Goal: Task Accomplishment & Management: Manage account settings

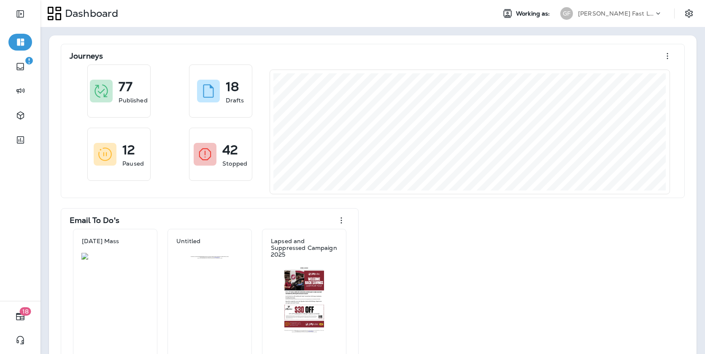
click at [681, 16] on div "Working as: GF Griffin Fast Lube dba Jiffy Lube" at bounding box center [597, 13] width 216 height 17
click at [686, 16] on icon "Settings" at bounding box center [689, 13] width 8 height 8
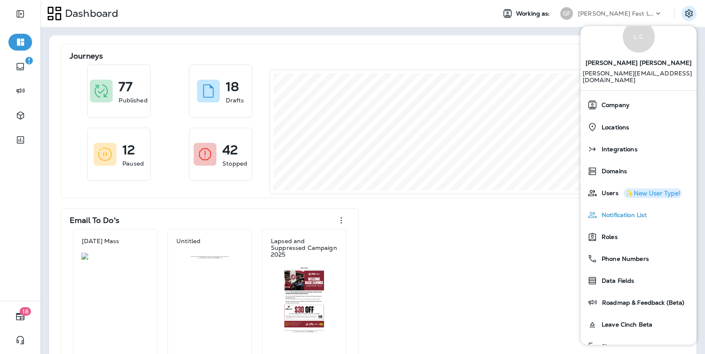
scroll to position [26, 0]
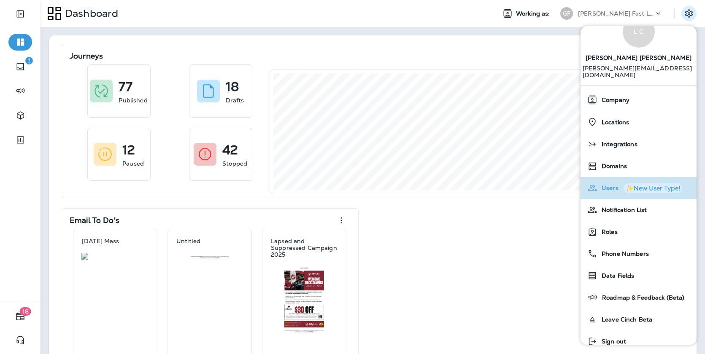
click at [611, 185] on span "Users" at bounding box center [607, 188] width 21 height 7
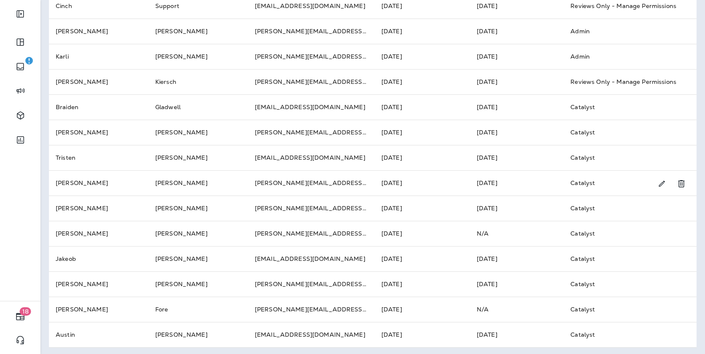
scroll to position [249, 0]
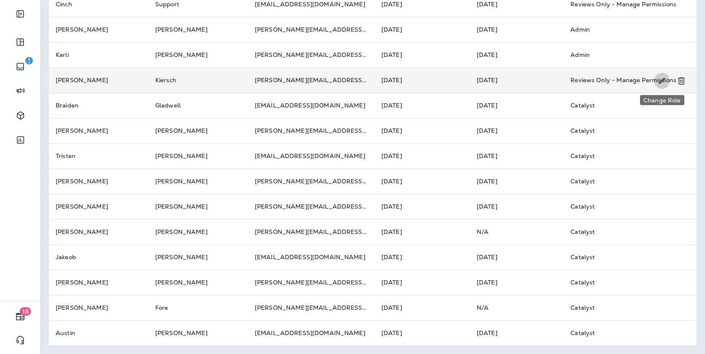
click at [663, 79] on icon "Change Role" at bounding box center [662, 81] width 6 height 6
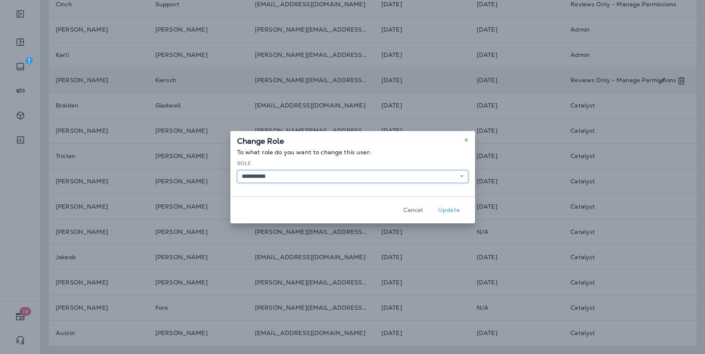
click at [406, 175] on select "**********" at bounding box center [352, 176] width 231 height 13
select select "*"
click at [237, 170] on select "**********" at bounding box center [352, 176] width 231 height 13
click at [443, 208] on button "Update" at bounding box center [449, 210] width 32 height 13
select select
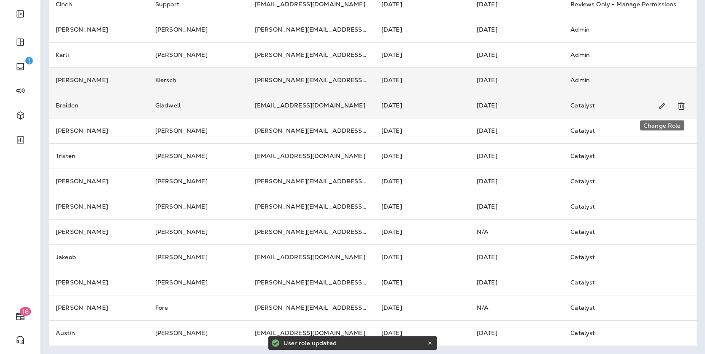
click at [662, 108] on icon "Change Role" at bounding box center [661, 106] width 9 height 8
select select "*****"
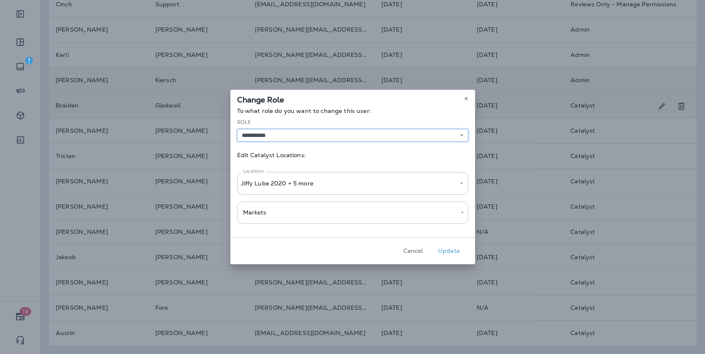
click at [358, 132] on select "**********" at bounding box center [352, 135] width 231 height 13
click at [431, 140] on select "**********" at bounding box center [352, 135] width 231 height 13
click at [465, 97] on icon at bounding box center [466, 98] width 5 height 5
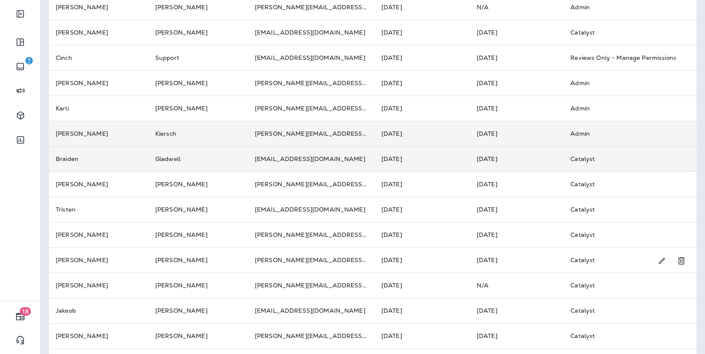
scroll to position [222, 0]
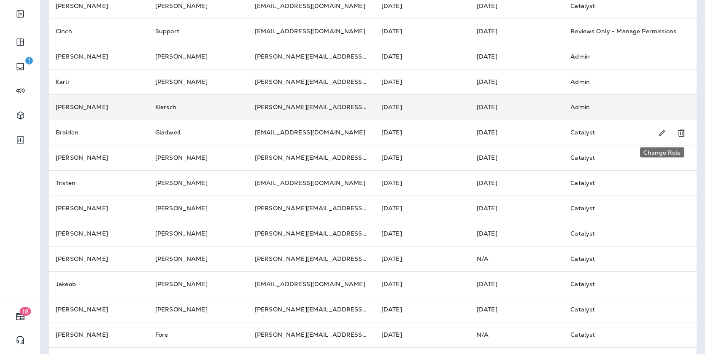
click at [660, 133] on icon "Change Role" at bounding box center [661, 133] width 9 height 8
select select "*****"
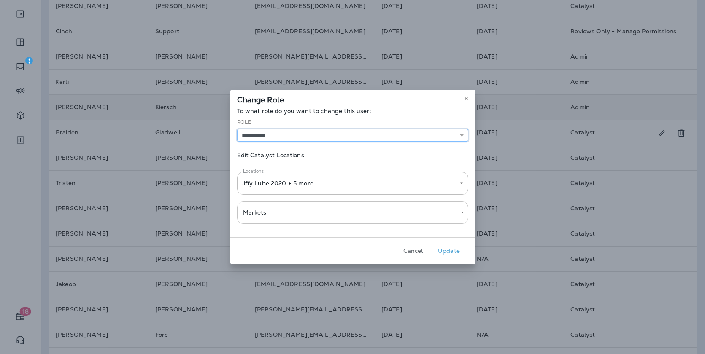
click at [396, 134] on select "**********" at bounding box center [352, 135] width 231 height 13
click at [467, 97] on icon at bounding box center [466, 98] width 5 height 5
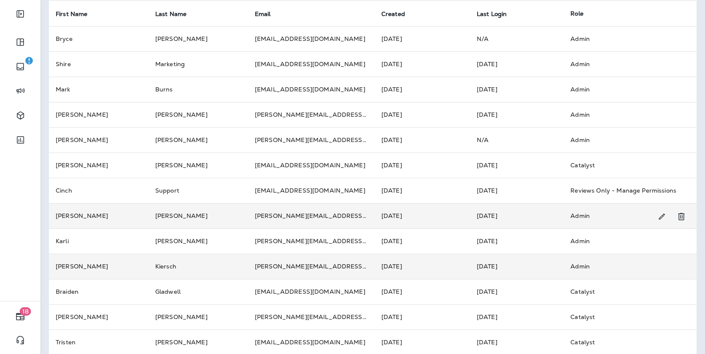
scroll to position [0, 0]
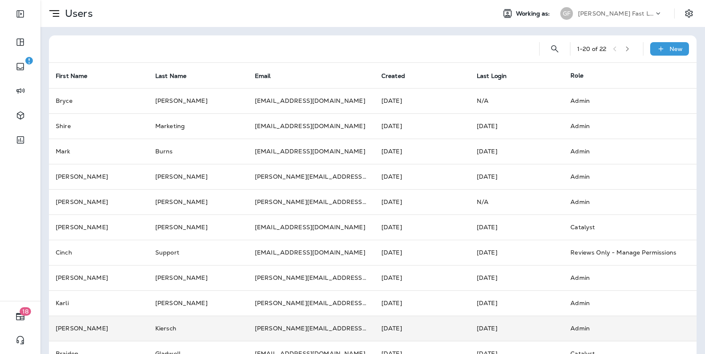
click at [678, 14] on div "Working as: GF Griffin Fast Lube dba Jiffy Lube" at bounding box center [597, 13] width 216 height 17
click at [686, 13] on icon "Settings" at bounding box center [689, 13] width 8 height 8
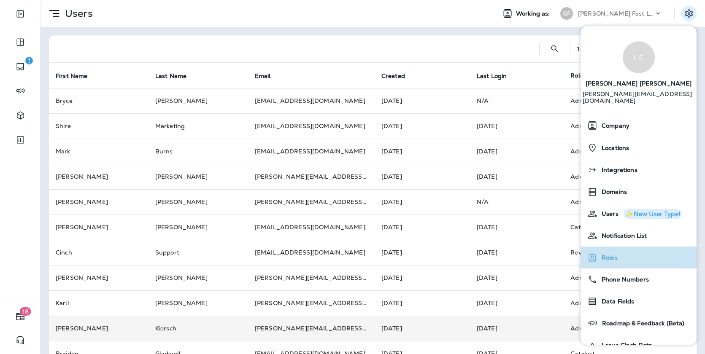
click at [604, 259] on button "Roles" at bounding box center [639, 258] width 116 height 22
click at [608, 254] on span "Roles" at bounding box center [607, 257] width 20 height 7
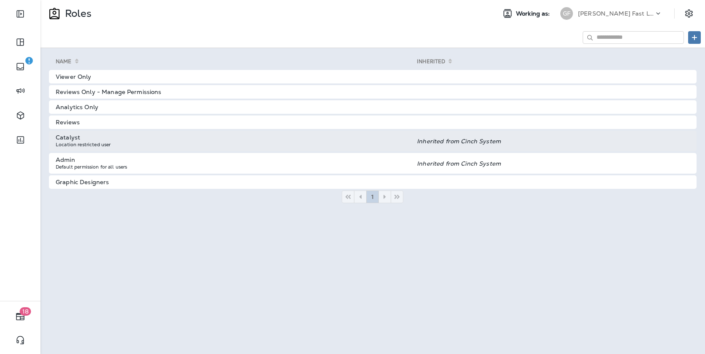
click at [188, 134] on td "Catalyst Location restricted user" at bounding box center [233, 141] width 368 height 21
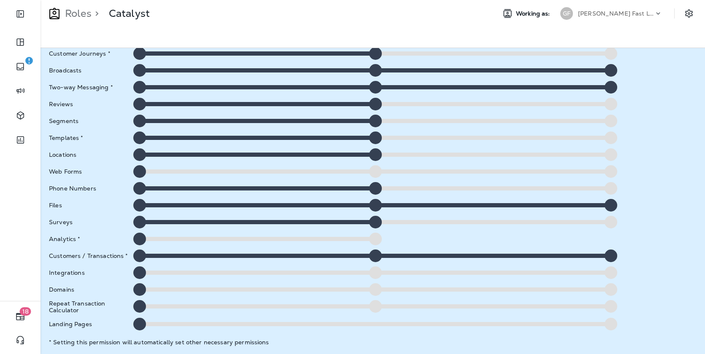
scroll to position [122, 0]
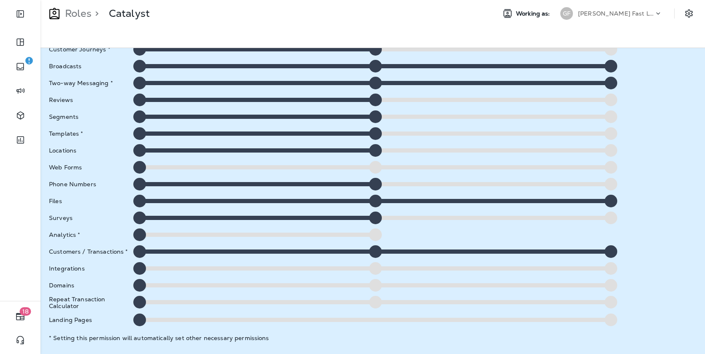
drag, startPoint x: 140, startPoint y: 234, endPoint x: 167, endPoint y: 234, distance: 26.6
click at [167, 234] on div at bounding box center [375, 235] width 491 height 13
click at [369, 236] on div at bounding box center [375, 235] width 13 height 13
click at [370, 236] on div at bounding box center [375, 235] width 13 height 13
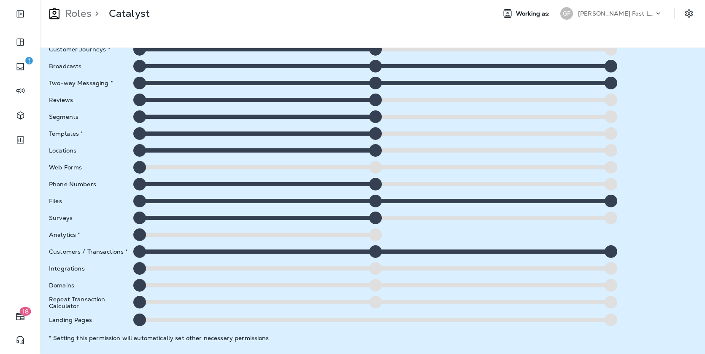
click at [370, 236] on div at bounding box center [375, 235] width 13 height 13
drag, startPoint x: 140, startPoint y: 233, endPoint x: 236, endPoint y: 234, distance: 96.6
click at [236, 234] on div at bounding box center [375, 235] width 491 height 13
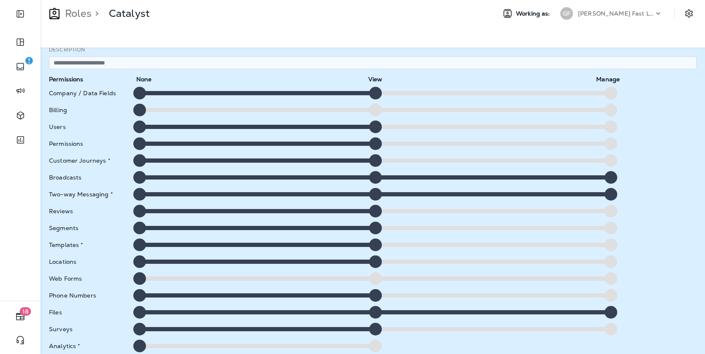
scroll to position [0, 0]
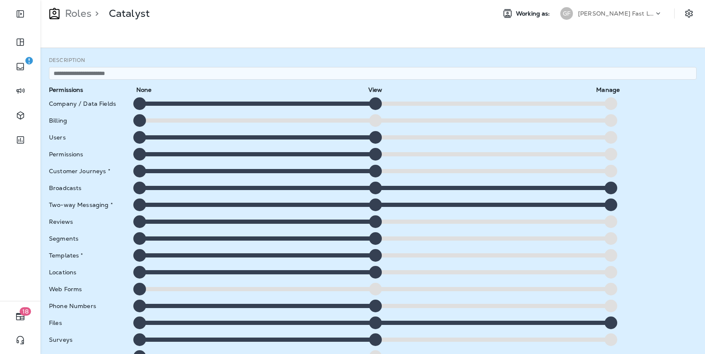
click at [306, 49] on div "**********" at bounding box center [373, 201] width 665 height 306
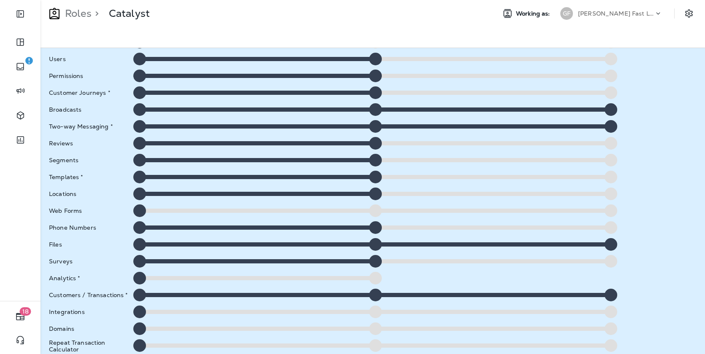
scroll to position [82, 0]
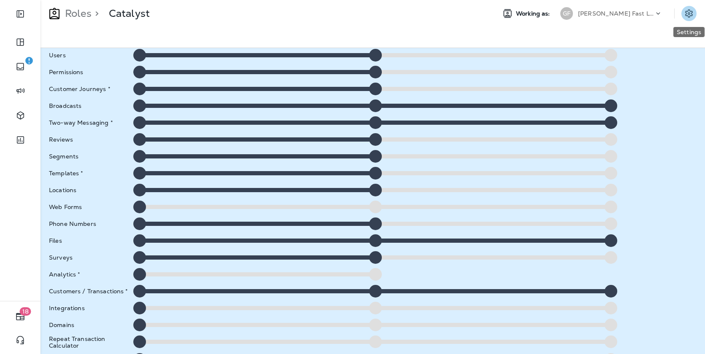
click at [686, 13] on icon "Settings" at bounding box center [689, 13] width 10 height 10
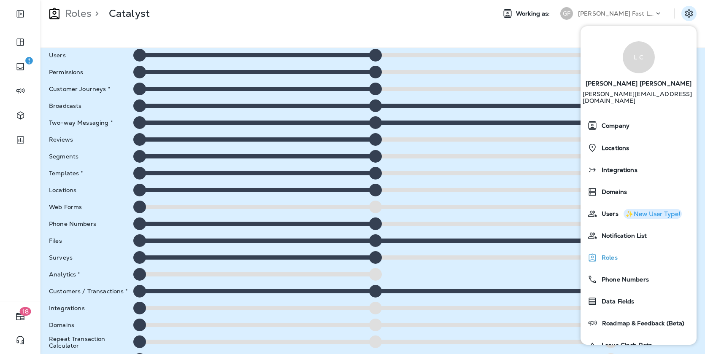
click at [603, 249] on div "Roles" at bounding box center [638, 257] width 109 height 17
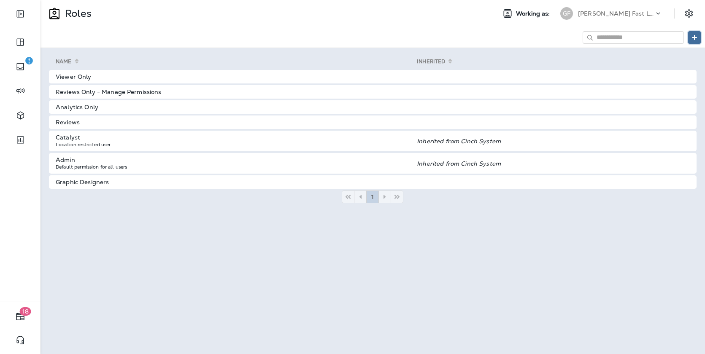
click at [693, 41] on button at bounding box center [694, 37] width 13 height 13
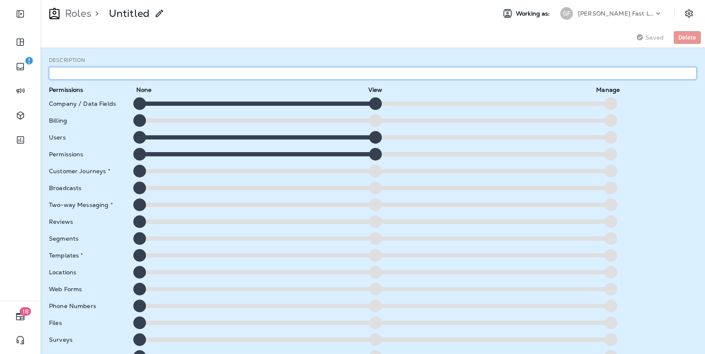
click at [428, 76] on input "text" at bounding box center [373, 73] width 648 height 13
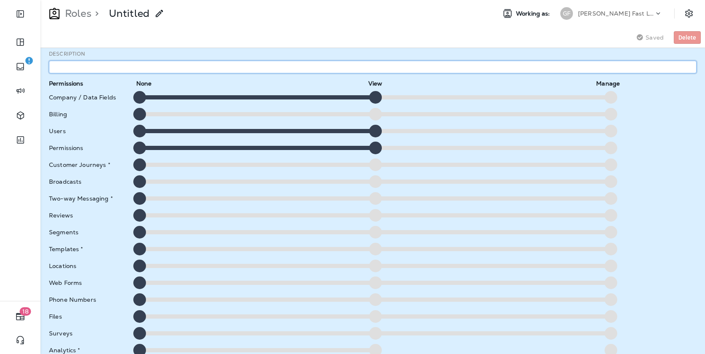
type input "*"
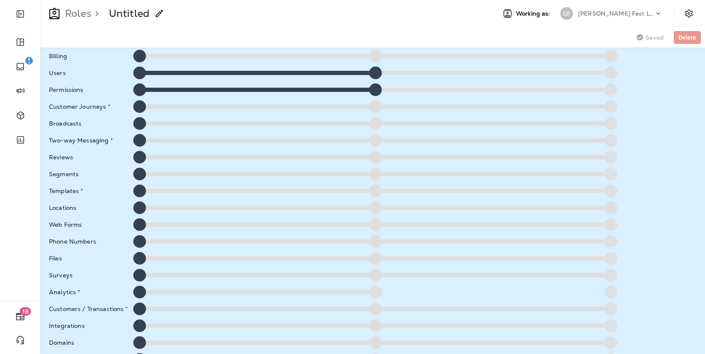
scroll to position [76, 0]
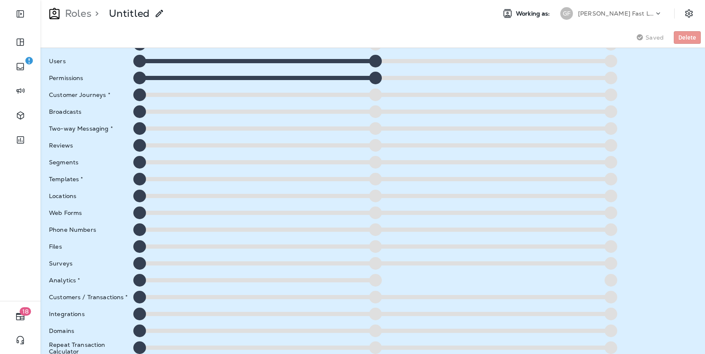
type input "**********"
click at [376, 143] on div at bounding box center [375, 145] width 13 height 13
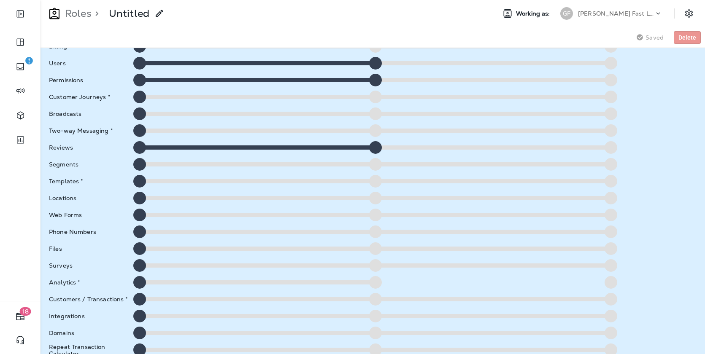
scroll to position [76, 0]
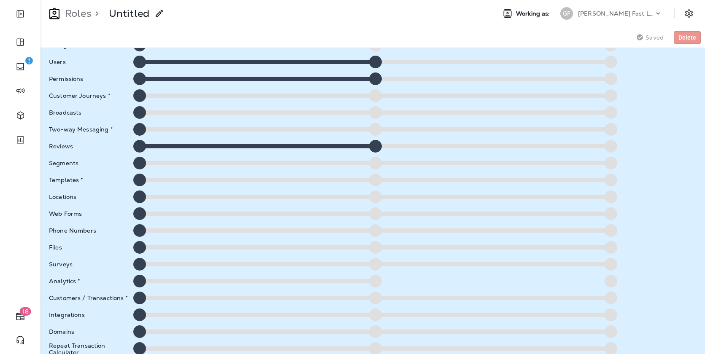
click at [612, 144] on div at bounding box center [611, 146] width 13 height 13
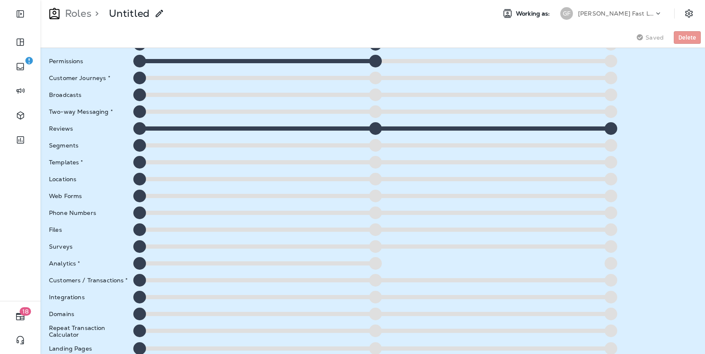
scroll to position [100, 0]
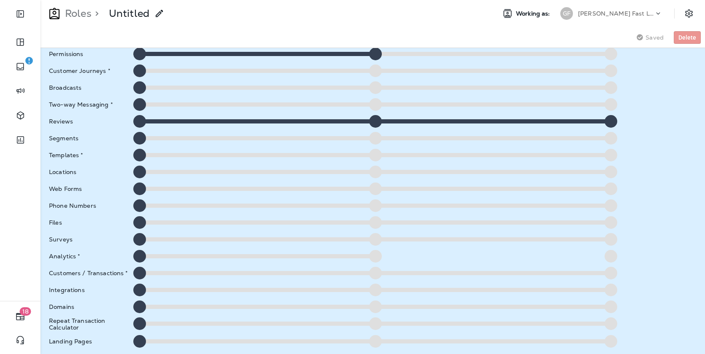
click at [604, 104] on div at bounding box center [375, 105] width 482 height 4
click at [606, 106] on div at bounding box center [611, 104] width 13 height 13
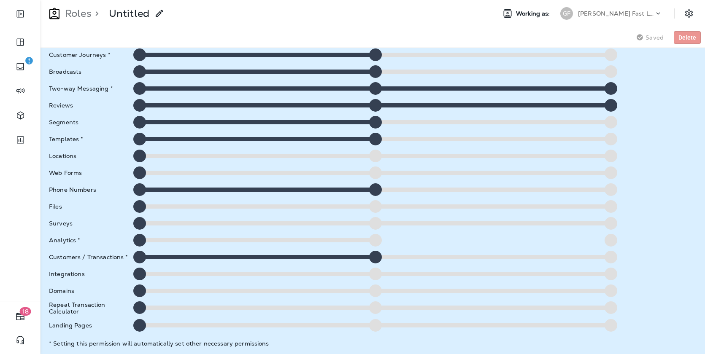
scroll to position [117, 0]
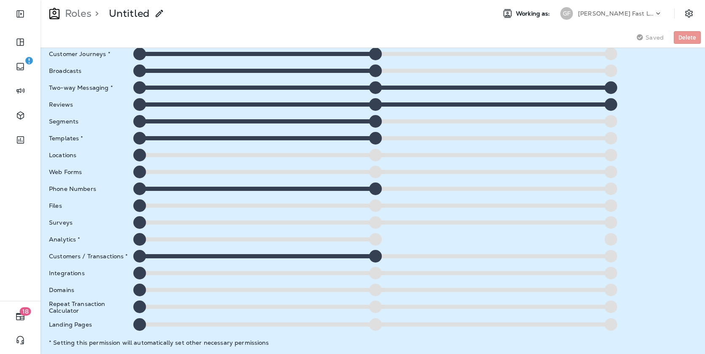
click at [376, 91] on div at bounding box center [375, 87] width 13 height 13
click at [140, 89] on div at bounding box center [139, 87] width 13 height 13
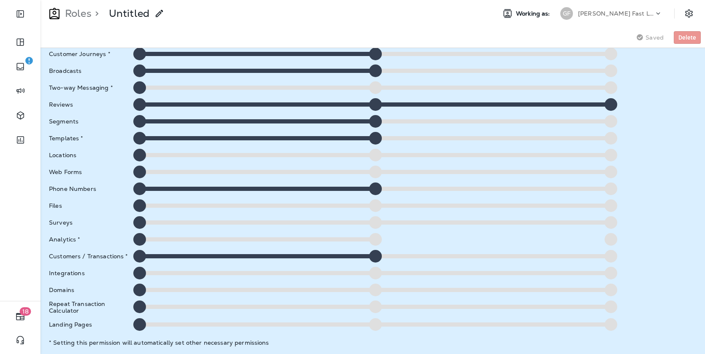
click at [374, 90] on div at bounding box center [375, 87] width 13 height 13
click at [140, 138] on div at bounding box center [139, 138] width 13 height 13
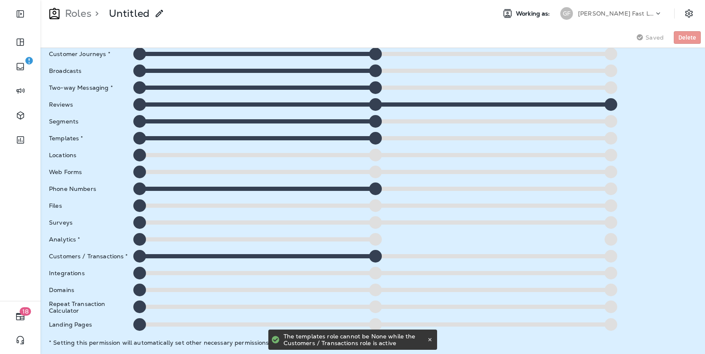
click at [139, 120] on div at bounding box center [139, 121] width 13 height 13
click at [137, 84] on div at bounding box center [139, 87] width 13 height 13
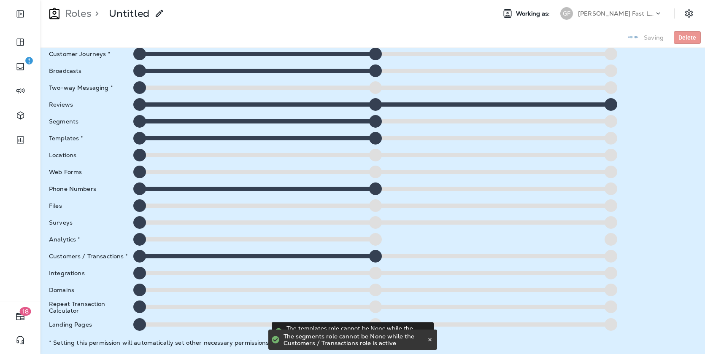
click at [140, 116] on div at bounding box center [139, 121] width 13 height 13
click at [376, 123] on div at bounding box center [375, 121] width 13 height 13
click at [138, 105] on div at bounding box center [139, 104] width 13 height 13
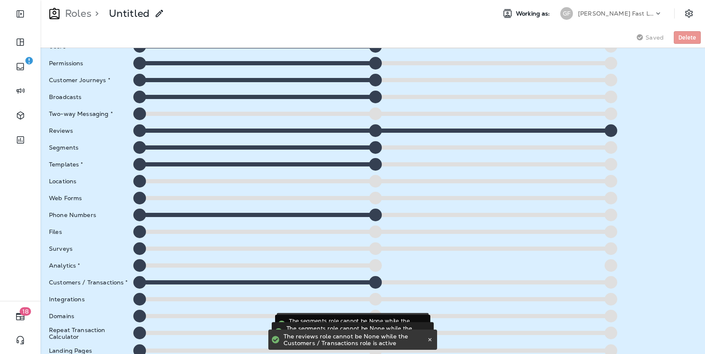
scroll to position [122, 0]
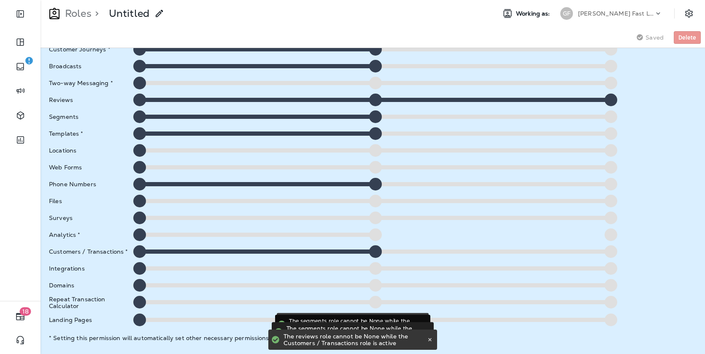
click at [142, 254] on div at bounding box center [139, 252] width 13 height 13
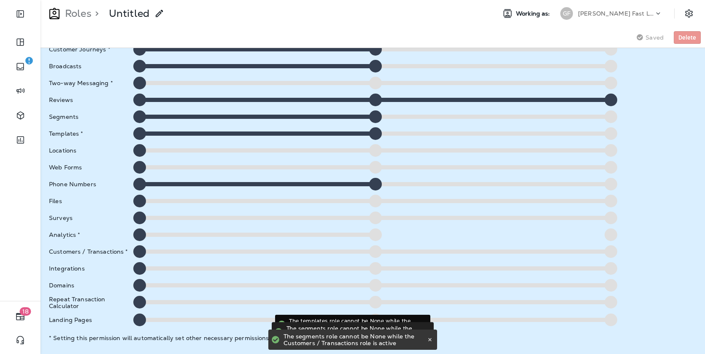
click at [139, 184] on div at bounding box center [139, 184] width 13 height 13
click at [142, 134] on div at bounding box center [139, 133] width 13 height 13
click at [141, 115] on div at bounding box center [139, 117] width 13 height 13
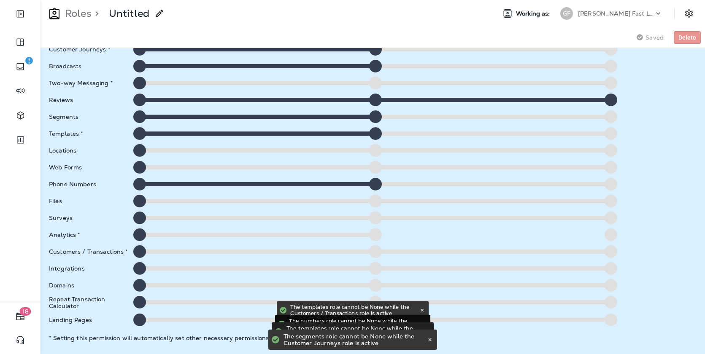
click at [137, 98] on div at bounding box center [139, 100] width 13 height 13
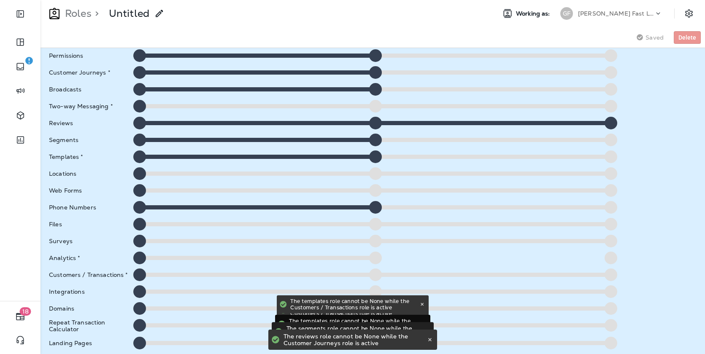
click at [375, 123] on div at bounding box center [375, 123] width 13 height 13
click at [144, 124] on div at bounding box center [139, 123] width 13 height 13
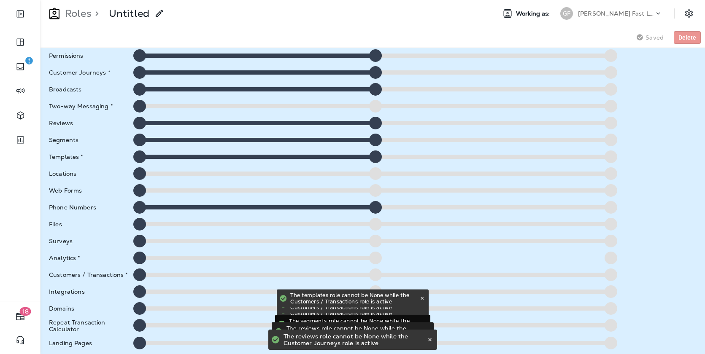
click at [140, 106] on div at bounding box center [139, 106] width 13 height 13
click at [140, 92] on div at bounding box center [139, 89] width 13 height 13
click at [139, 73] on div at bounding box center [139, 72] width 13 height 13
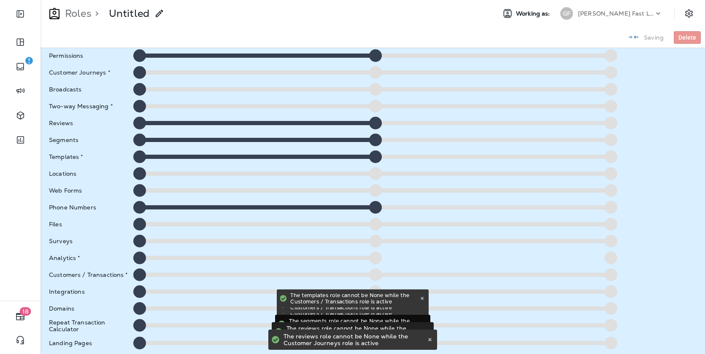
click at [140, 57] on div at bounding box center [139, 55] width 13 height 13
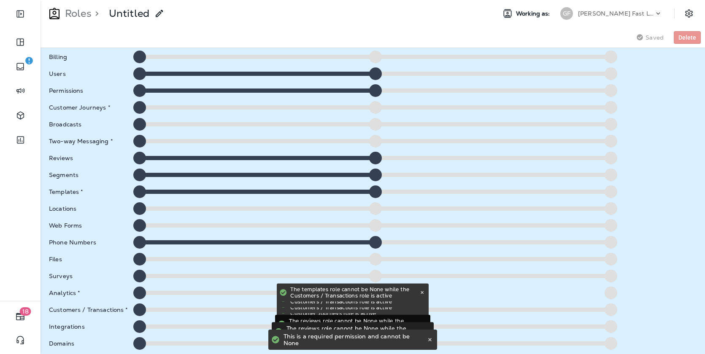
scroll to position [56, 0]
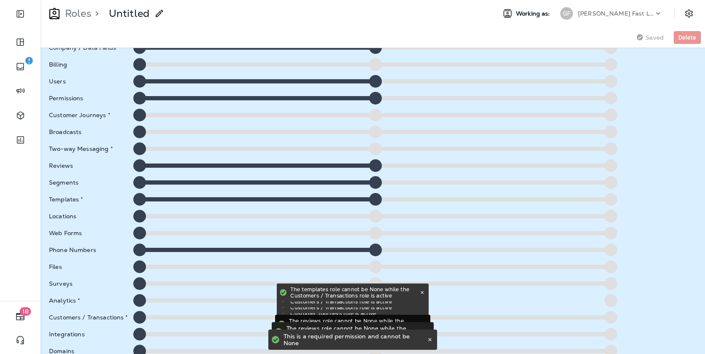
click at [140, 168] on div at bounding box center [139, 165] width 13 height 13
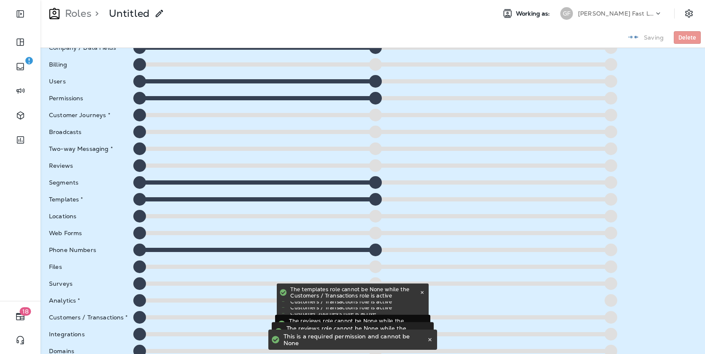
click at [140, 183] on div at bounding box center [139, 182] width 13 height 13
click at [140, 208] on div "**********" at bounding box center [373, 201] width 665 height 306
click at [140, 199] on div at bounding box center [139, 199] width 13 height 13
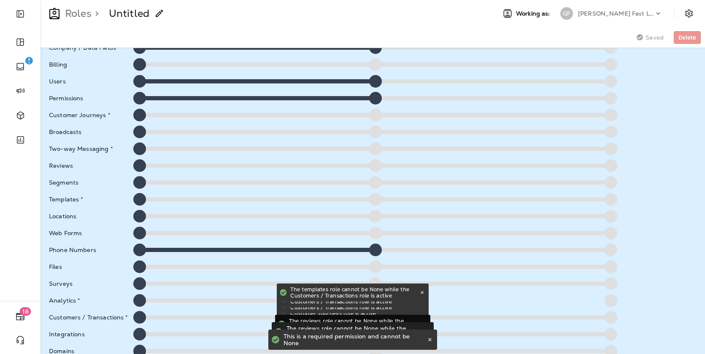
click at [141, 249] on div at bounding box center [139, 250] width 13 height 13
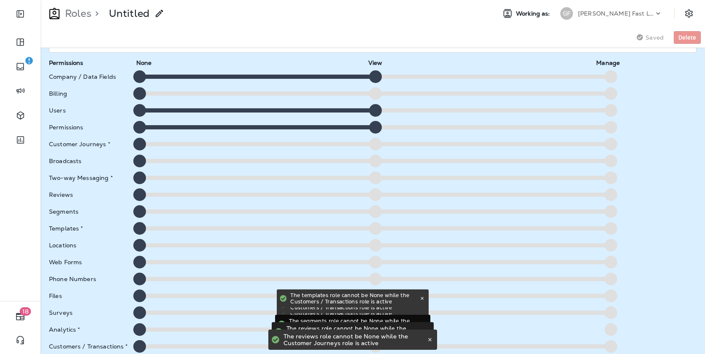
scroll to position [27, 0]
click at [613, 191] on div at bounding box center [611, 194] width 13 height 13
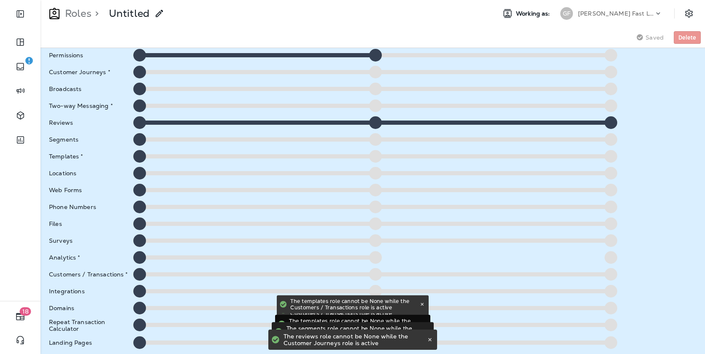
scroll to position [100, 0]
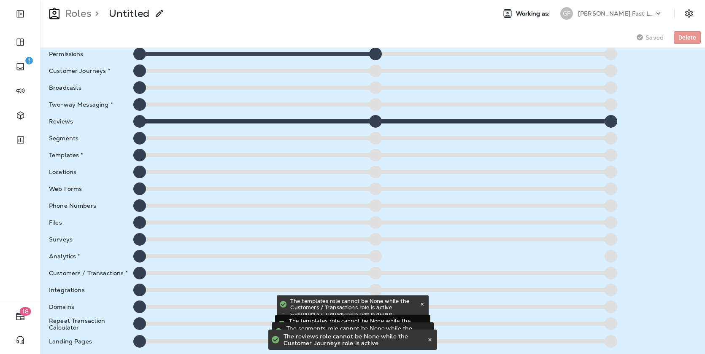
click at [371, 239] on div at bounding box center [375, 239] width 13 height 13
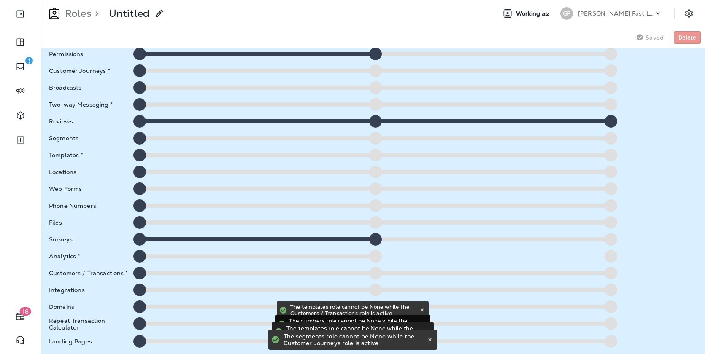
click at [138, 242] on div at bounding box center [139, 239] width 13 height 13
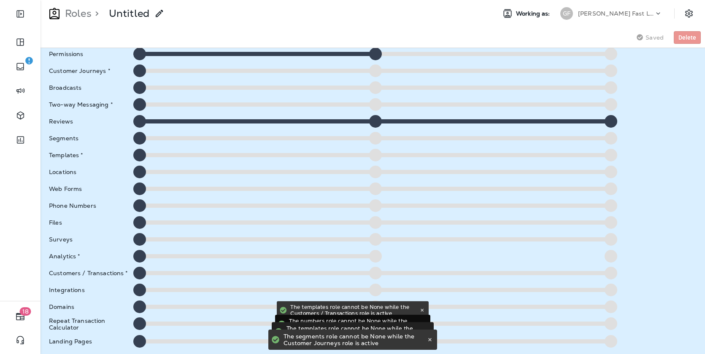
click at [372, 256] on div at bounding box center [375, 256] width 13 height 13
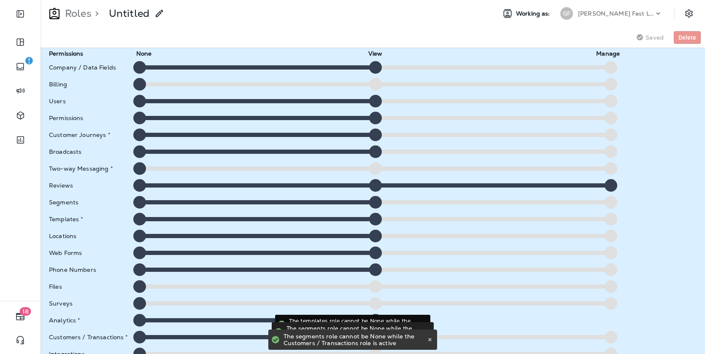
scroll to position [122, 0]
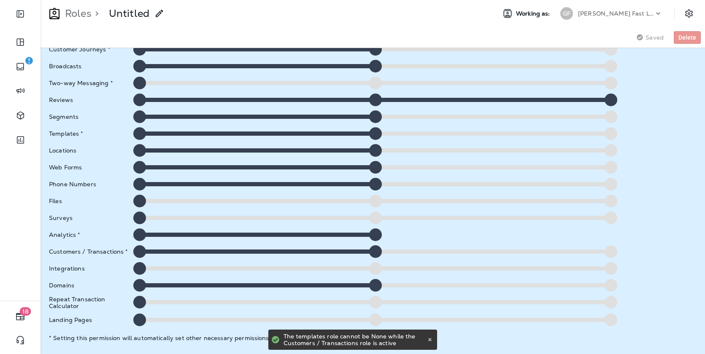
click at [609, 82] on div at bounding box center [611, 83] width 13 height 13
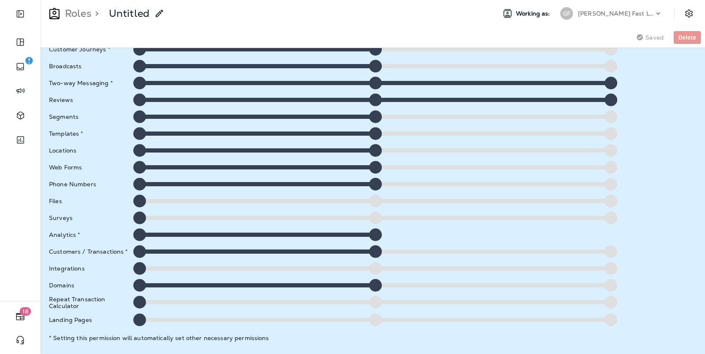
click at [140, 16] on p "Untitled" at bounding box center [129, 13] width 41 height 13
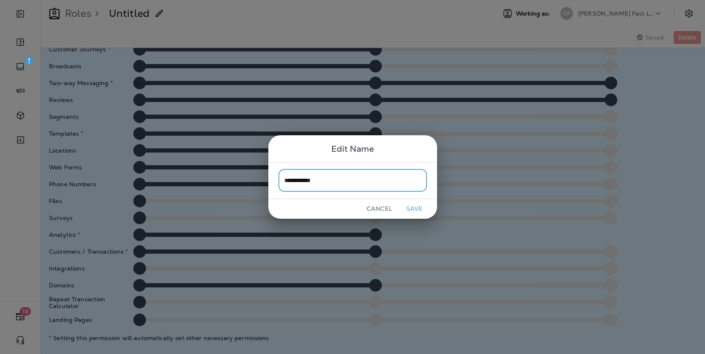
type input "**********"
click at [416, 208] on button "Save" at bounding box center [415, 209] width 32 height 13
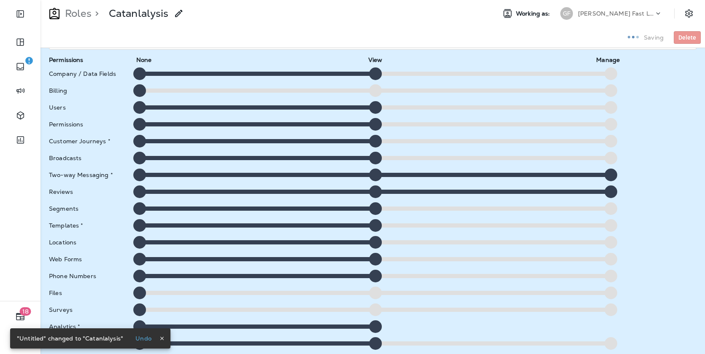
scroll to position [0, 0]
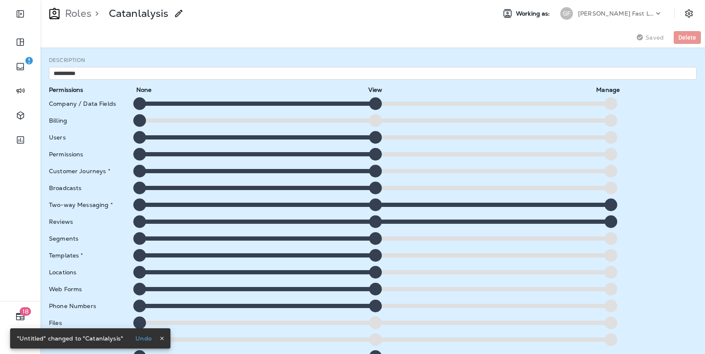
click at [176, 13] on icon at bounding box center [179, 13] width 10 height 10
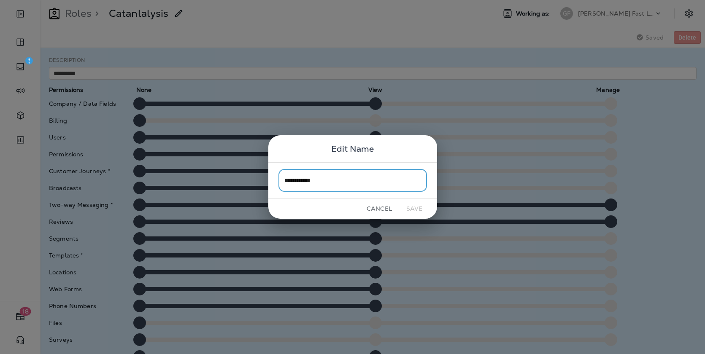
click at [329, 176] on input "**********" at bounding box center [352, 181] width 149 height 22
click at [329, 180] on input "**********" at bounding box center [352, 181] width 149 height 22
type input "**********"
click at [419, 209] on button "Save" at bounding box center [415, 209] width 32 height 13
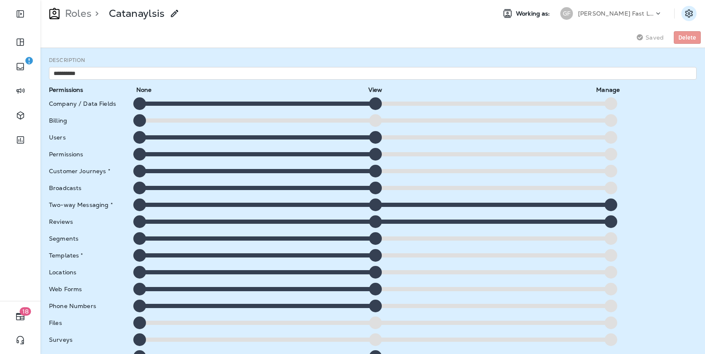
click at [686, 10] on icon "Settings" at bounding box center [689, 13] width 10 height 10
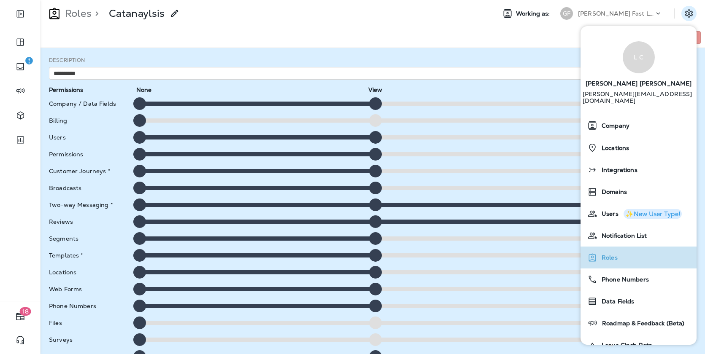
click at [613, 254] on span "Roles" at bounding box center [607, 257] width 20 height 7
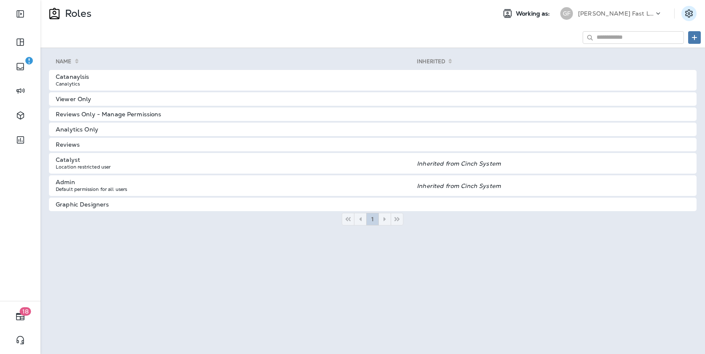
click at [690, 17] on icon "Settings" at bounding box center [689, 13] width 10 height 10
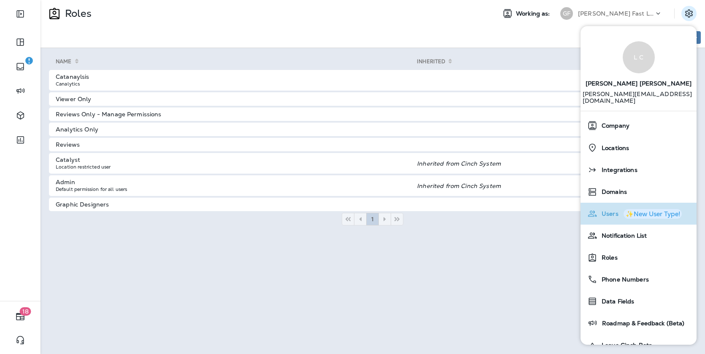
click at [612, 211] on span "Users" at bounding box center [607, 214] width 21 height 7
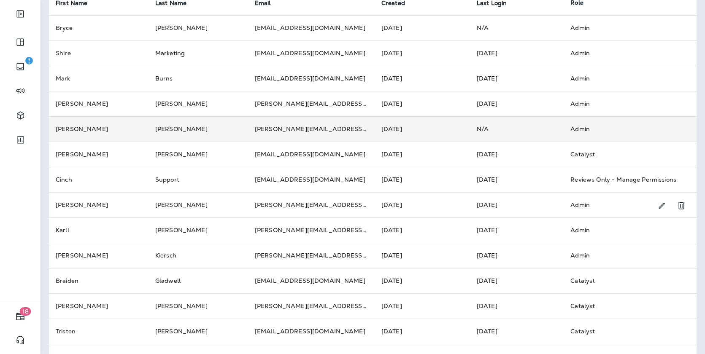
scroll to position [101, 0]
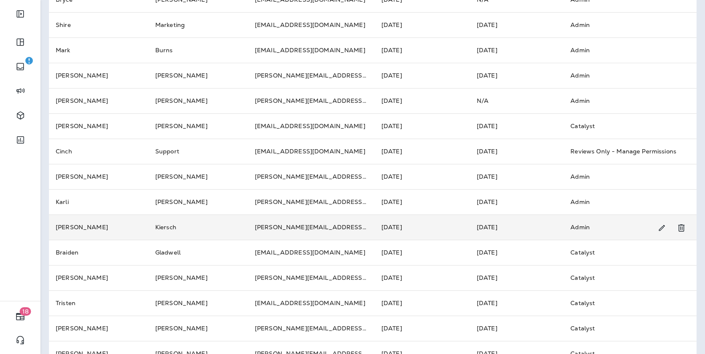
click at [660, 229] on icon "Change Role" at bounding box center [662, 228] width 6 height 6
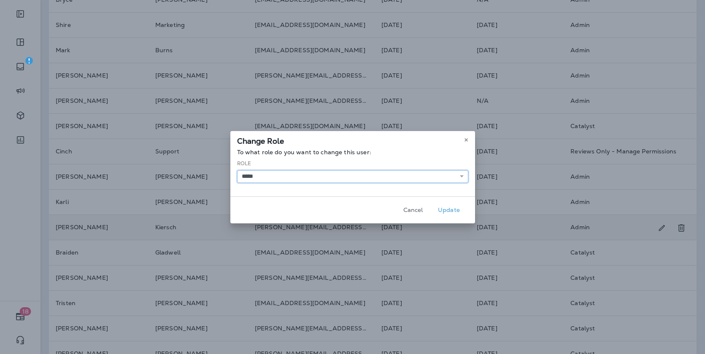
click at [317, 181] on select "**********" at bounding box center [352, 176] width 231 height 13
select select "*****"
click at [237, 170] on select "**********" at bounding box center [352, 176] width 231 height 13
click at [448, 211] on button "Update" at bounding box center [449, 210] width 32 height 13
select select
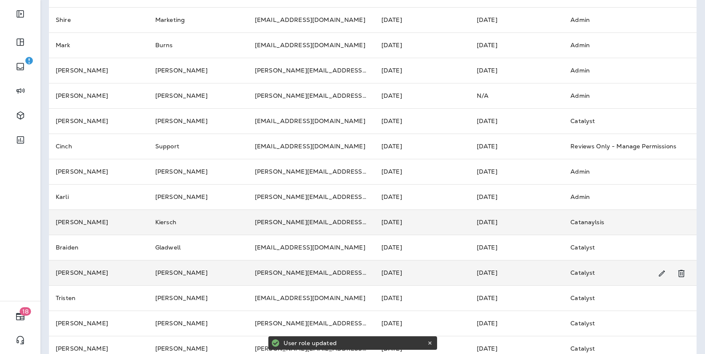
scroll to position [136, 0]
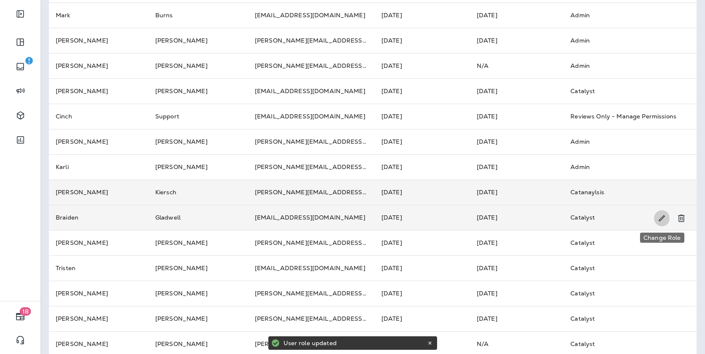
click at [662, 219] on icon "Change Role" at bounding box center [662, 219] width 6 height 6
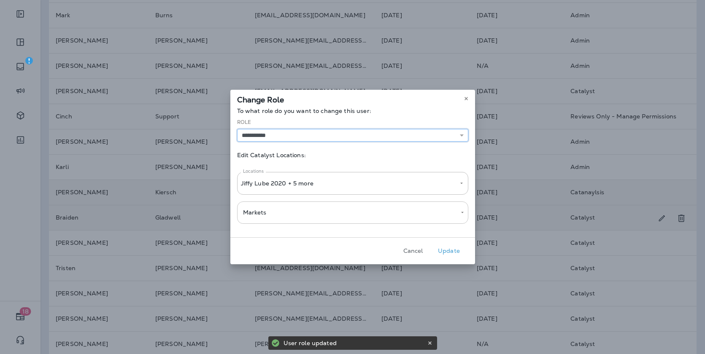
click at [349, 130] on select "**********" at bounding box center [352, 135] width 231 height 13
select select "*****"
click at [237, 142] on select "**********" at bounding box center [352, 135] width 231 height 13
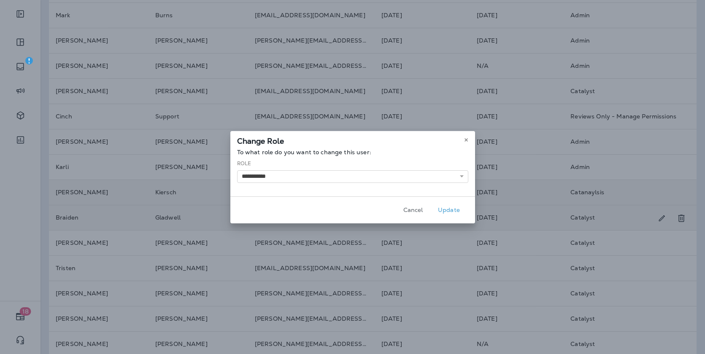
click at [448, 210] on button "Update" at bounding box center [449, 210] width 32 height 13
select select
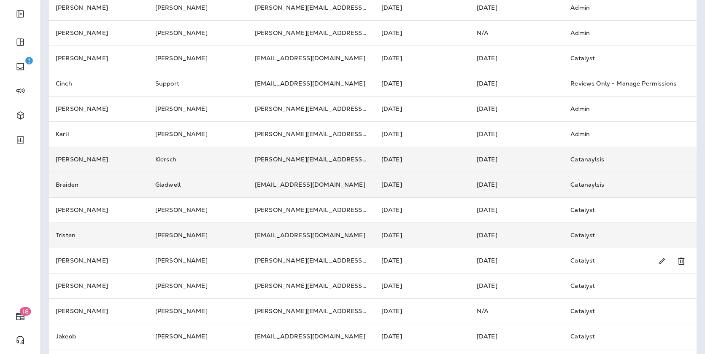
scroll to position [183, 0]
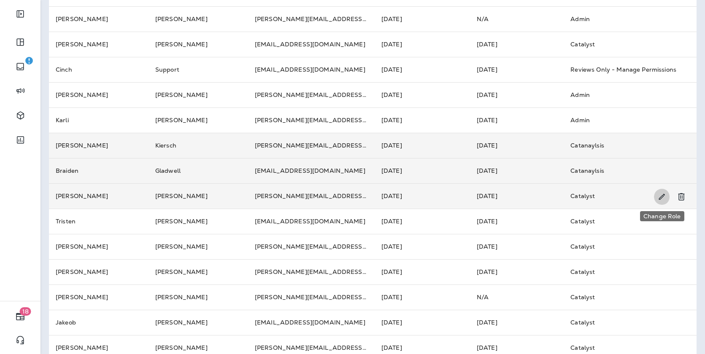
click at [664, 197] on icon "Change Role" at bounding box center [661, 197] width 9 height 8
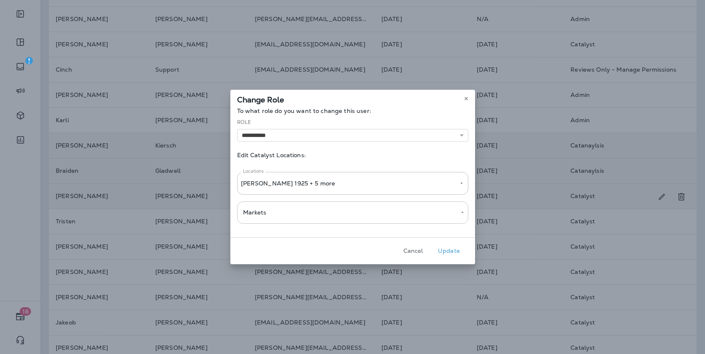
click at [446, 128] on div "**********" at bounding box center [352, 130] width 231 height 23
click at [438, 132] on select "**********" at bounding box center [352, 135] width 231 height 13
select select "*****"
click at [237, 142] on select "**********" at bounding box center [352, 135] width 231 height 13
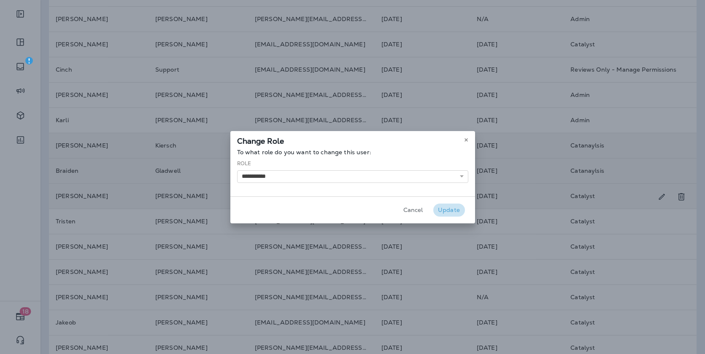
click at [454, 211] on button "Update" at bounding box center [449, 210] width 32 height 13
select select
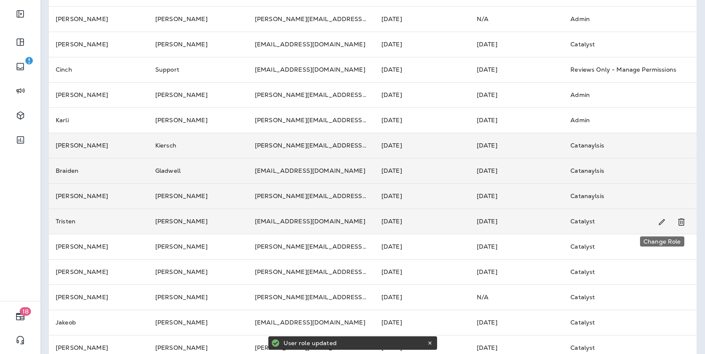
click at [666, 224] on icon "Change Role" at bounding box center [661, 222] width 9 height 8
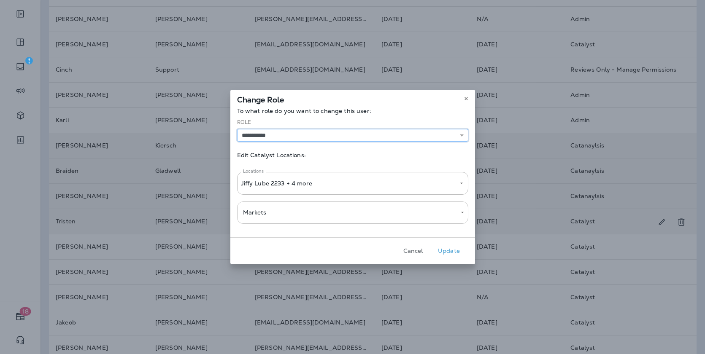
click at [351, 134] on select "**********" at bounding box center [352, 135] width 231 height 13
select select "*****"
click at [237, 142] on select "**********" at bounding box center [352, 135] width 231 height 13
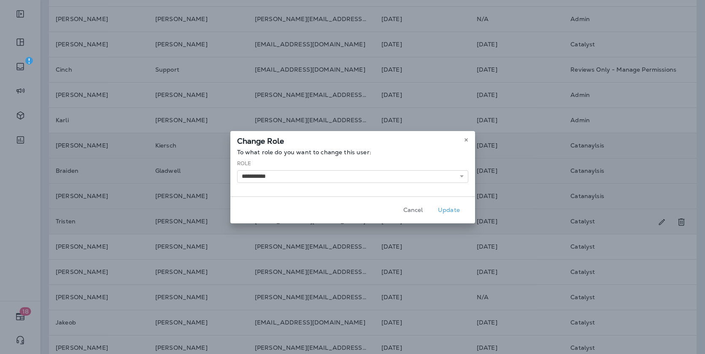
click at [452, 212] on button "Update" at bounding box center [449, 210] width 32 height 13
select select
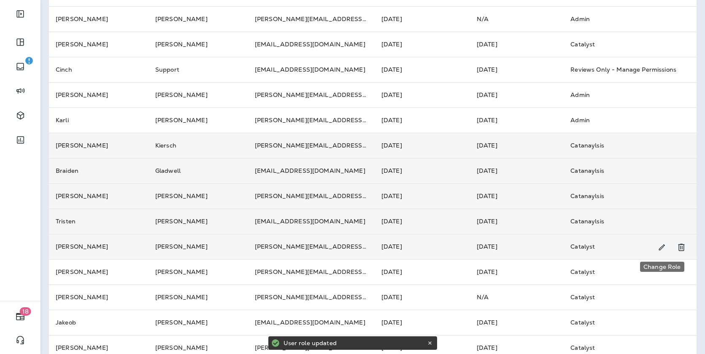
click at [664, 246] on icon "Change Role" at bounding box center [662, 248] width 6 height 6
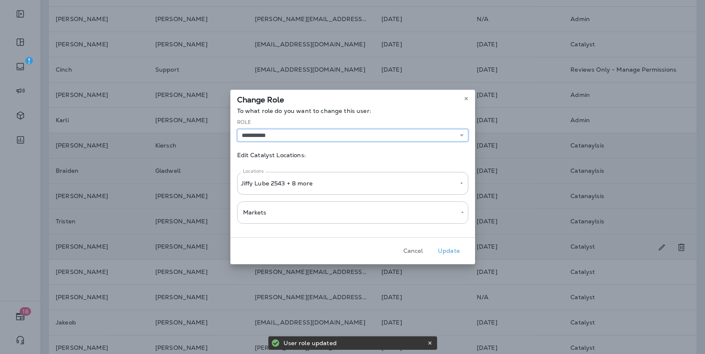
click at [296, 138] on select "**********" at bounding box center [352, 135] width 231 height 13
select select "*****"
click at [237, 142] on select "**********" at bounding box center [352, 135] width 231 height 13
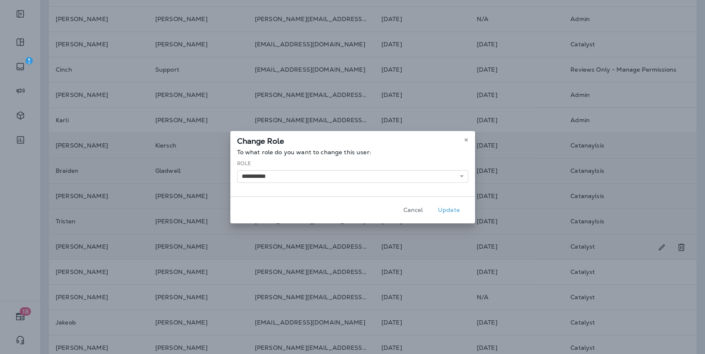
click at [451, 213] on button "Update" at bounding box center [449, 210] width 32 height 13
select select
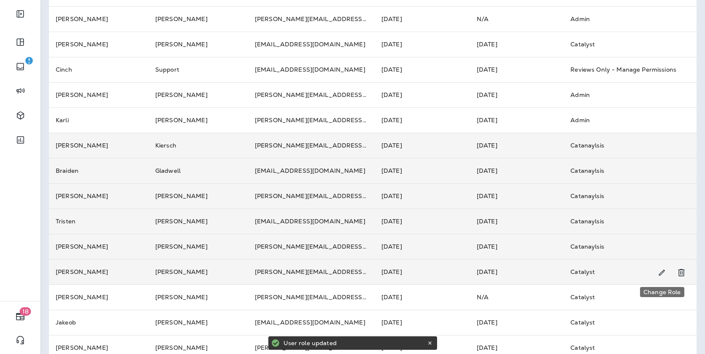
click at [659, 274] on icon "Change Role" at bounding box center [661, 273] width 9 height 8
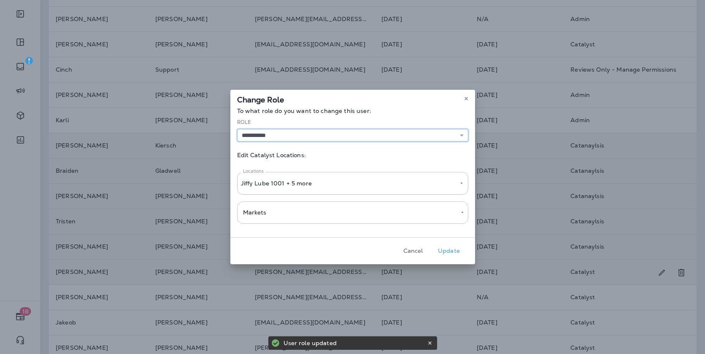
click at [364, 135] on select "**********" at bounding box center [352, 135] width 231 height 13
select select "*****"
click at [237, 142] on select "**********" at bounding box center [352, 135] width 231 height 13
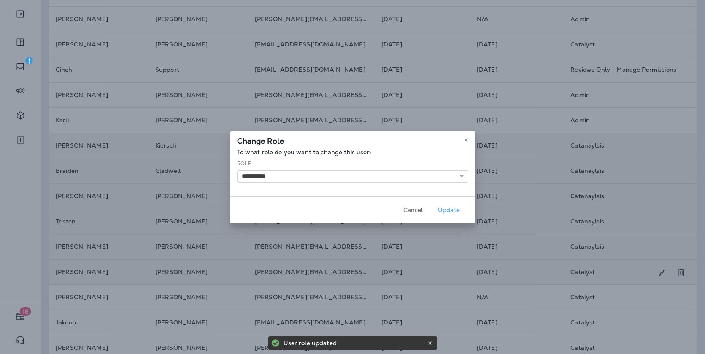
click at [446, 208] on button "Update" at bounding box center [449, 210] width 32 height 13
select select
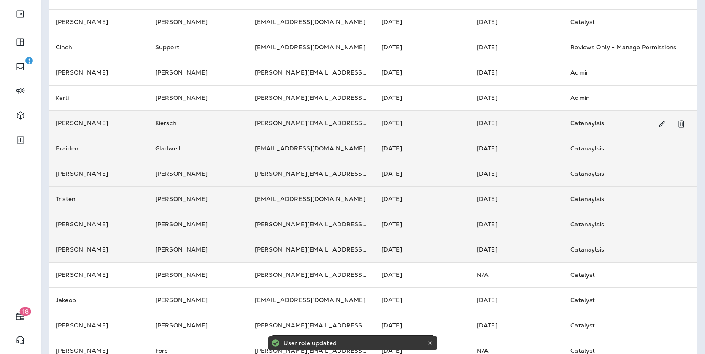
scroll to position [249, 0]
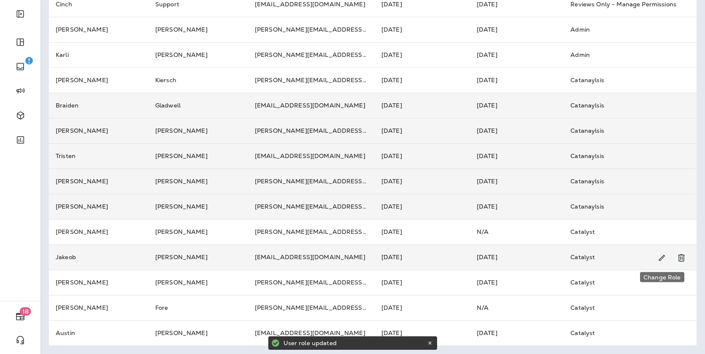
click at [665, 259] on icon "Change Role" at bounding box center [661, 258] width 9 height 8
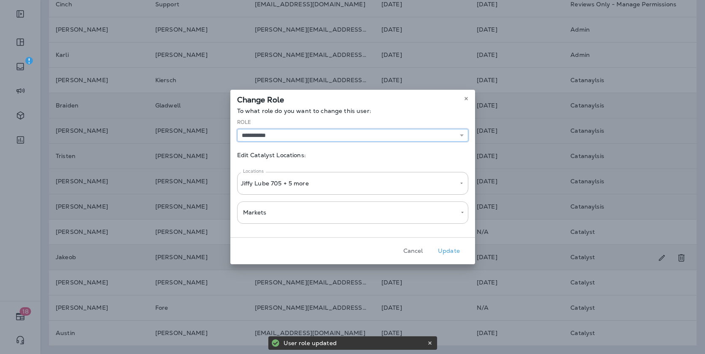
click at [395, 134] on select "**********" at bounding box center [352, 135] width 231 height 13
select select "*****"
click at [237, 142] on select "**********" at bounding box center [352, 135] width 231 height 13
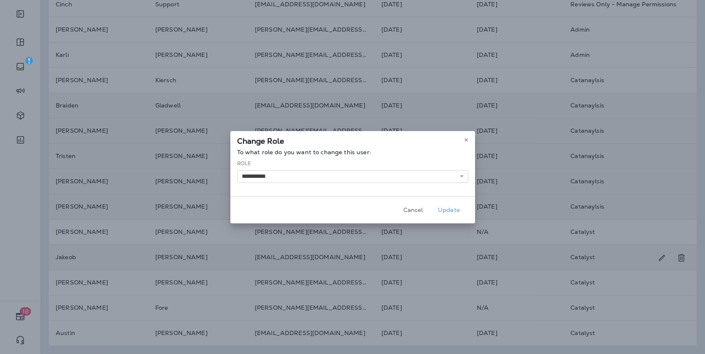
click at [450, 212] on button "Update" at bounding box center [449, 210] width 32 height 13
select select
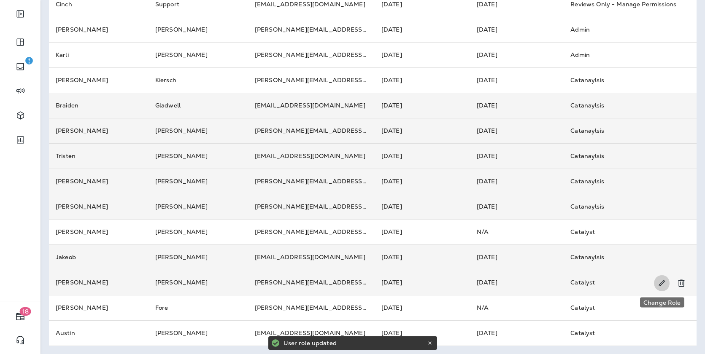
click at [664, 284] on icon "Change Role" at bounding box center [661, 283] width 9 height 8
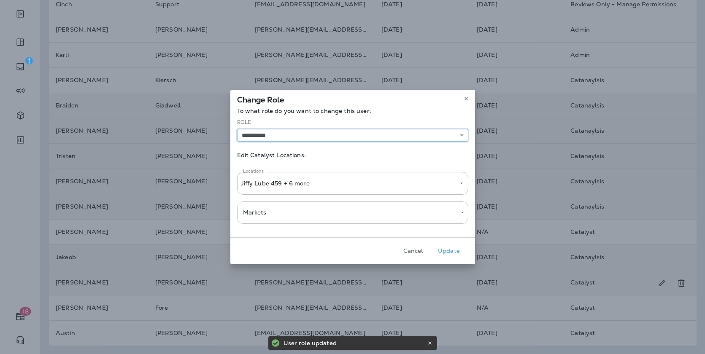
click at [433, 135] on select "**********" at bounding box center [352, 135] width 231 height 13
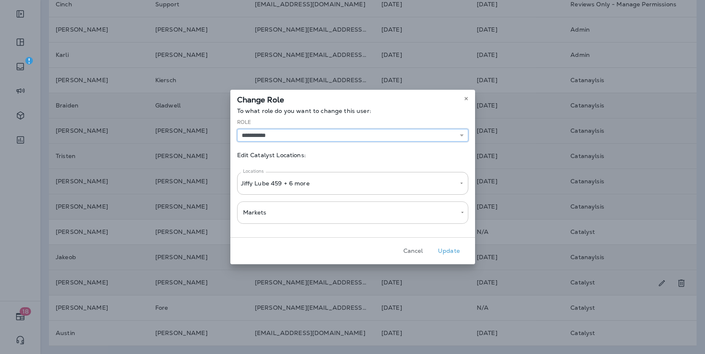
select select "*****"
click at [237, 142] on select "**********" at bounding box center [352, 135] width 231 height 13
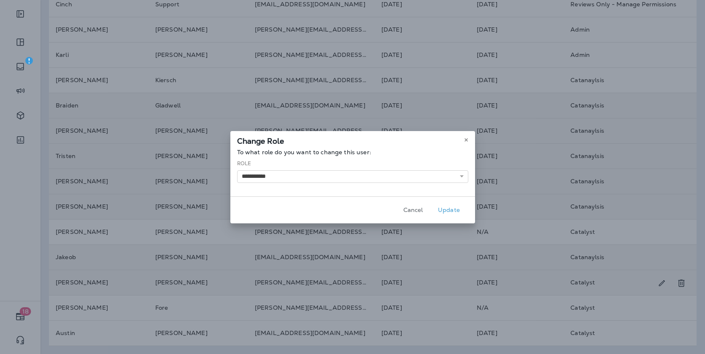
click at [451, 209] on button "Update" at bounding box center [449, 210] width 32 height 13
select select
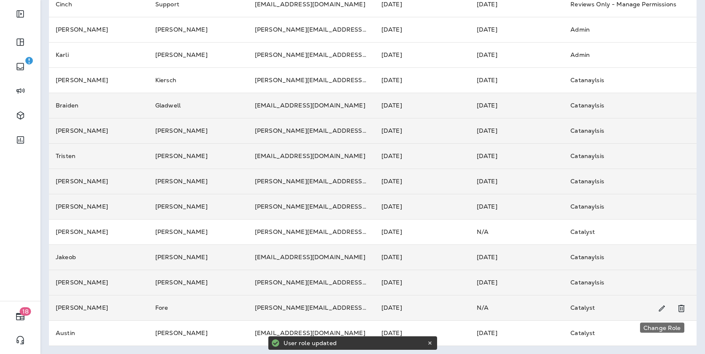
click at [662, 309] on icon "Change Role" at bounding box center [661, 309] width 9 height 8
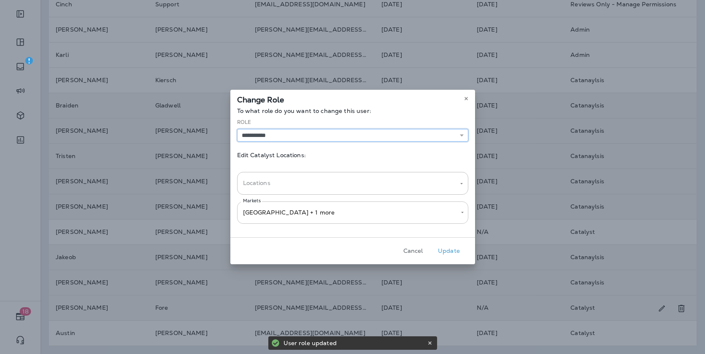
click at [361, 135] on select "**********" at bounding box center [352, 135] width 231 height 13
select select "*****"
click at [237, 142] on select "**********" at bounding box center [352, 135] width 231 height 13
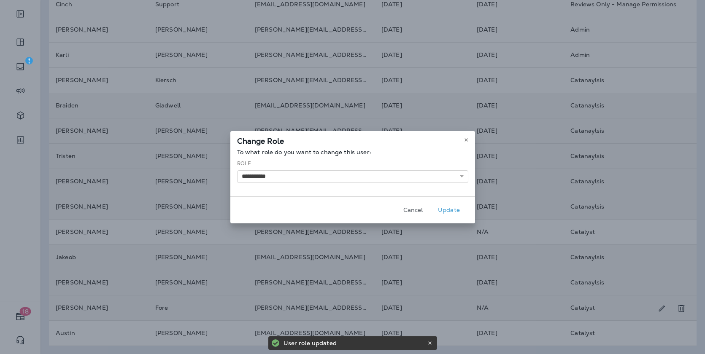
click at [448, 209] on button "Update" at bounding box center [449, 210] width 32 height 13
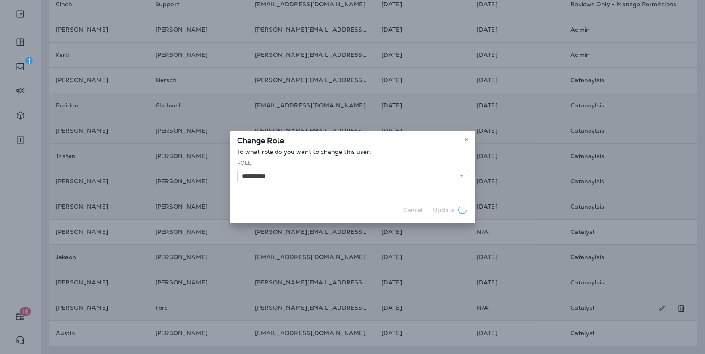
select select
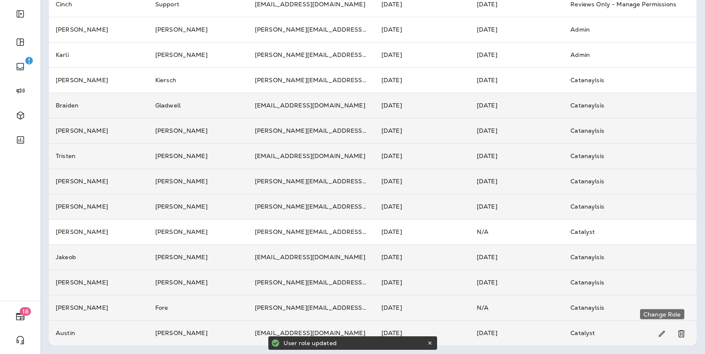
click at [661, 334] on icon "Change Role" at bounding box center [661, 334] width 9 height 8
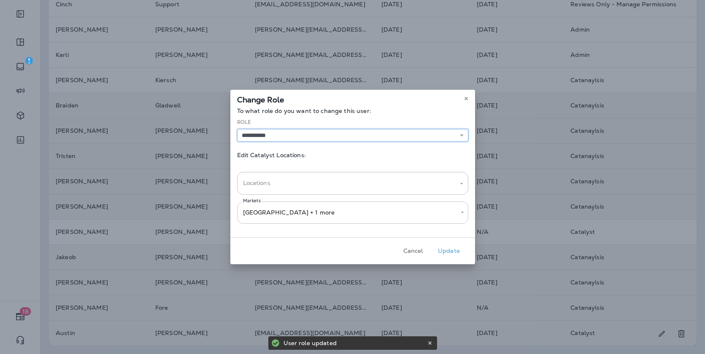
click at [330, 140] on select "**********" at bounding box center [352, 135] width 231 height 13
select select "*****"
click at [237, 142] on select "**********" at bounding box center [352, 135] width 231 height 13
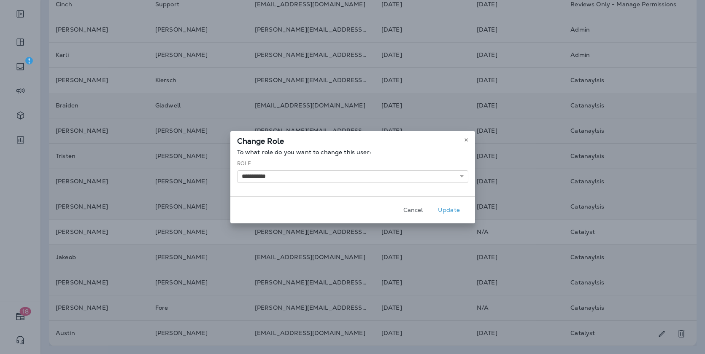
click at [447, 210] on button "Update" at bounding box center [449, 210] width 32 height 13
select select
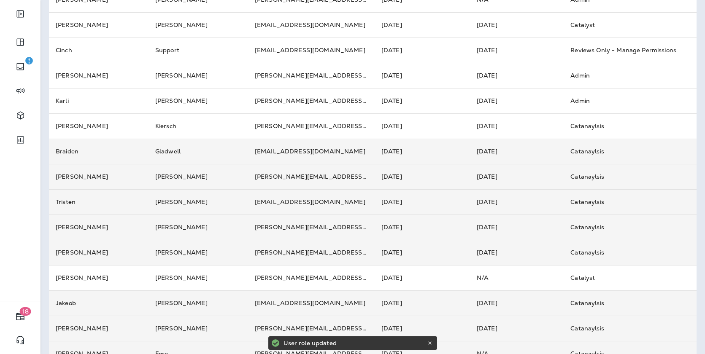
scroll to position [202, 0]
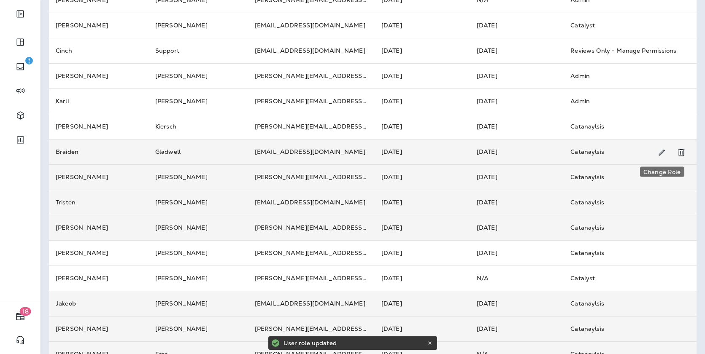
click at [665, 155] on icon "Change Role" at bounding box center [661, 153] width 9 height 8
select select "*****"
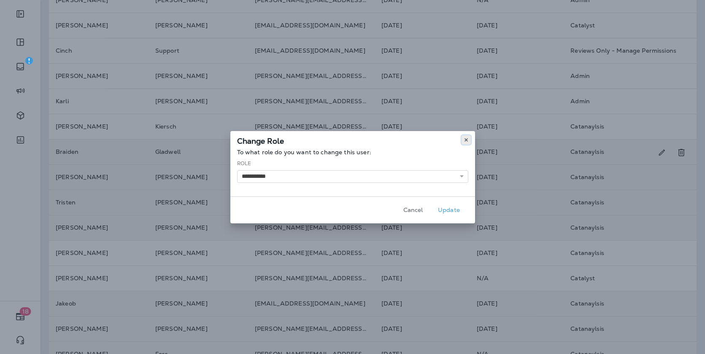
click at [470, 138] on button at bounding box center [466, 139] width 9 height 9
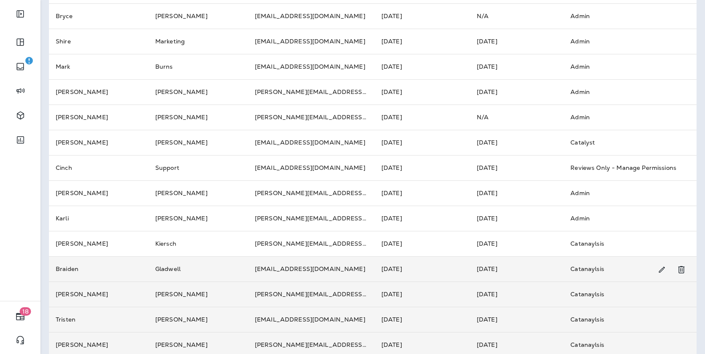
scroll to position [0, 0]
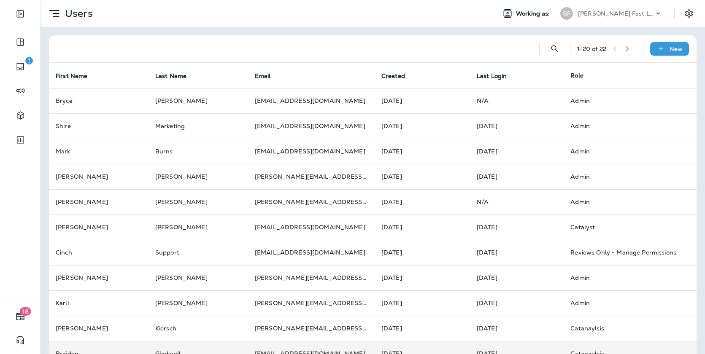
click at [640, 10] on p "[PERSON_NAME] Fast Lube dba [PERSON_NAME]" at bounding box center [616, 13] width 76 height 7
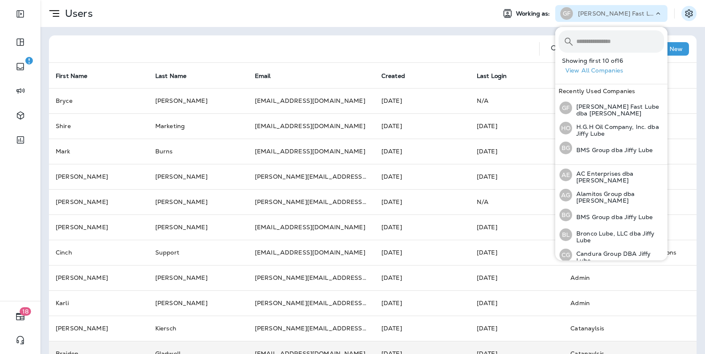
click at [686, 14] on icon "Settings" at bounding box center [689, 13] width 8 height 8
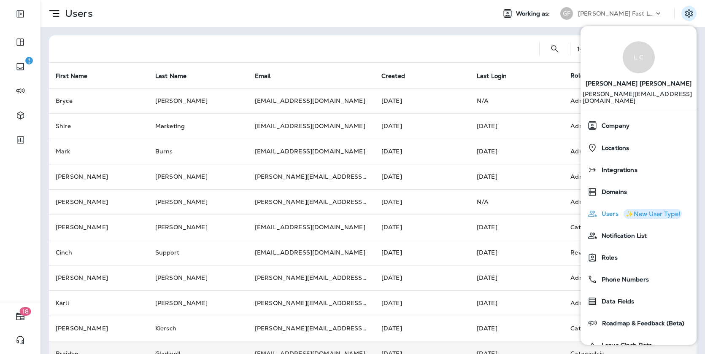
click at [614, 211] on span "Users" at bounding box center [607, 214] width 21 height 7
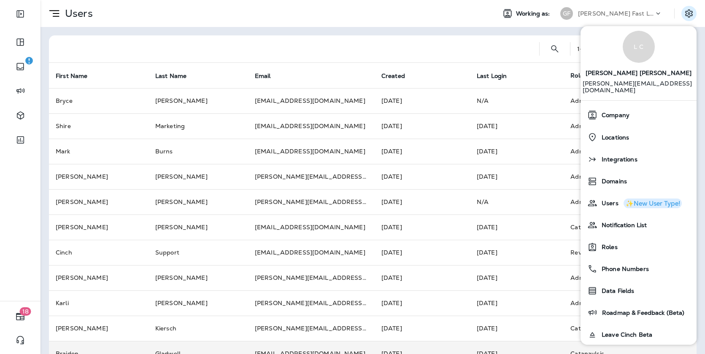
click at [501, 45] on div at bounding box center [294, 48] width 477 height 27
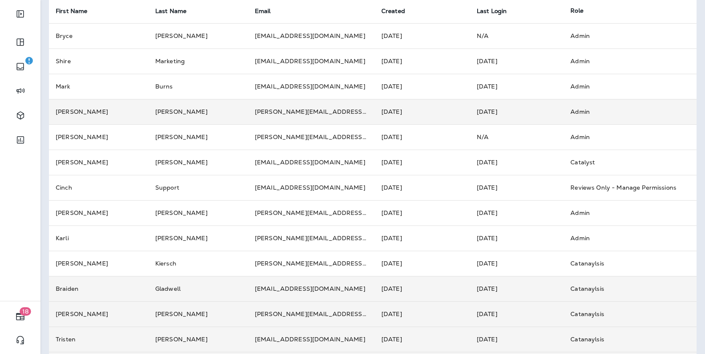
scroll to position [0, 0]
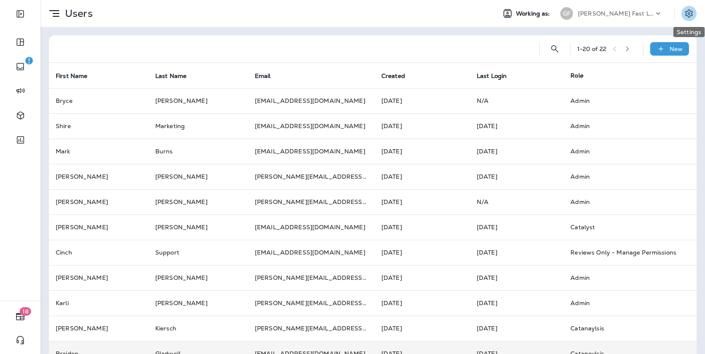
click at [685, 14] on icon "Settings" at bounding box center [689, 13] width 10 height 10
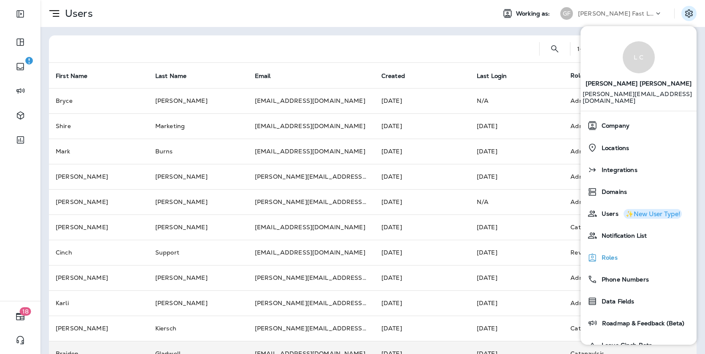
click at [612, 254] on span "Roles" at bounding box center [607, 257] width 20 height 7
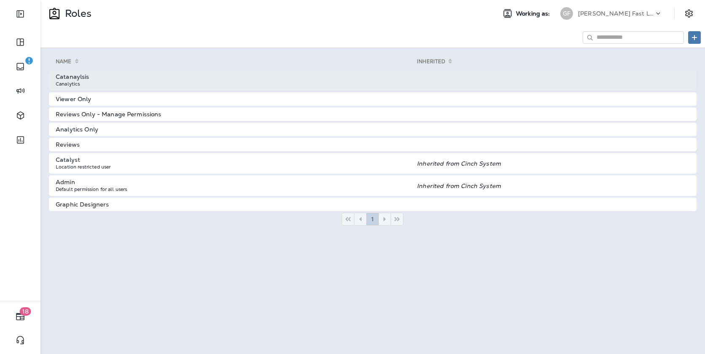
click at [235, 84] on td "Catanaylsis Canalytics" at bounding box center [233, 80] width 368 height 21
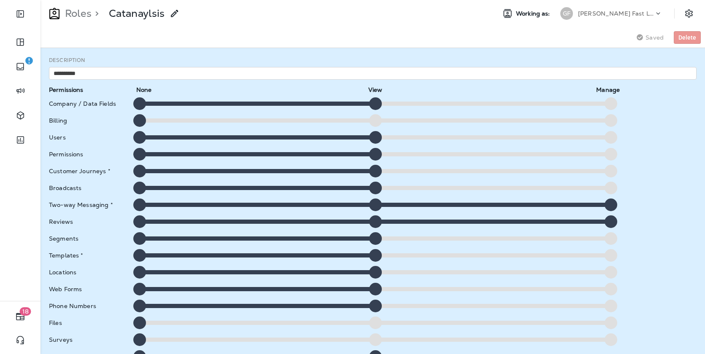
click at [609, 11] on p "[PERSON_NAME] Fast Lube dba [PERSON_NAME]" at bounding box center [616, 13] width 76 height 7
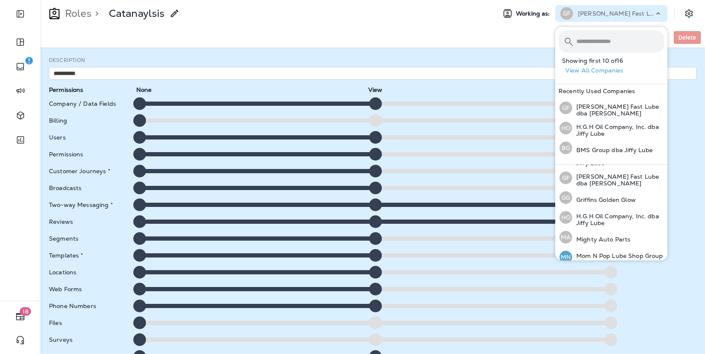
scroll to position [164, 0]
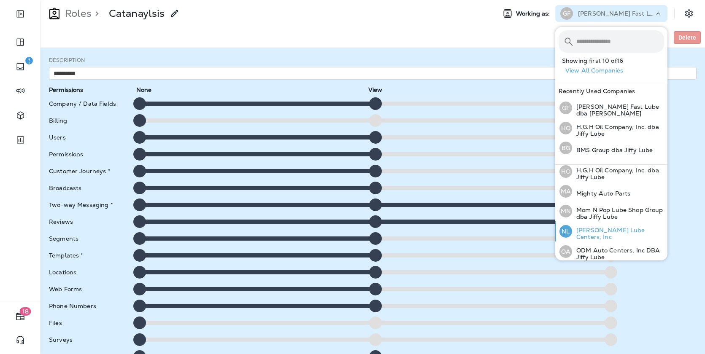
click at [588, 229] on p "[PERSON_NAME] Lube Centers, Inc" at bounding box center [618, 234] width 92 height 14
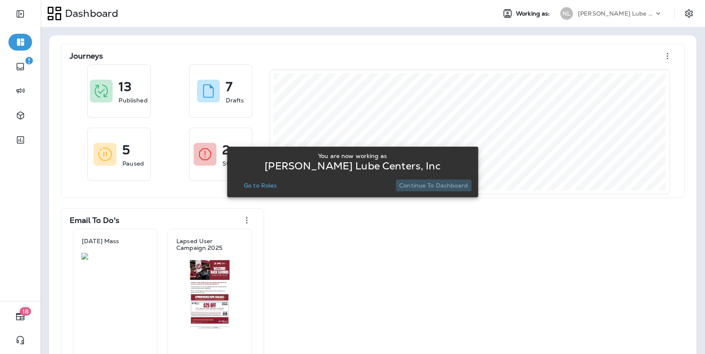
click at [466, 187] on p "Continue to Dashboard" at bounding box center [433, 185] width 69 height 7
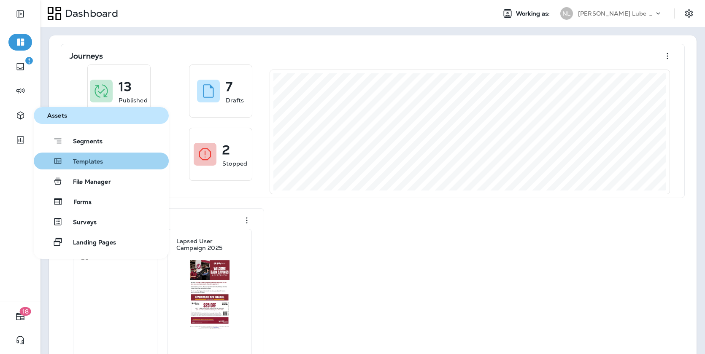
click at [85, 159] on span "Templates" at bounding box center [83, 162] width 40 height 8
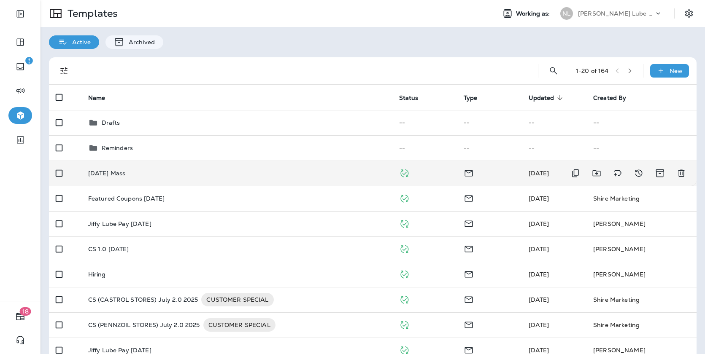
click at [246, 179] on td "[DATE] Mass" at bounding box center [236, 173] width 311 height 25
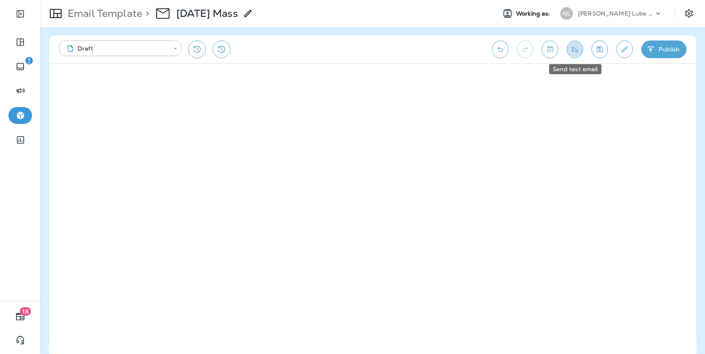
click at [581, 51] on button "Send test email" at bounding box center [575, 50] width 16 height 18
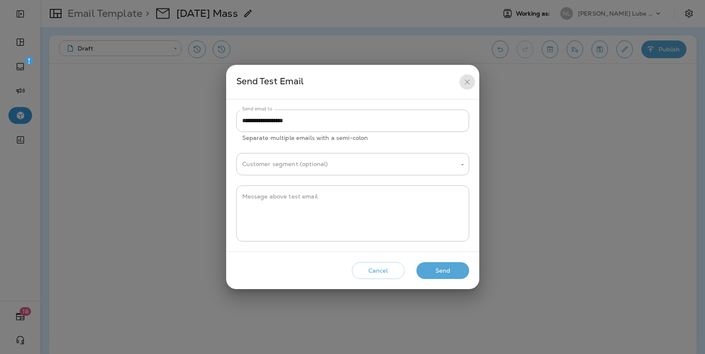
click at [465, 82] on icon "close" at bounding box center [467, 82] width 9 height 9
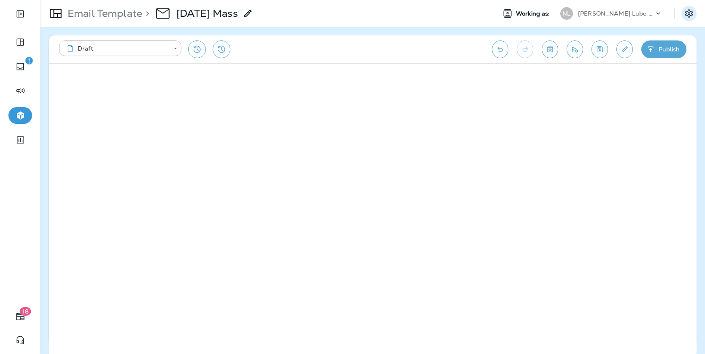
click at [684, 12] on icon "Settings" at bounding box center [689, 13] width 10 height 10
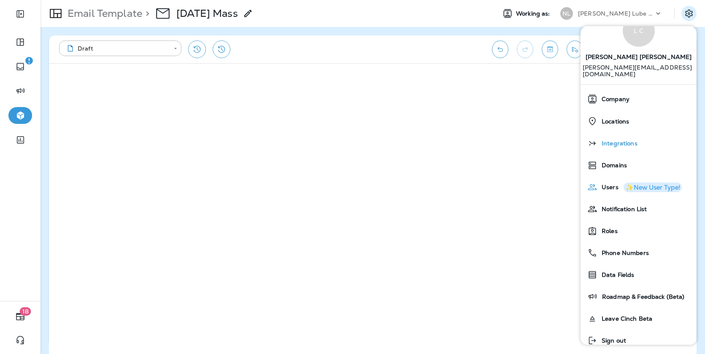
scroll to position [33, 0]
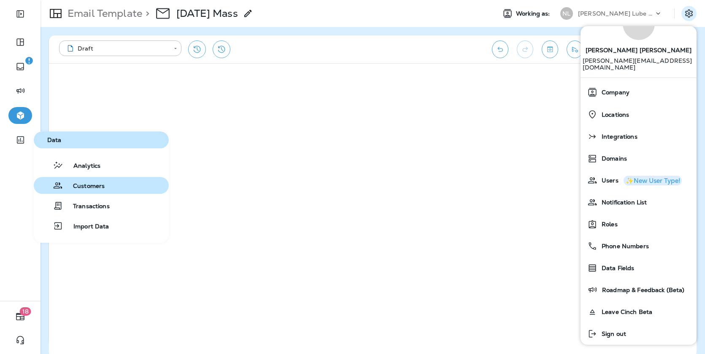
click at [97, 187] on span "Customers" at bounding box center [84, 187] width 42 height 8
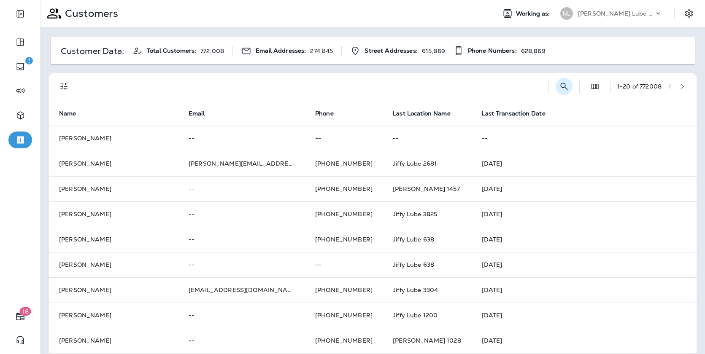
click at [563, 86] on icon "Search Customers" at bounding box center [564, 86] width 10 height 10
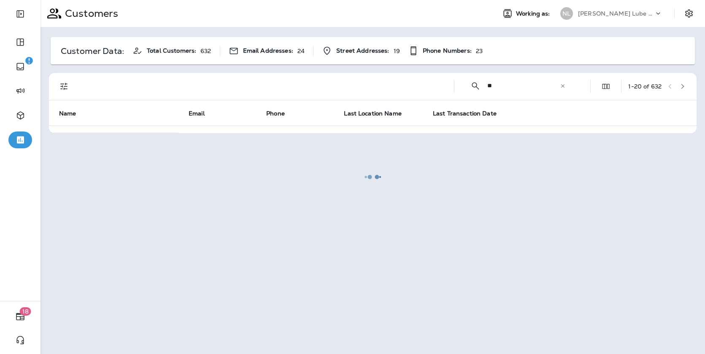
type input "*"
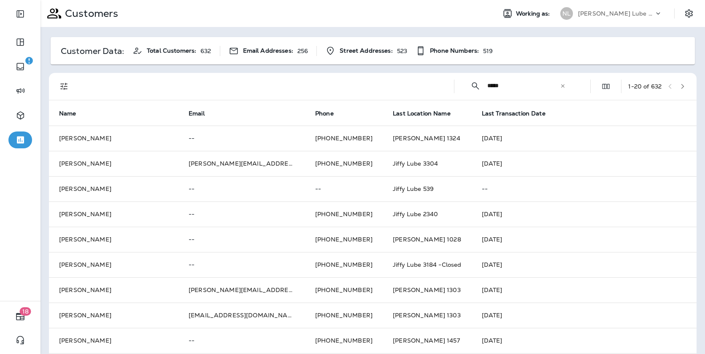
type input "*****"
click at [684, 84] on icon "button" at bounding box center [683, 87] width 6 height 6
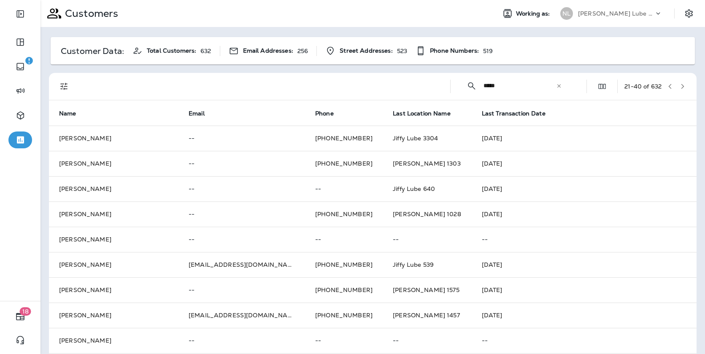
click at [557, 86] on icon at bounding box center [558, 85] width 3 height 3
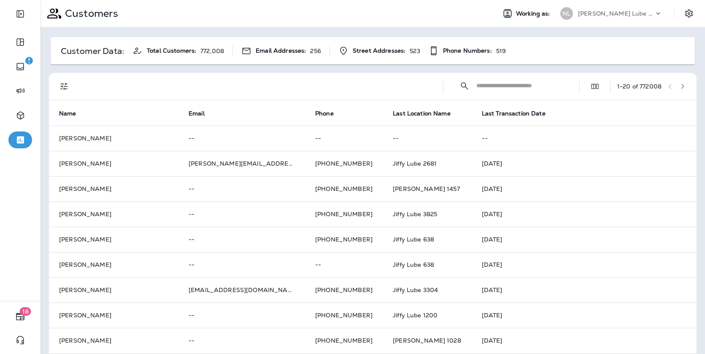
click at [610, 11] on p "[PERSON_NAME] Lube Centers, Inc" at bounding box center [616, 13] width 76 height 7
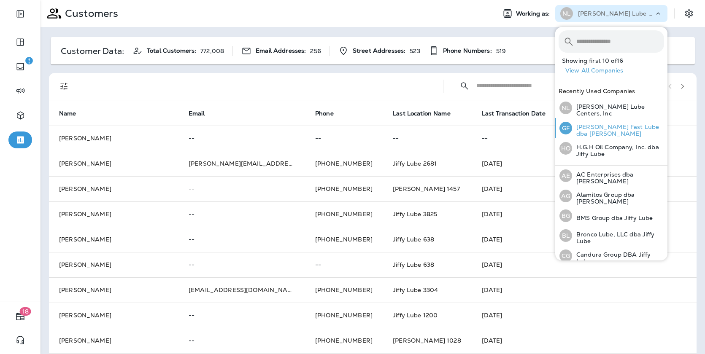
click at [597, 127] on p "[PERSON_NAME] Fast Lube dba [PERSON_NAME]" at bounding box center [618, 131] width 92 height 14
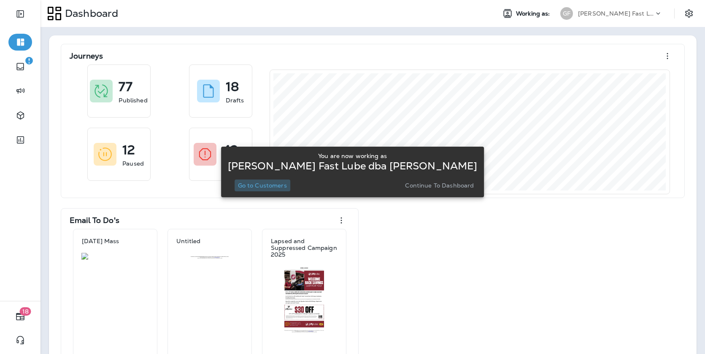
click at [287, 189] on p "Go to Customers" at bounding box center [262, 185] width 49 height 7
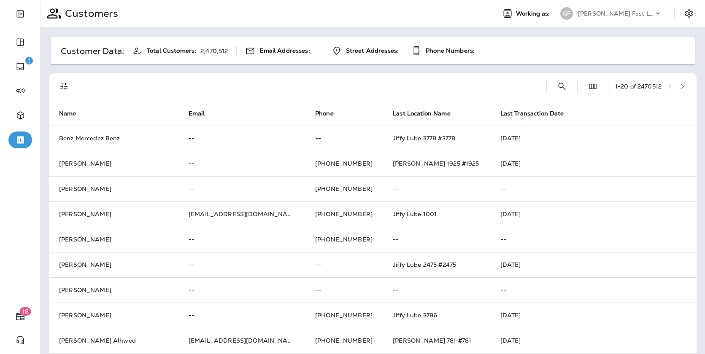
click at [647, 14] on p "[PERSON_NAME] Fast Lube dba [PERSON_NAME]" at bounding box center [616, 13] width 76 height 7
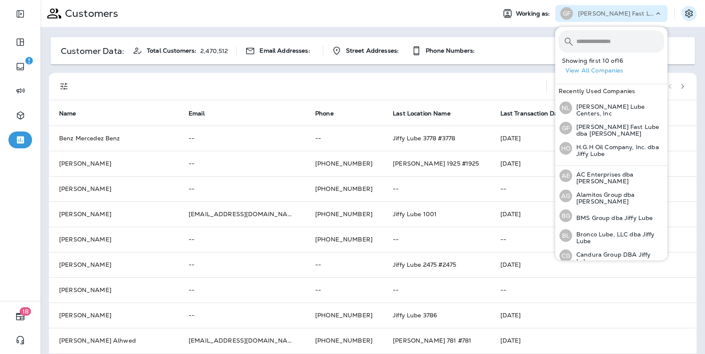
click at [685, 8] on button "Settings" at bounding box center [688, 13] width 15 height 15
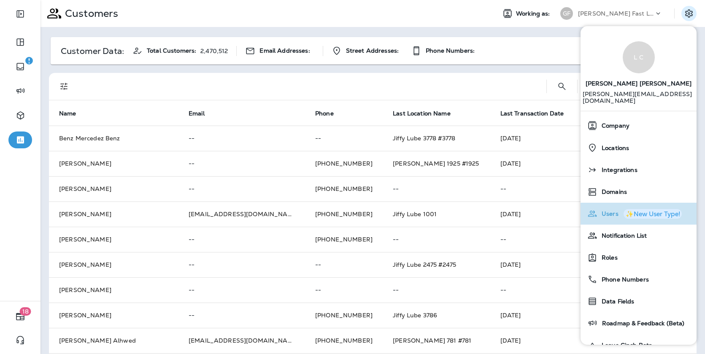
click at [615, 205] on div "Users ✨New User Type!" at bounding box center [638, 213] width 109 height 17
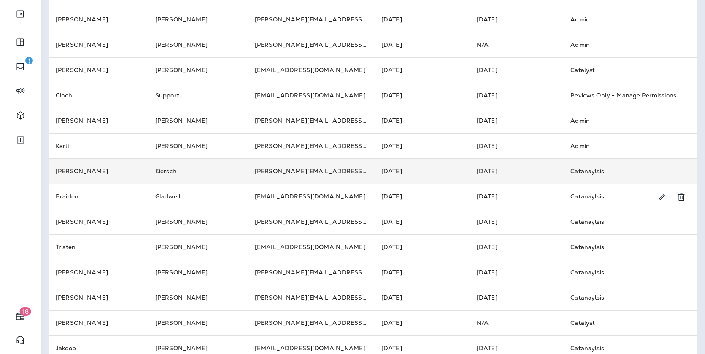
scroll to position [156, 0]
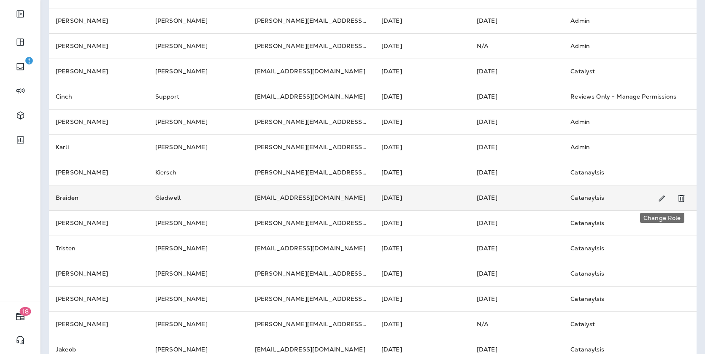
click at [664, 198] on icon "Change Role" at bounding box center [661, 199] width 9 height 8
select select "*****"
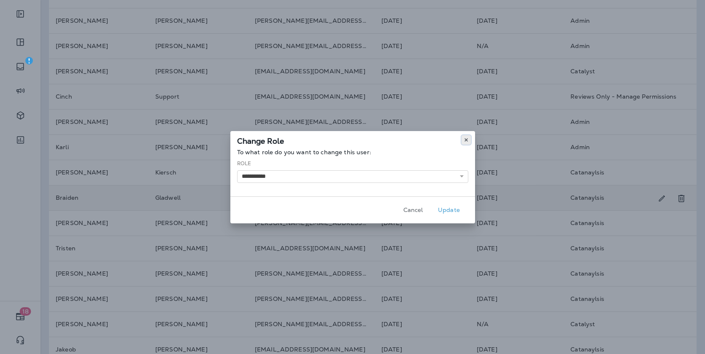
click at [465, 138] on icon at bounding box center [466, 140] width 5 height 5
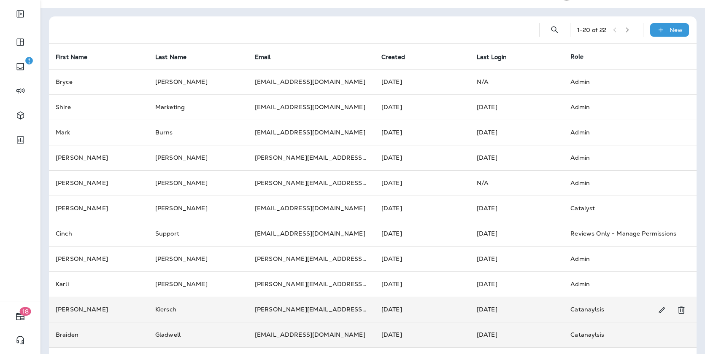
scroll to position [0, 0]
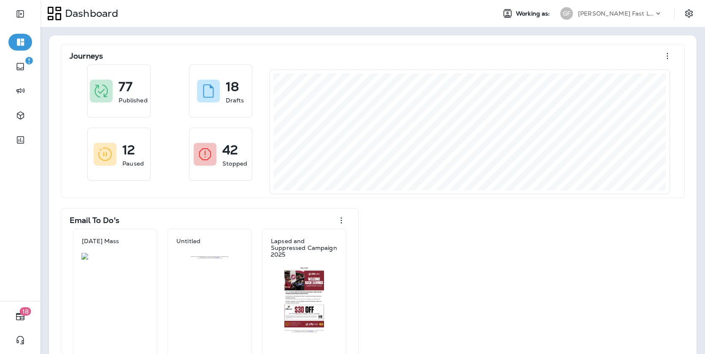
click at [621, 12] on p "[PERSON_NAME] Fast Lube dba [PERSON_NAME]" at bounding box center [616, 13] width 76 height 7
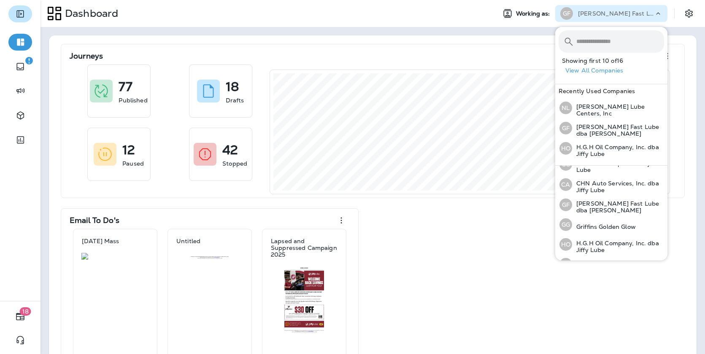
scroll to position [167, 0]
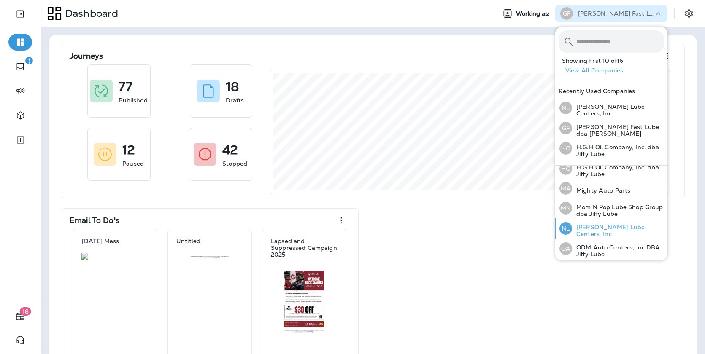
click at [594, 224] on p "[PERSON_NAME] Lube Centers, Inc" at bounding box center [618, 231] width 92 height 14
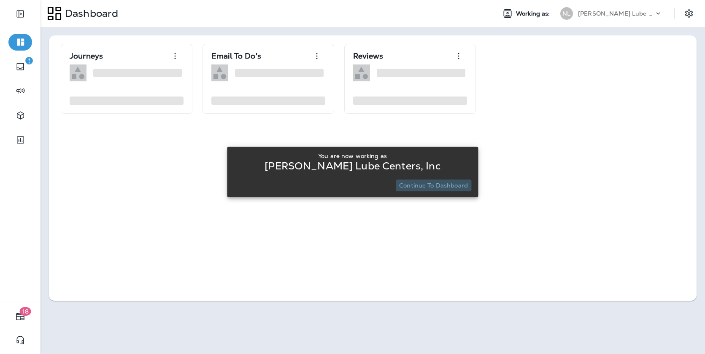
click at [442, 184] on p "Continue to Dashboard" at bounding box center [433, 185] width 69 height 7
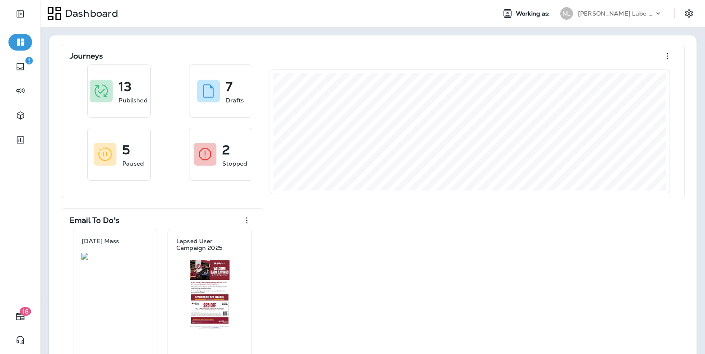
click at [596, 17] on div "[PERSON_NAME] Lube Centers, Inc" at bounding box center [616, 13] width 76 height 13
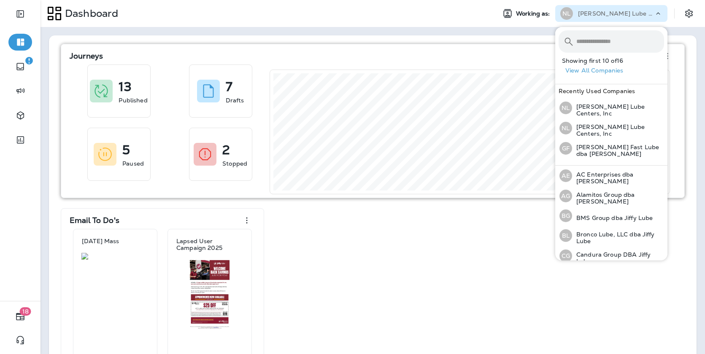
click at [394, 61] on div "Journeys" at bounding box center [373, 56] width 606 height 17
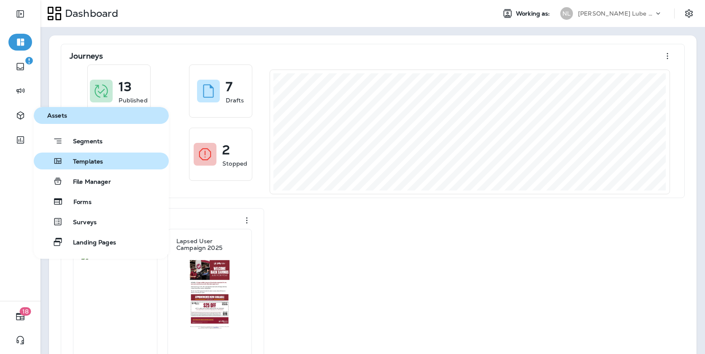
click at [99, 157] on div "Templates" at bounding box center [70, 161] width 66 height 10
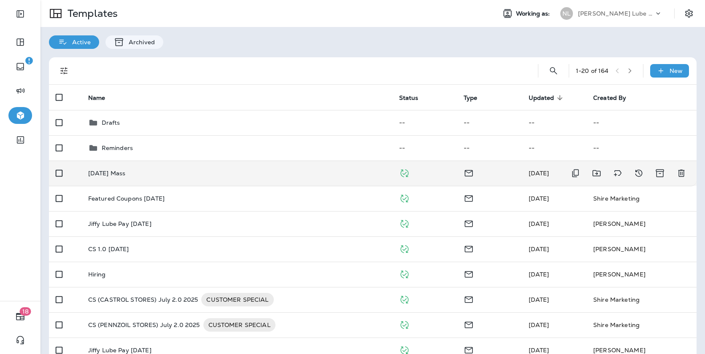
click at [263, 171] on div "[DATE] Mass" at bounding box center [236, 173] width 297 height 7
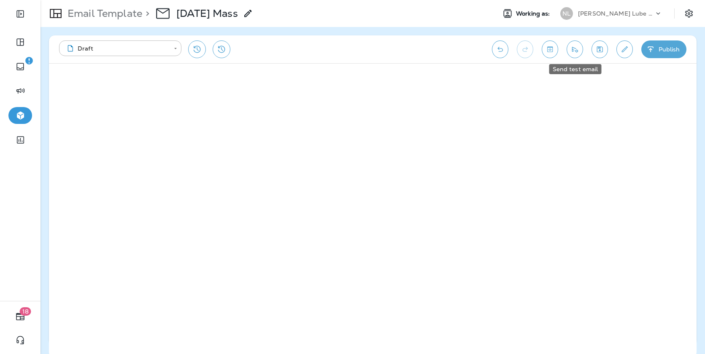
click at [577, 48] on icon "Send test email" at bounding box center [574, 49] width 9 height 8
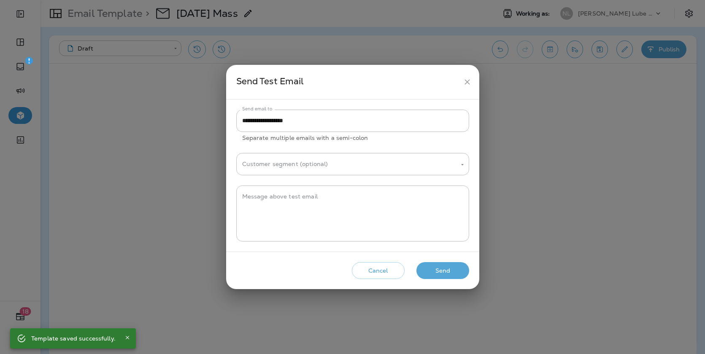
click at [466, 84] on icon "close" at bounding box center [467, 82] width 9 height 9
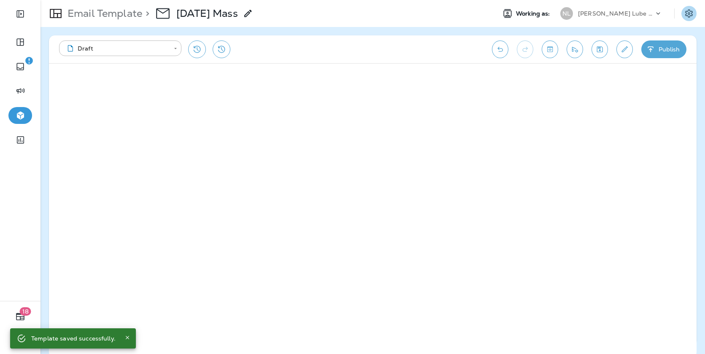
click at [688, 17] on icon "Settings" at bounding box center [689, 13] width 8 height 8
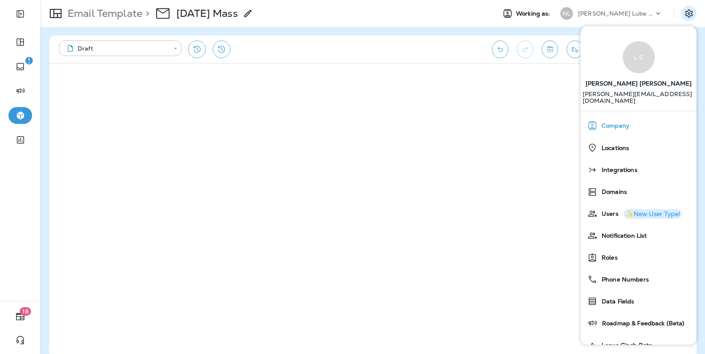
click at [626, 122] on span "Company" at bounding box center [613, 125] width 32 height 7
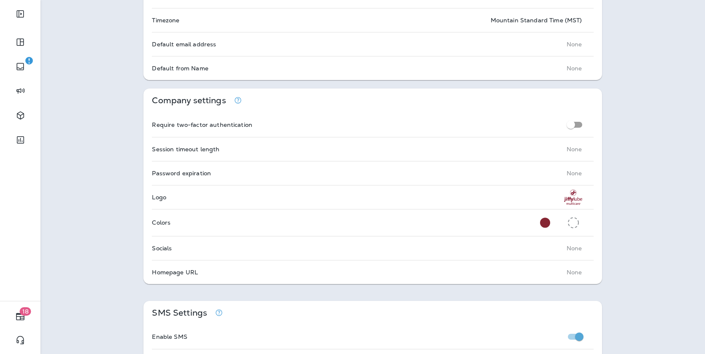
scroll to position [165, 0]
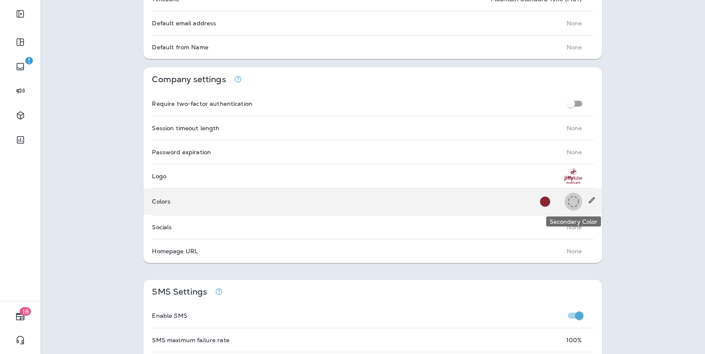
click at [573, 203] on icon "Secondary Color" at bounding box center [573, 201] width 11 height 11
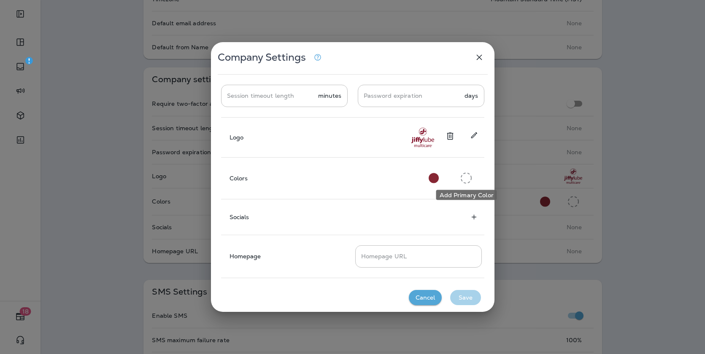
click at [464, 178] on icon "Add Primary Color" at bounding box center [466, 178] width 11 height 11
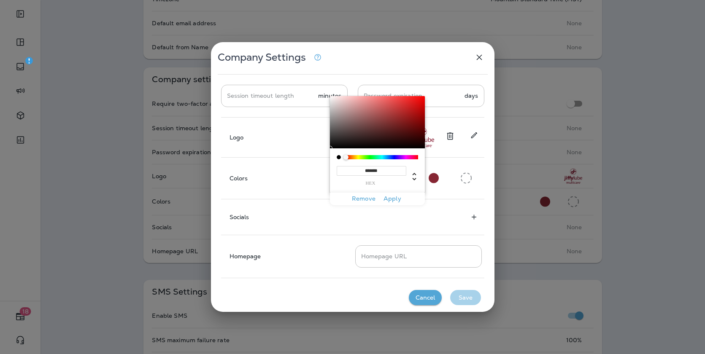
click at [394, 197] on button "Apply" at bounding box center [392, 198] width 27 height 13
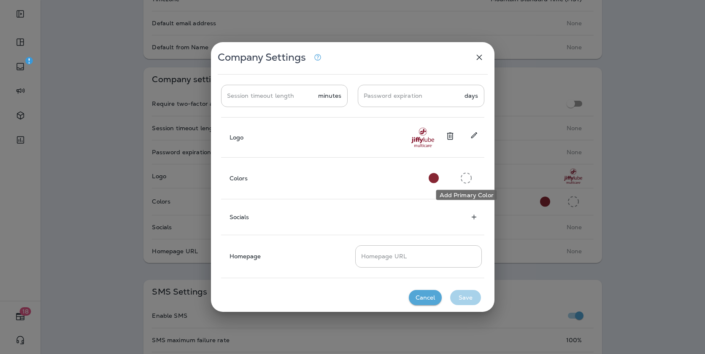
click at [465, 182] on icon "Add Primary Color" at bounding box center [466, 178] width 11 height 11
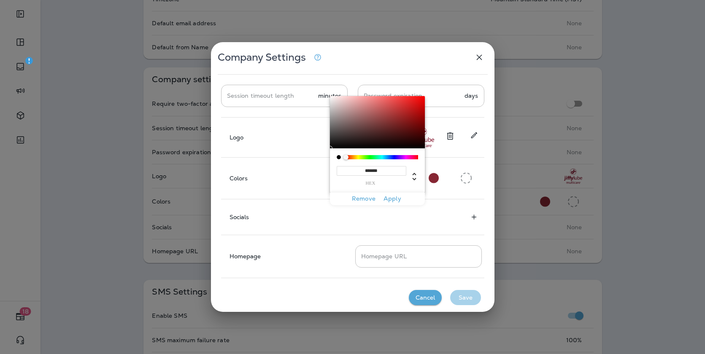
click at [337, 157] on div at bounding box center [339, 157] width 4 height 4
click at [332, 144] on div at bounding box center [377, 122] width 95 height 52
type input "*******"
drag, startPoint x: 332, startPoint y: 144, endPoint x: 318, endPoint y: 157, distance: 18.8
click at [318, 158] on div "Session timeout length minutes Session timeout length Password expiration days …" at bounding box center [352, 179] width 263 height 197
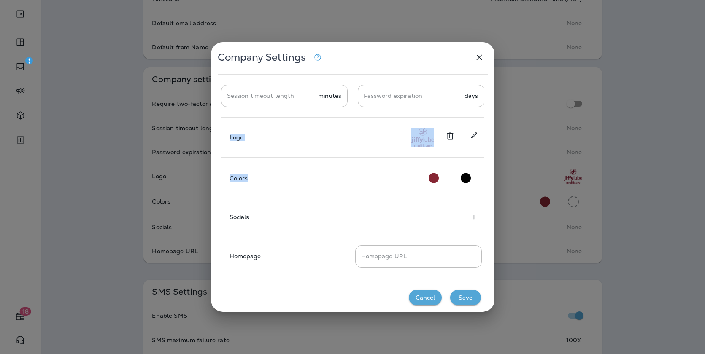
click at [465, 298] on button "Save" at bounding box center [465, 298] width 31 height 16
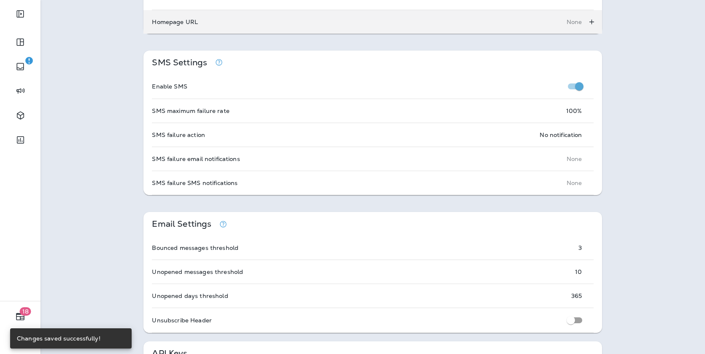
scroll to position [0, 0]
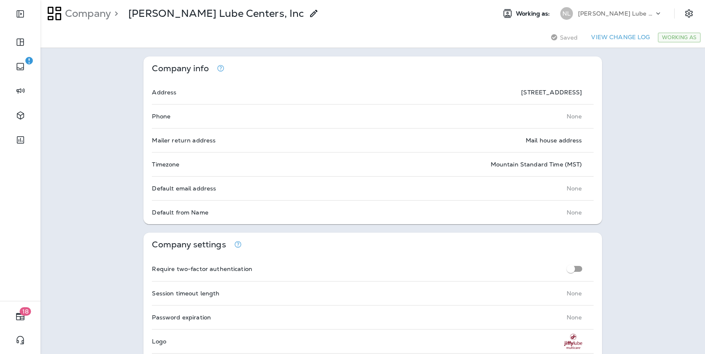
click at [654, 11] on icon at bounding box center [658, 13] width 8 height 8
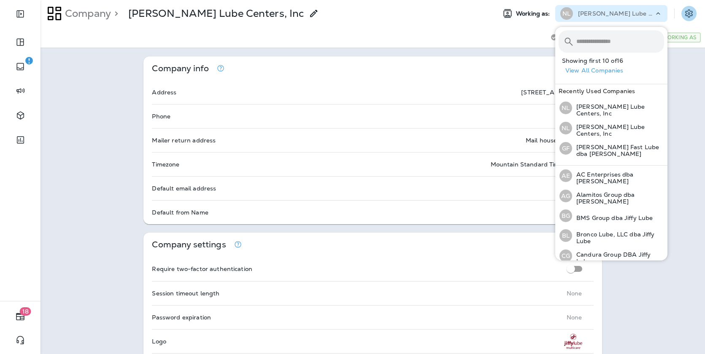
click at [686, 13] on icon "Settings" at bounding box center [689, 13] width 8 height 8
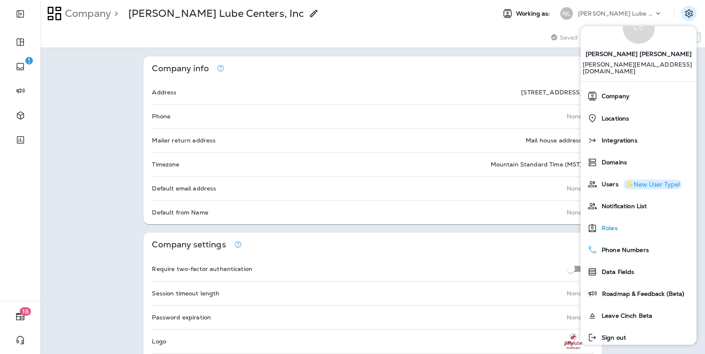
scroll to position [33, 0]
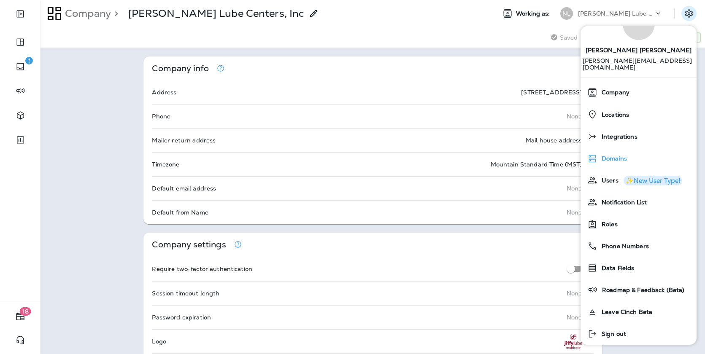
click at [618, 155] on span "Domains" at bounding box center [612, 158] width 30 height 7
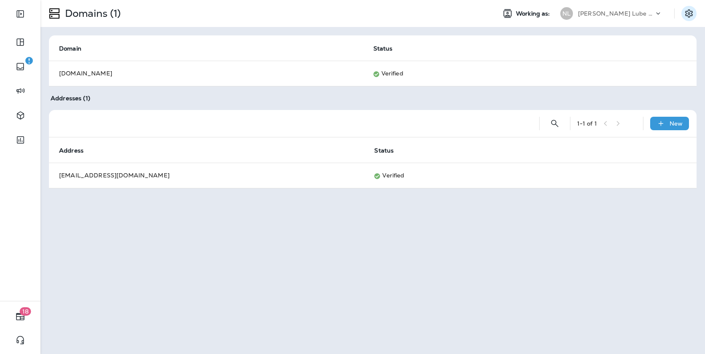
click at [687, 16] on icon "Settings" at bounding box center [689, 13] width 8 height 8
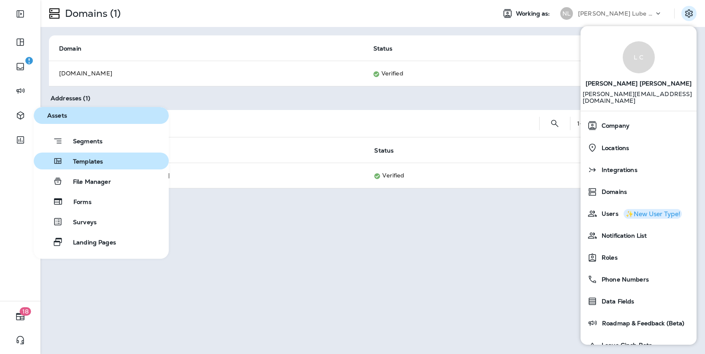
click at [80, 157] on div "Templates" at bounding box center [70, 161] width 66 height 10
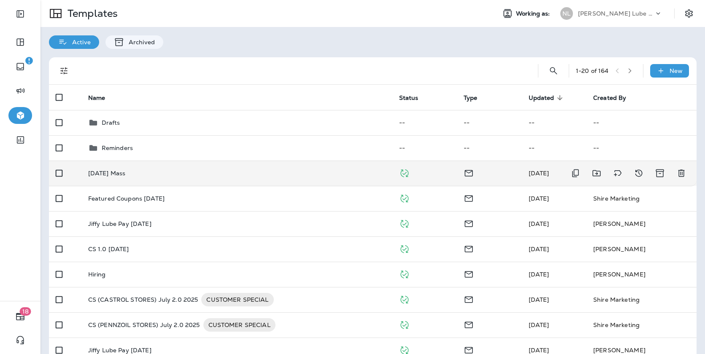
click at [348, 165] on td "[DATE] Mass" at bounding box center [236, 173] width 311 height 25
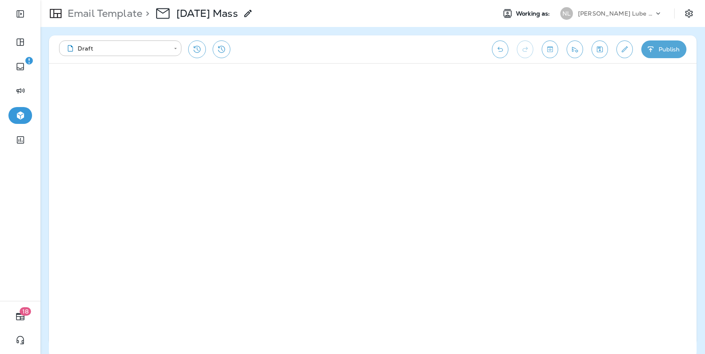
click at [424, 57] on div "**********" at bounding box center [271, 50] width 424 height 18
click at [665, 53] on button "Publish" at bounding box center [663, 50] width 45 height 18
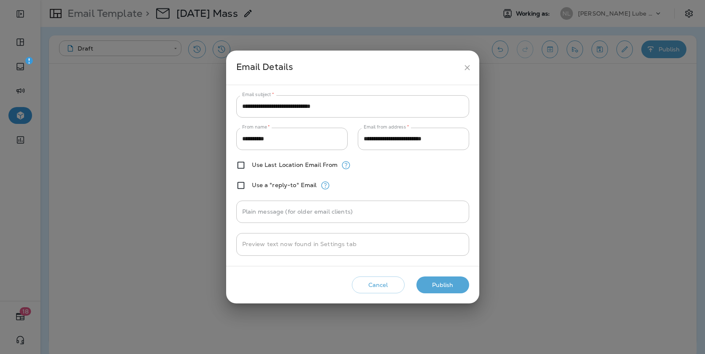
click at [441, 284] on button "Publish" at bounding box center [442, 285] width 53 height 17
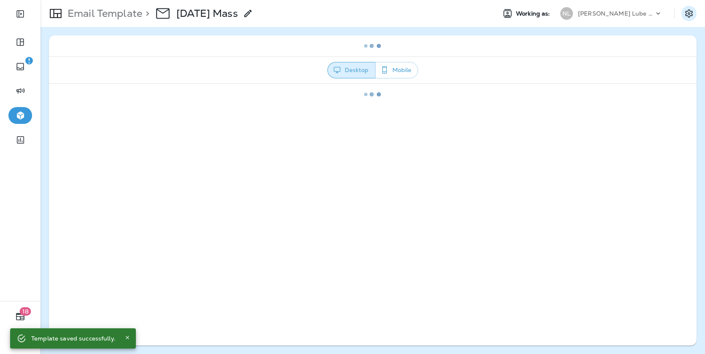
click at [687, 13] on icon "Settings" at bounding box center [689, 13] width 10 height 10
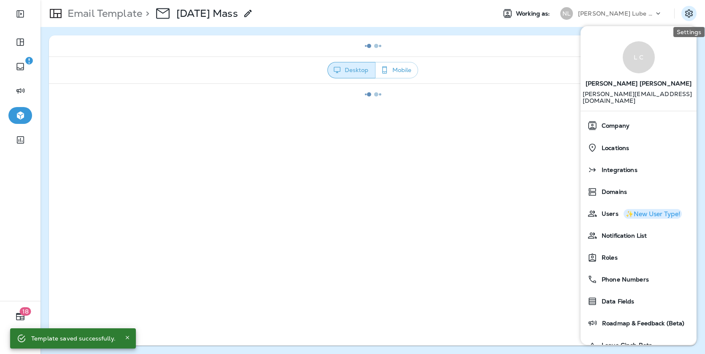
click at [687, 13] on icon "Settings" at bounding box center [689, 13] width 10 height 10
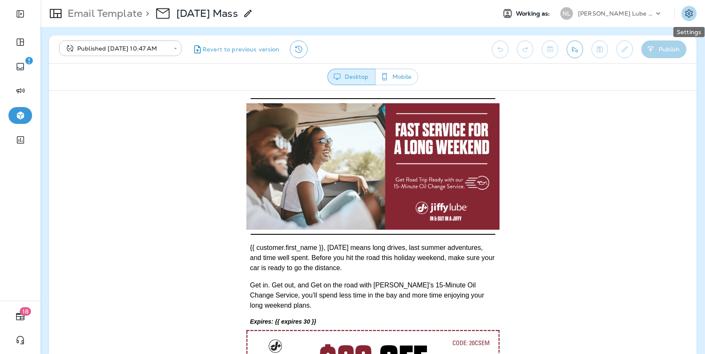
click at [687, 12] on icon "Settings" at bounding box center [689, 13] width 10 height 10
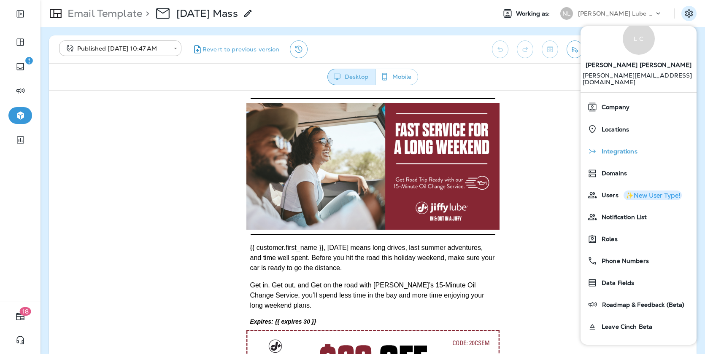
scroll to position [33, 0]
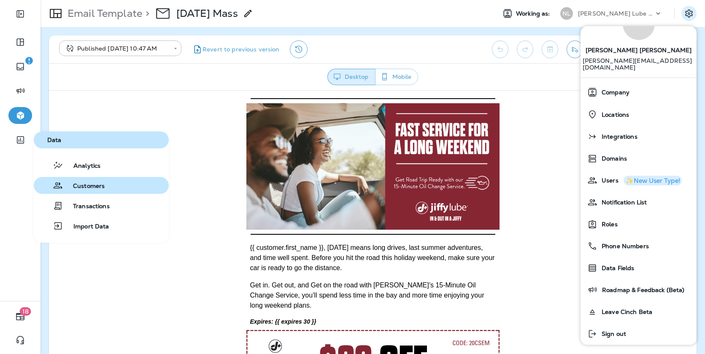
click at [78, 184] on span "Customers" at bounding box center [84, 187] width 42 height 8
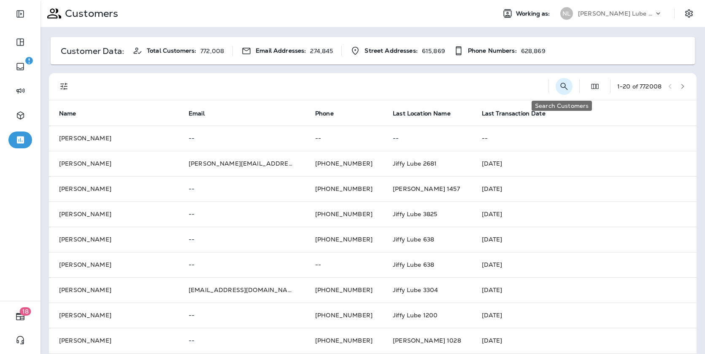
click at [561, 91] on icon "Search Customers" at bounding box center [564, 86] width 10 height 10
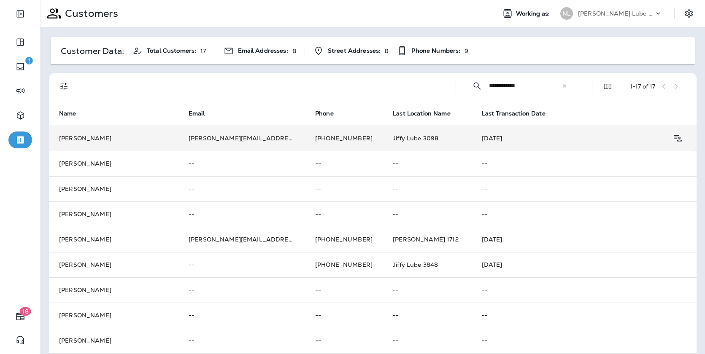
type input "**********"
click at [494, 137] on td "[DATE]" at bounding box center [519, 138] width 95 height 25
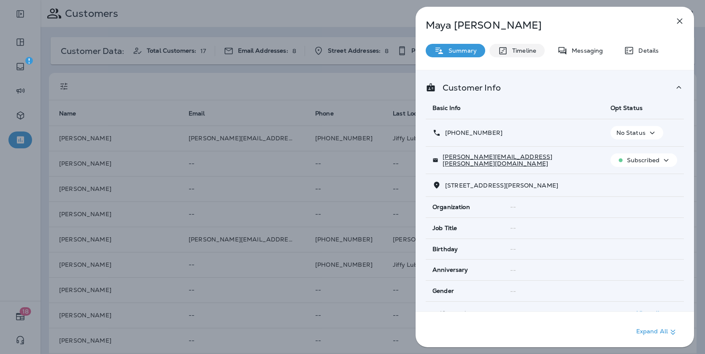
click at [536, 53] on div "Timeline" at bounding box center [516, 51] width 55 height 14
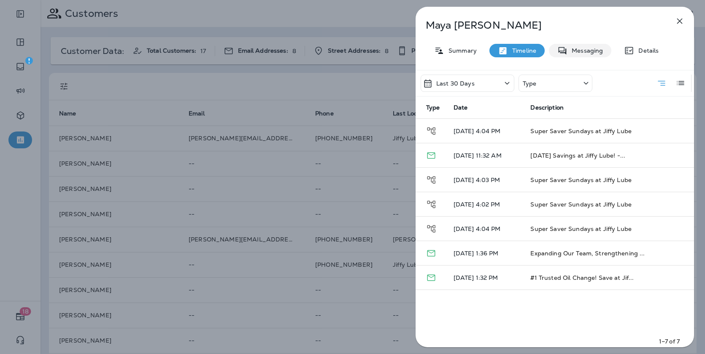
click at [573, 52] on p "Messaging" at bounding box center [584, 50] width 35 height 7
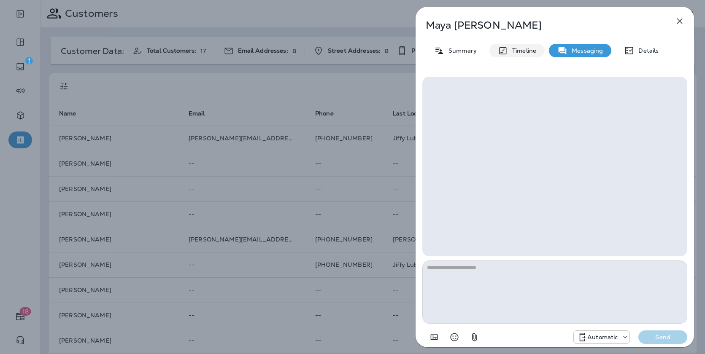
click at [513, 53] on p "Timeline" at bounding box center [522, 50] width 28 height 7
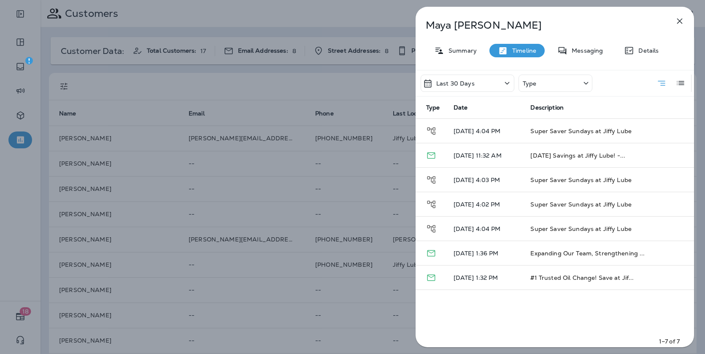
click at [679, 24] on icon "button" at bounding box center [680, 21] width 10 height 10
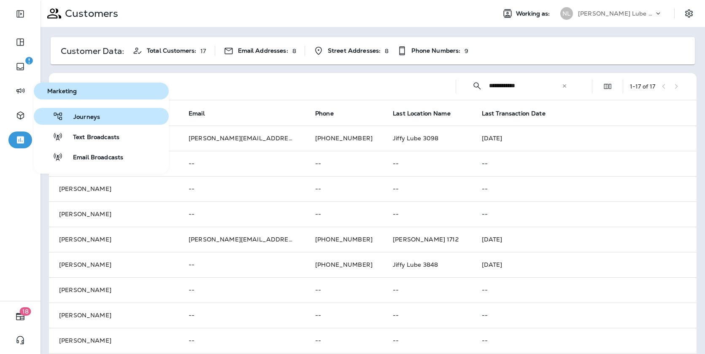
click at [79, 119] on span "Journeys" at bounding box center [81, 117] width 37 height 8
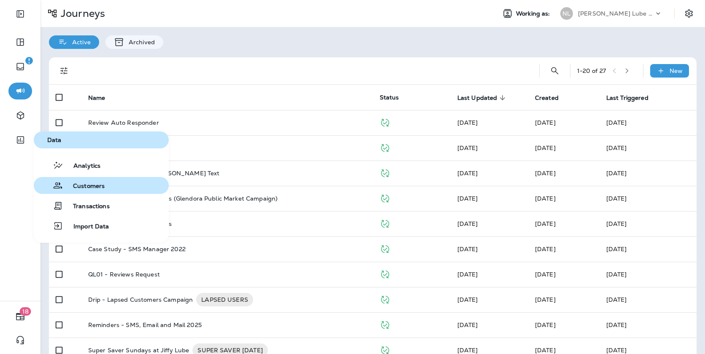
click at [84, 182] on div "Customers" at bounding box center [71, 186] width 68 height 10
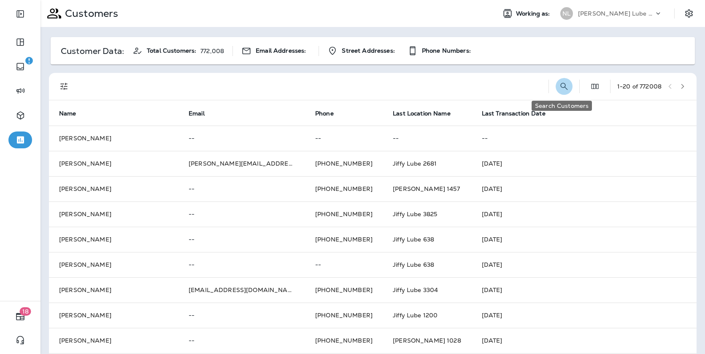
click at [560, 88] on icon "Search Customers" at bounding box center [564, 86] width 10 height 10
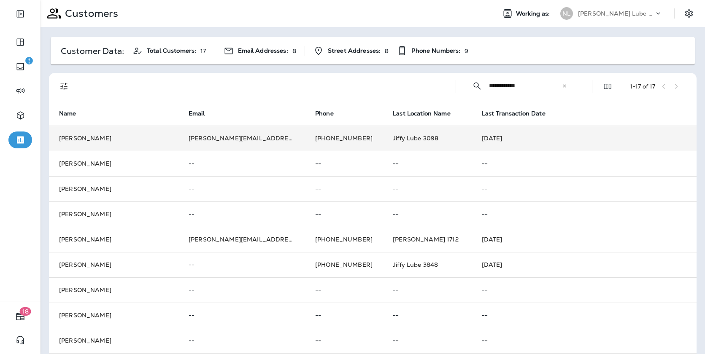
type input "**********"
click at [246, 143] on td "[PERSON_NAME][EMAIL_ADDRESS][PERSON_NAME][DOMAIN_NAME]" at bounding box center [241, 138] width 127 height 25
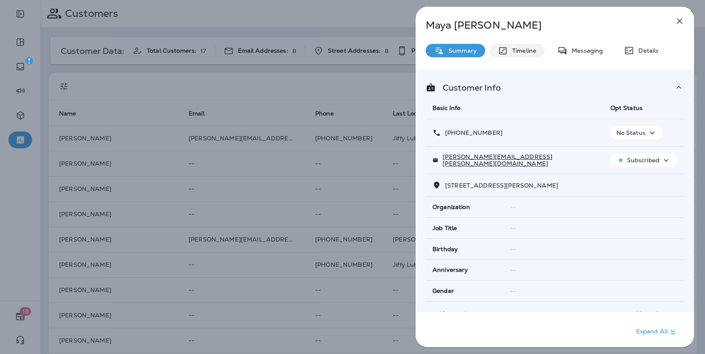
click at [525, 50] on p "Timeline" at bounding box center [522, 50] width 28 height 7
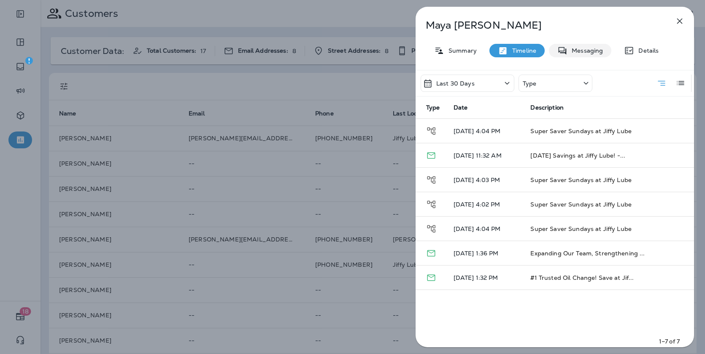
click at [577, 51] on p "Messaging" at bounding box center [584, 50] width 35 height 7
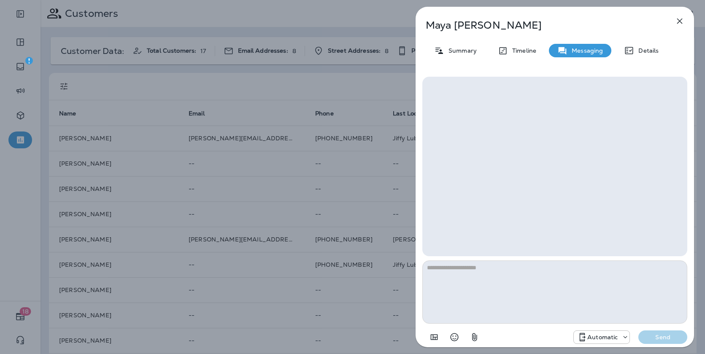
click at [512, 60] on div "[PERSON_NAME] Summary Timeline Messaging Details Automatic Send" at bounding box center [555, 180] width 278 height 346
click at [505, 55] on icon at bounding box center [503, 51] width 10 height 11
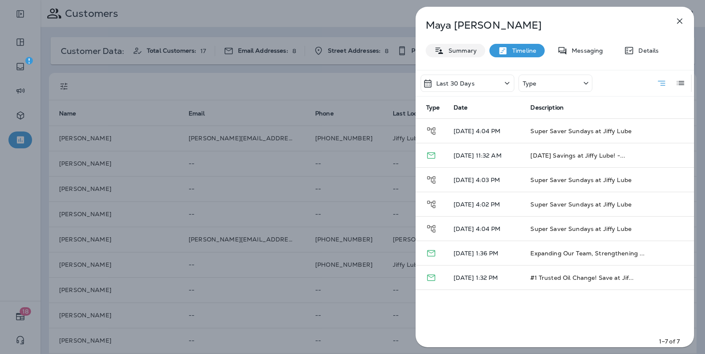
click at [472, 51] on p "Summary" at bounding box center [460, 50] width 32 height 7
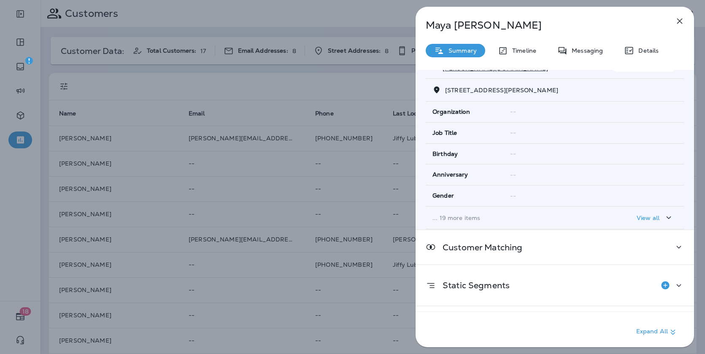
scroll to position [100, 0]
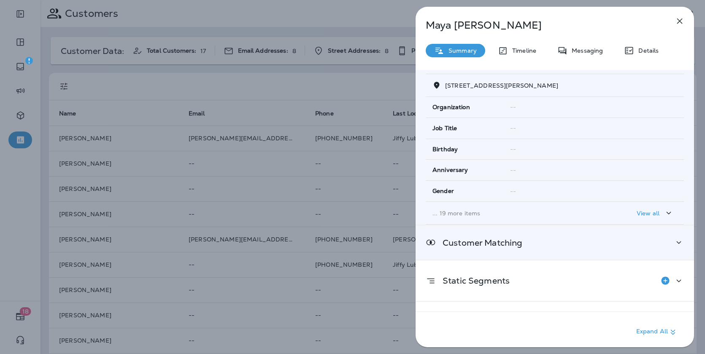
click at [616, 246] on div "Customer Matching" at bounding box center [555, 243] width 258 height 11
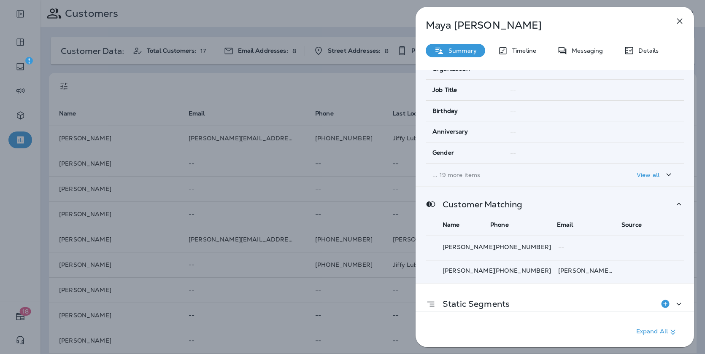
click at [608, 199] on div "Customer Matching Name Phone Email Source [PERSON_NAME] [PHONE_NUMBER] -- [PERS…" at bounding box center [555, 235] width 278 height 96
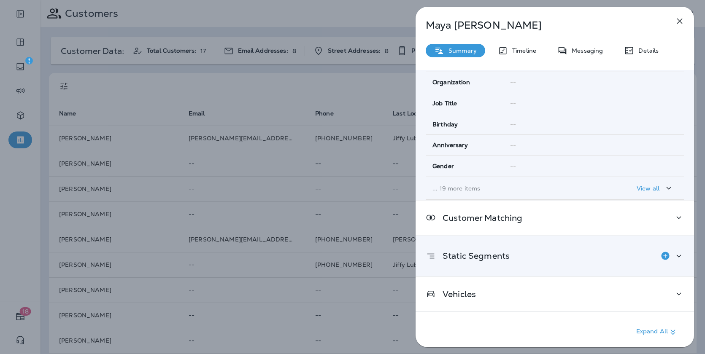
click at [595, 256] on div "Static Segments" at bounding box center [555, 256] width 258 height 17
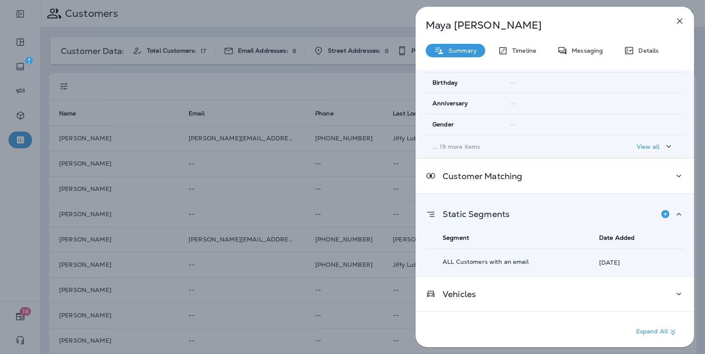
click at [579, 212] on div "Static Segments" at bounding box center [555, 214] width 258 height 17
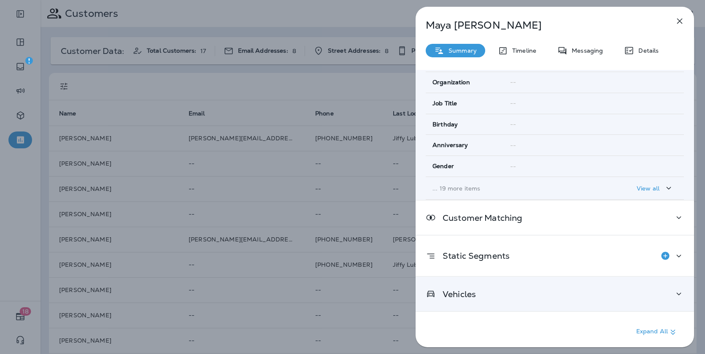
click at [562, 293] on div "Vehicles" at bounding box center [555, 294] width 258 height 11
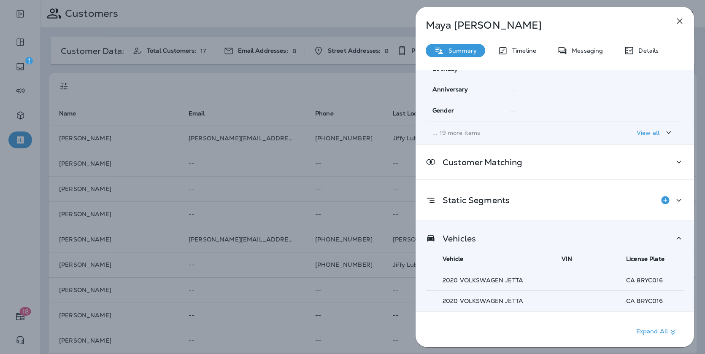
click at [564, 238] on div "Vehicles" at bounding box center [555, 238] width 258 height 11
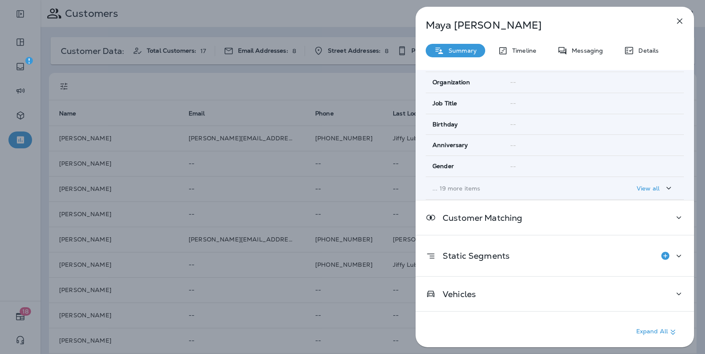
click at [581, 60] on div "[PERSON_NAME] Summary Timeline Messaging Details Customer Info Basic Info Opt S…" at bounding box center [555, 180] width 278 height 346
click at [583, 46] on div "Messaging" at bounding box center [580, 51] width 62 height 14
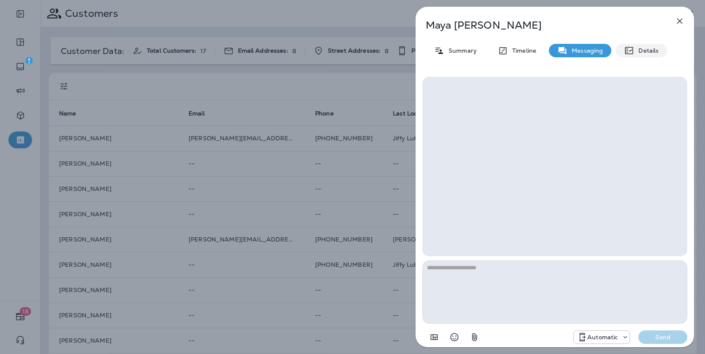
click at [641, 49] on p "Details" at bounding box center [646, 50] width 24 height 7
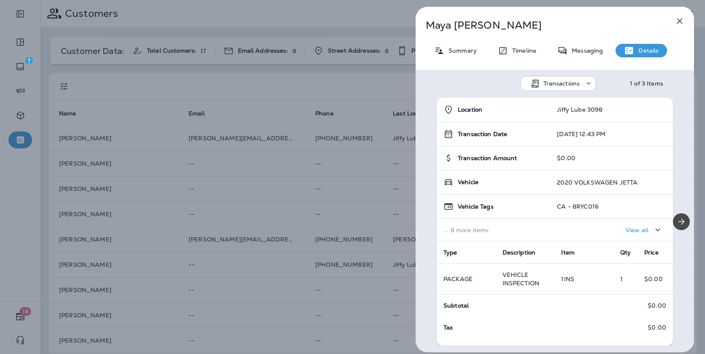
click at [517, 58] on div "[PERSON_NAME] Summary Timeline Messaging Details Transactions 1 of 3 Items Loca…" at bounding box center [555, 180] width 278 height 346
click at [518, 52] on p "Timeline" at bounding box center [522, 50] width 28 height 7
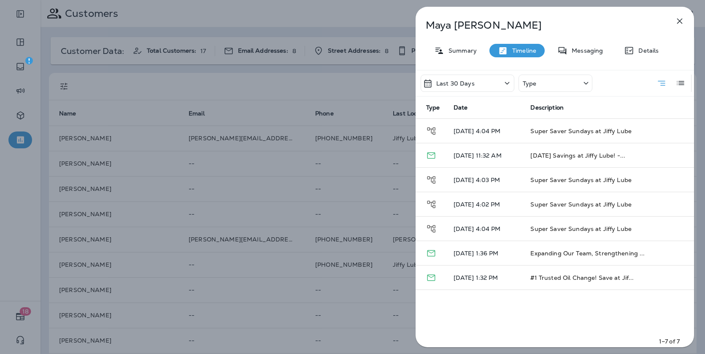
click at [570, 83] on div "Type" at bounding box center [556, 83] width 74 height 17
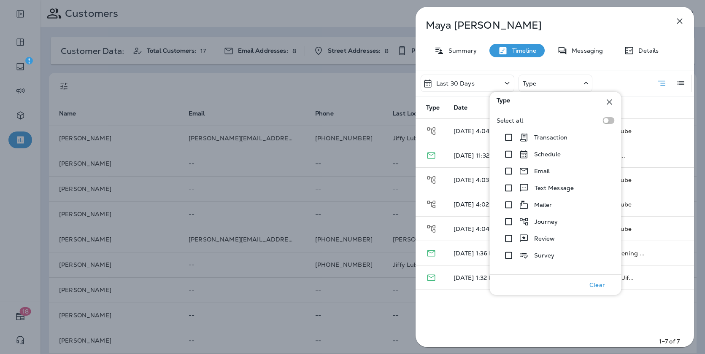
click at [572, 83] on div "Type" at bounding box center [556, 83] width 74 height 17
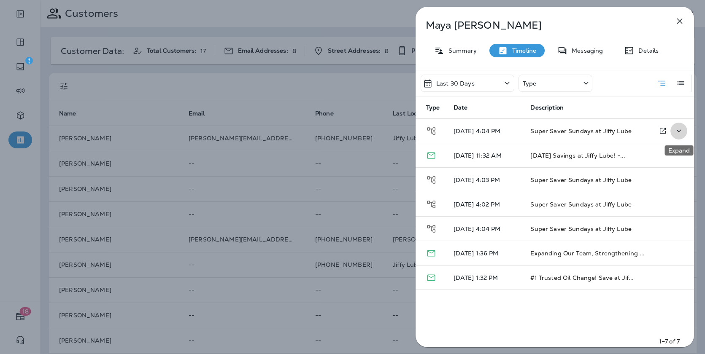
click at [678, 131] on icon "Expand" at bounding box center [679, 131] width 5 height 3
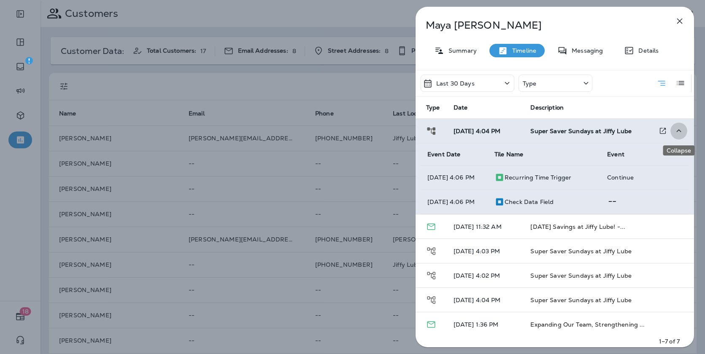
click at [678, 131] on icon "Collapse" at bounding box center [679, 131] width 10 height 11
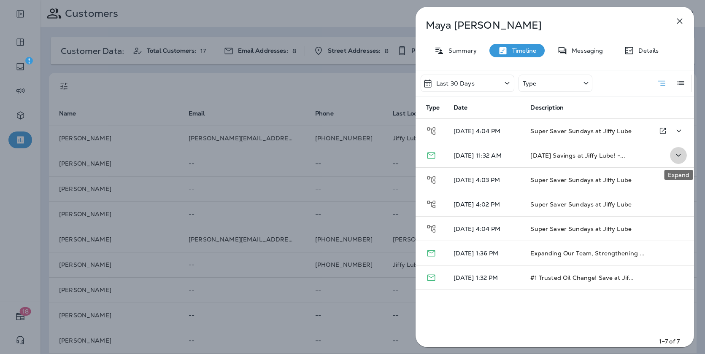
click at [676, 155] on icon "Expand" at bounding box center [678, 155] width 10 height 11
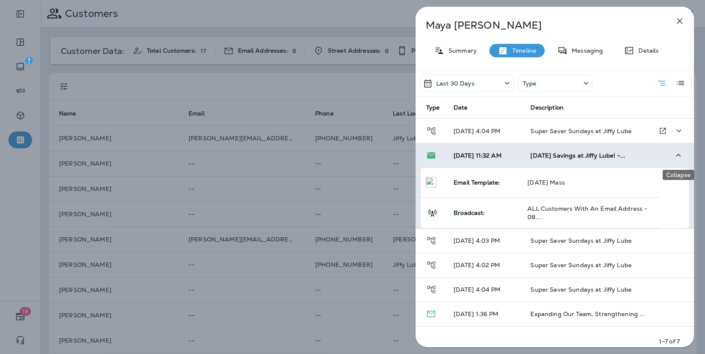
click at [677, 155] on icon "Collapse" at bounding box center [678, 155] width 5 height 3
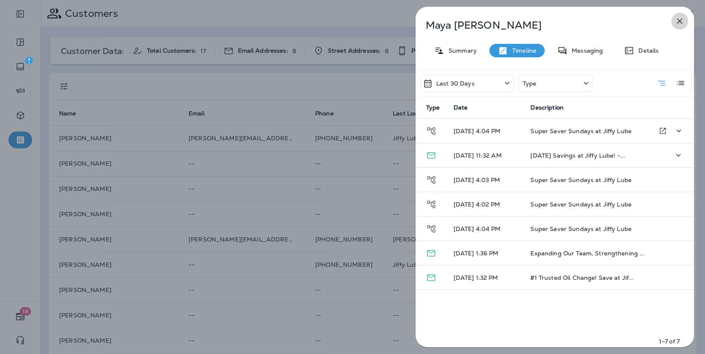
click at [677, 20] on icon "button" at bounding box center [680, 21] width 10 height 10
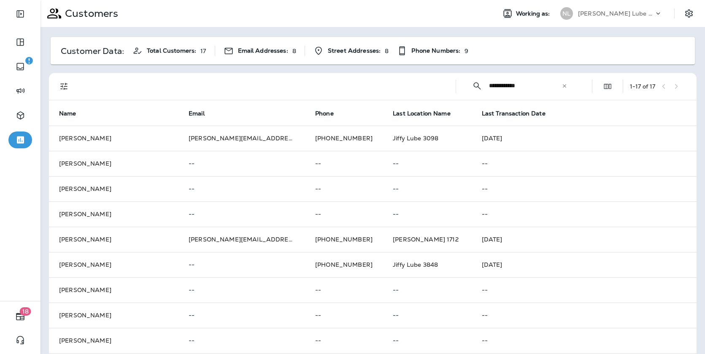
click at [652, 13] on div "[PERSON_NAME] Lube Centers, Inc" at bounding box center [616, 13] width 76 height 13
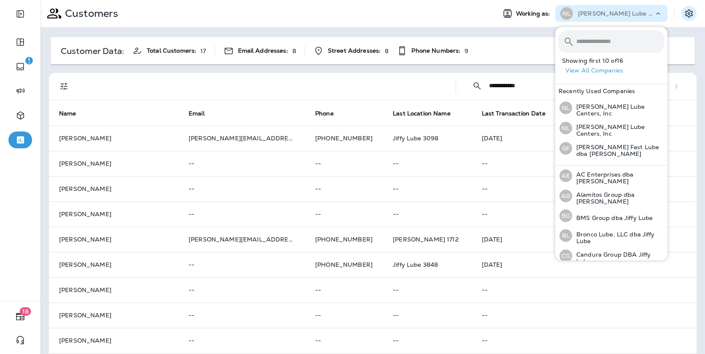
click at [687, 8] on icon "Settings" at bounding box center [689, 13] width 10 height 10
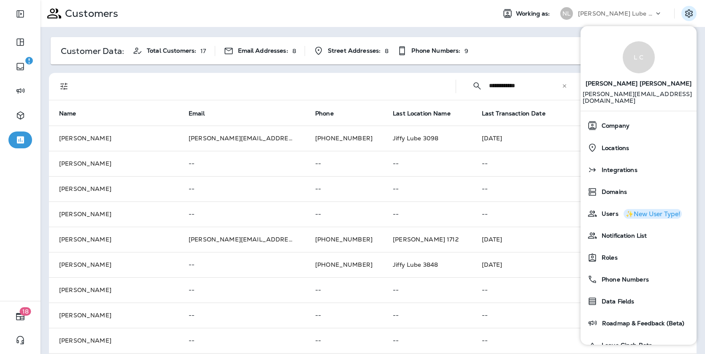
click at [675, 8] on div "Working as: [PERSON_NAME] Lube Centers, Inc" at bounding box center [597, 13] width 216 height 17
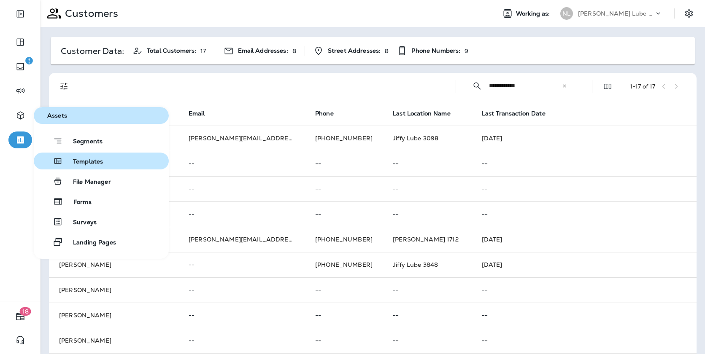
click at [91, 166] on span "Templates" at bounding box center [83, 162] width 40 height 8
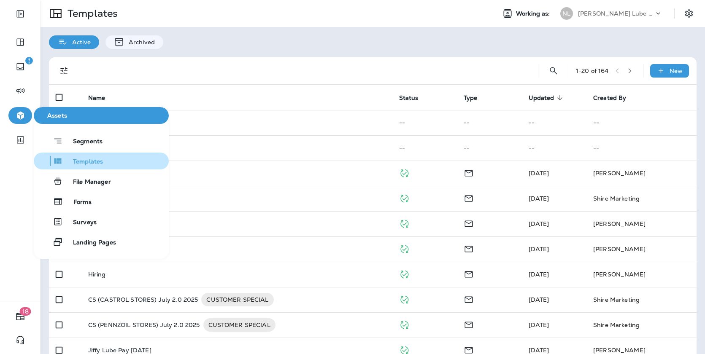
click at [90, 162] on span "Templates" at bounding box center [83, 162] width 40 height 8
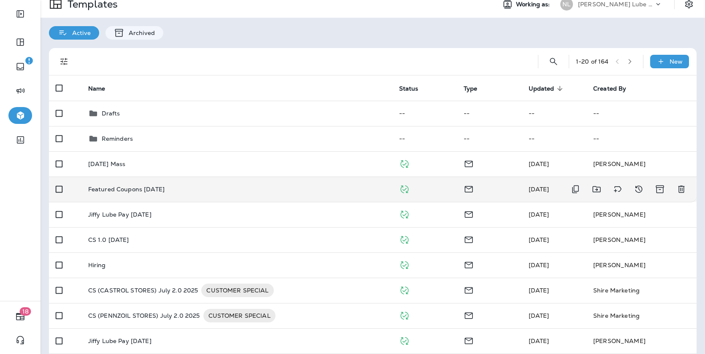
scroll to position [10, 0]
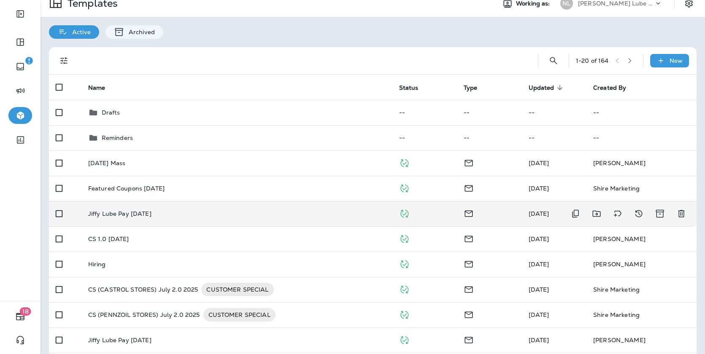
click at [291, 214] on div "Jiffy Lube Pay [DATE]" at bounding box center [236, 214] width 297 height 7
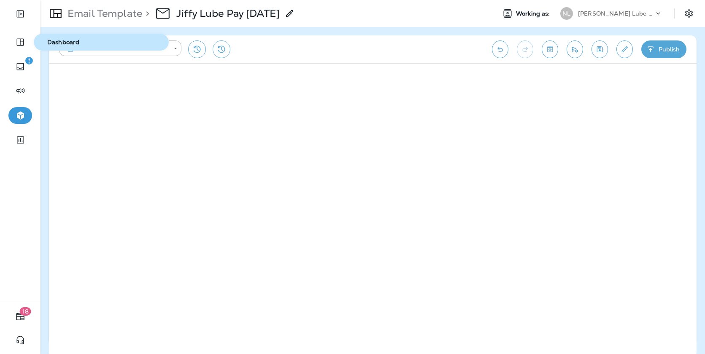
click at [63, 39] on span "Dashboard" at bounding box center [101, 42] width 128 height 7
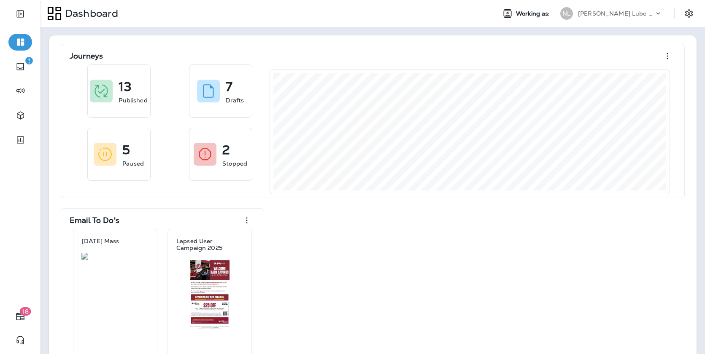
click at [613, 14] on p "[PERSON_NAME] Lube Centers, Inc" at bounding box center [616, 13] width 76 height 7
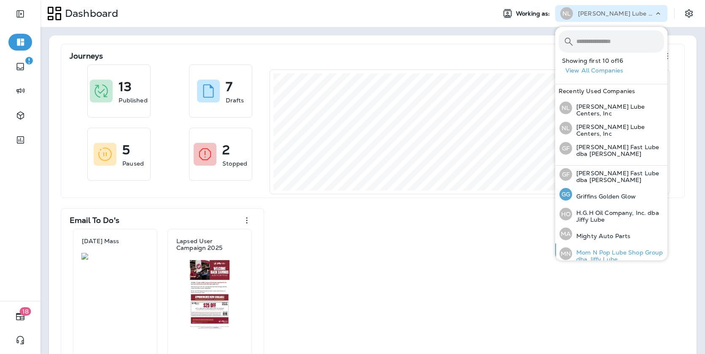
scroll to position [116, 0]
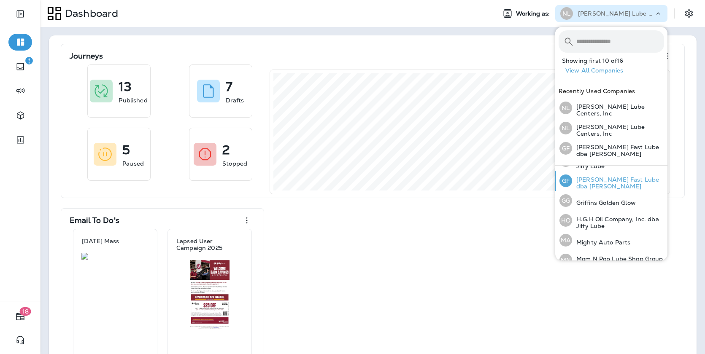
click at [596, 181] on p "[PERSON_NAME] Fast Lube dba [PERSON_NAME]" at bounding box center [618, 183] width 92 height 14
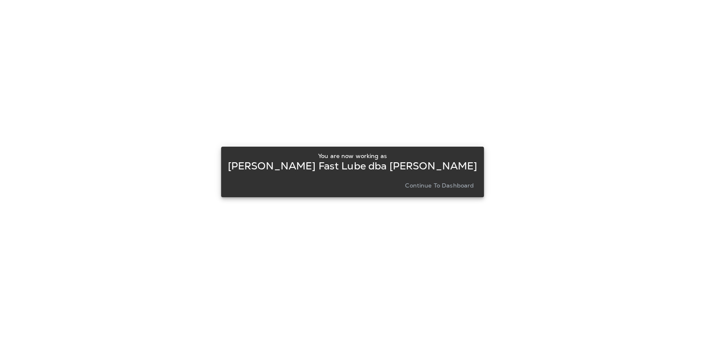
click at [413, 189] on p "Continue to Dashboard" at bounding box center [439, 185] width 69 height 7
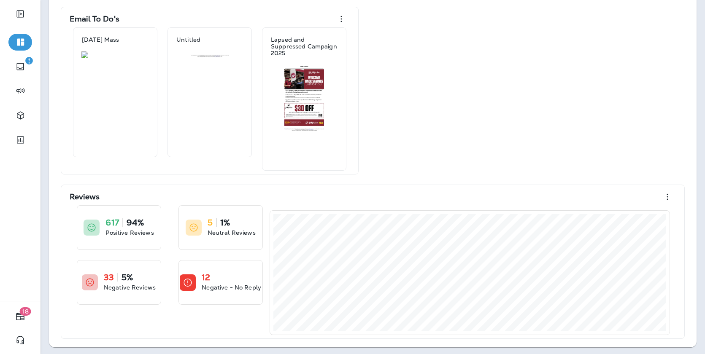
scroll to position [203, 0]
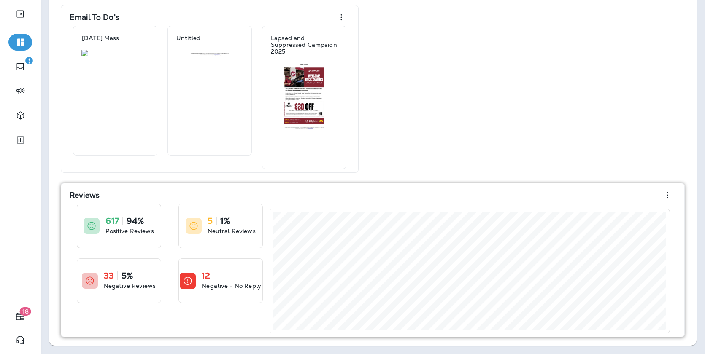
click at [665, 196] on icon "button" at bounding box center [667, 195] width 10 height 10
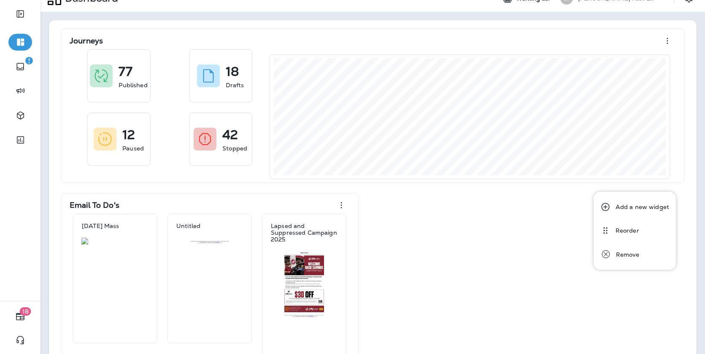
scroll to position [0, 0]
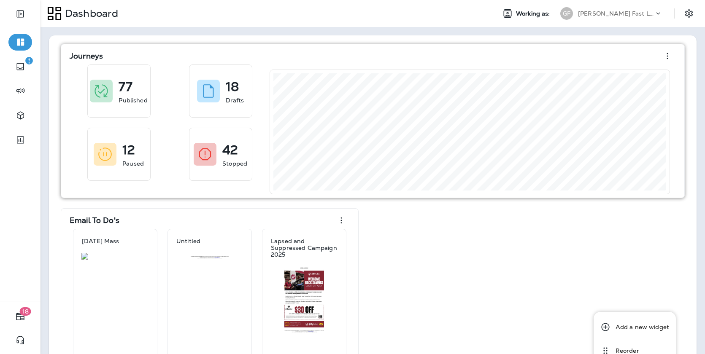
click at [668, 54] on icon "button" at bounding box center [667, 56] width 10 height 10
click at [665, 57] on icon "button" at bounding box center [667, 56] width 10 height 10
click at [656, 79] on div "Add a new widget" at bounding box center [643, 80] width 54 height 10
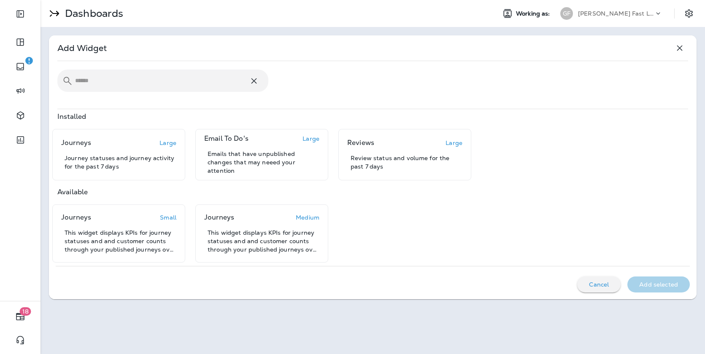
click at [203, 80] on input "text" at bounding box center [162, 81] width 174 height 22
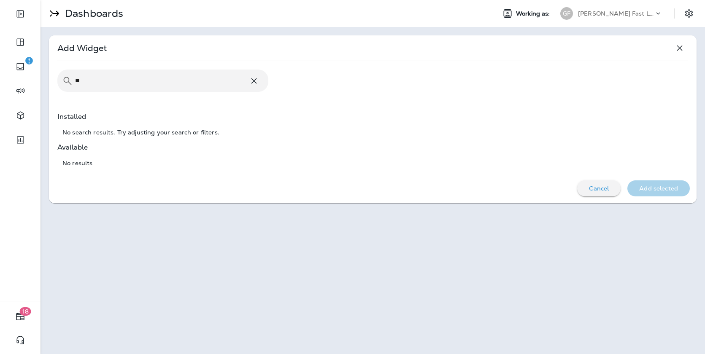
type input "*"
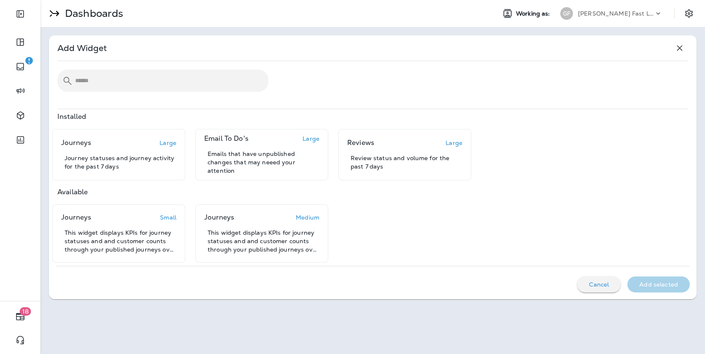
click at [682, 48] on icon "button" at bounding box center [680, 48] width 10 height 10
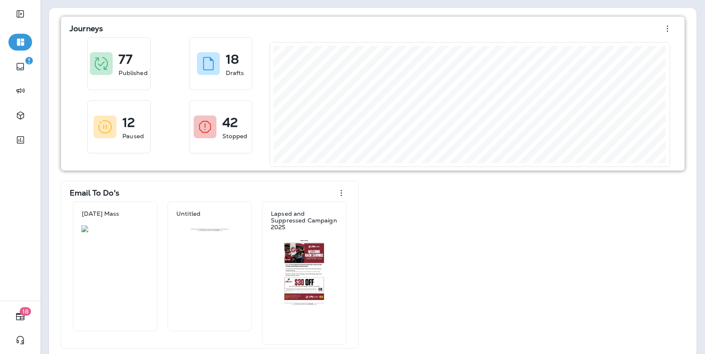
scroll to position [33, 0]
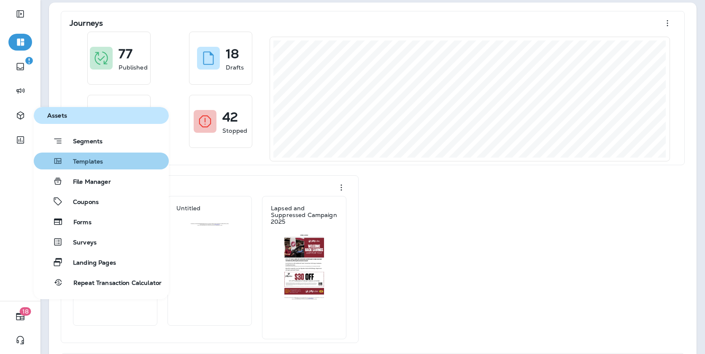
click at [97, 160] on span "Templates" at bounding box center [83, 162] width 40 height 8
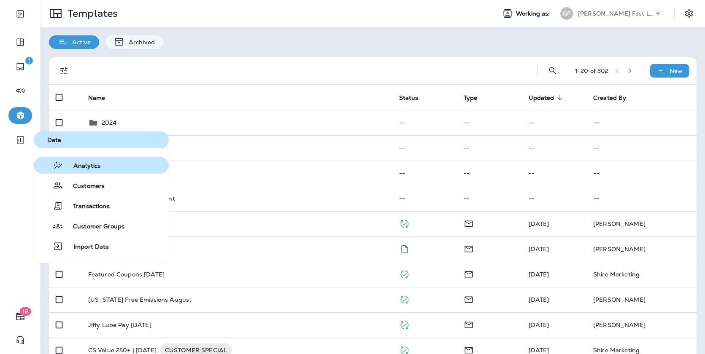
click at [87, 169] on span "Analytics" at bounding box center [81, 166] width 37 height 8
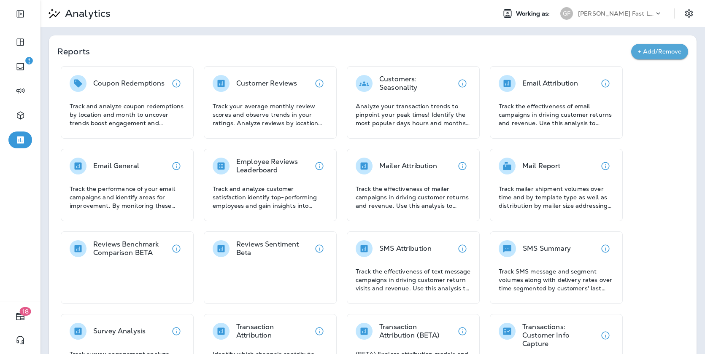
click at [605, 18] on div "[PERSON_NAME] Fast Lube dba [PERSON_NAME]" at bounding box center [616, 13] width 76 height 13
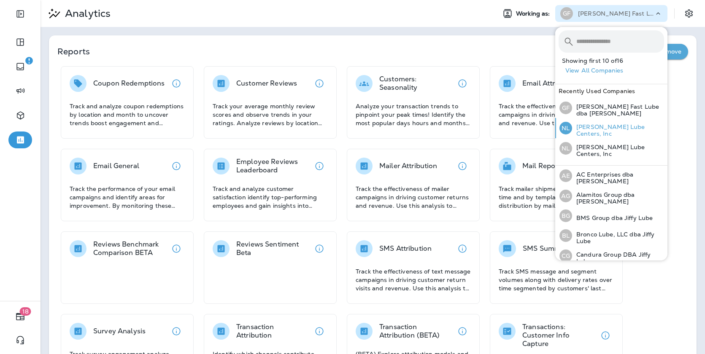
click at [617, 134] on div "[PERSON_NAME] Lube Centers, Inc" at bounding box center [611, 128] width 111 height 20
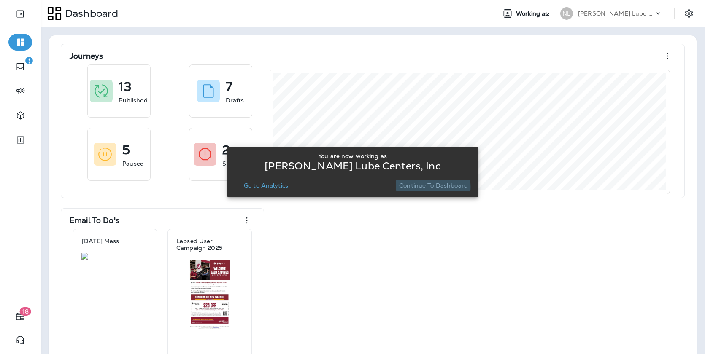
click at [424, 187] on p "Continue to Dashboard" at bounding box center [433, 185] width 69 height 7
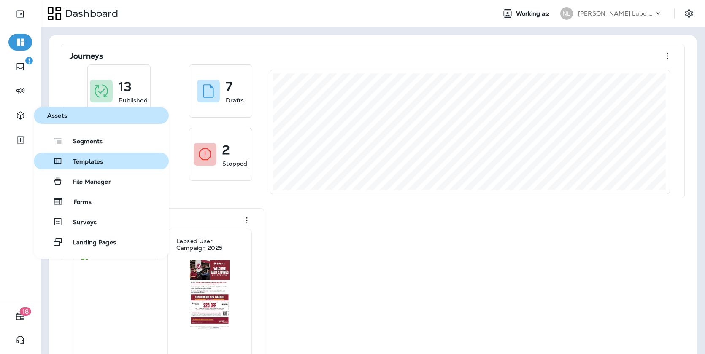
click at [90, 165] on span "Templates" at bounding box center [83, 162] width 40 height 8
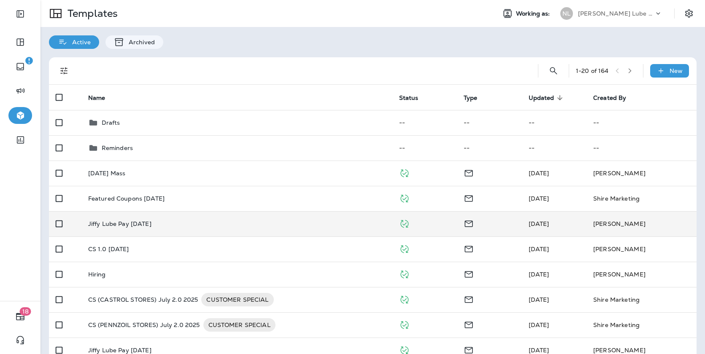
scroll to position [11, 0]
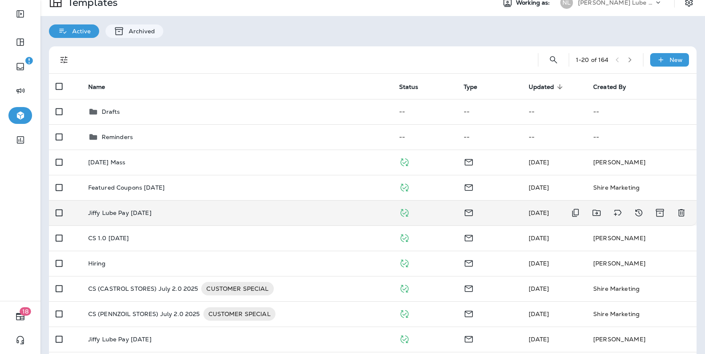
click at [275, 208] on td "Jiffy Lube Pay [DATE]" at bounding box center [236, 212] width 311 height 25
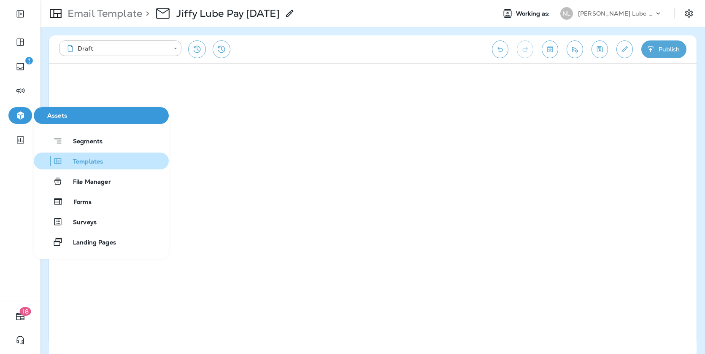
click at [75, 155] on button "Templates" at bounding box center [101, 161] width 135 height 17
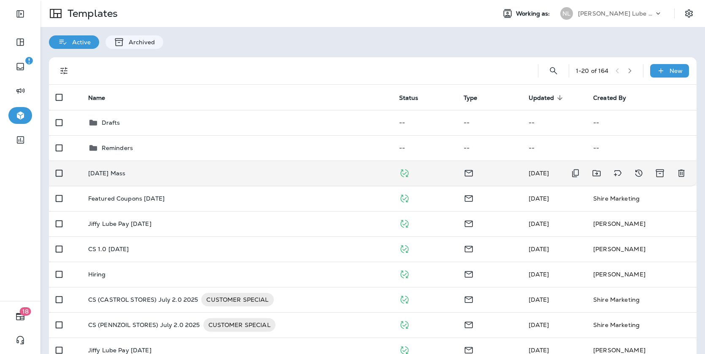
click at [258, 173] on div "[DATE] Mass" at bounding box center [236, 173] width 297 height 7
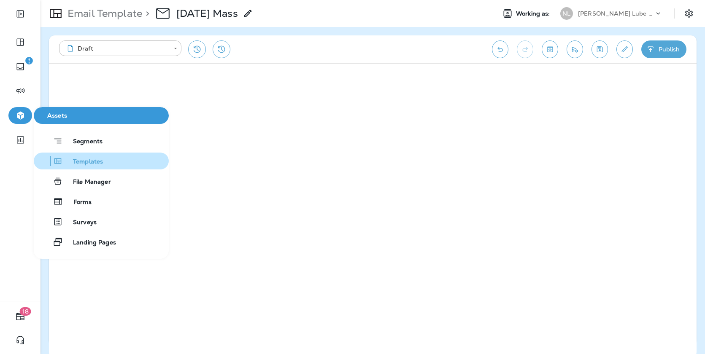
click at [79, 162] on span "Templates" at bounding box center [83, 162] width 40 height 8
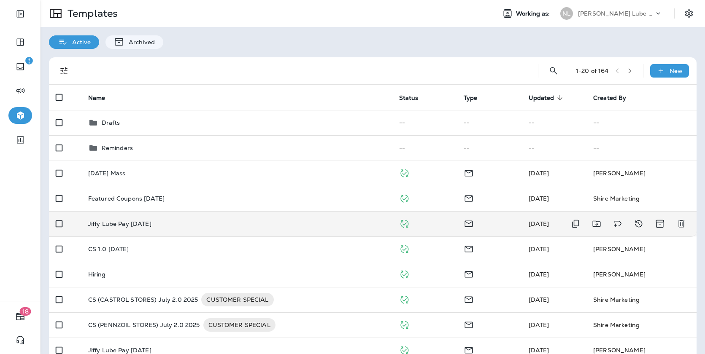
click at [454, 229] on td at bounding box center [424, 223] width 65 height 25
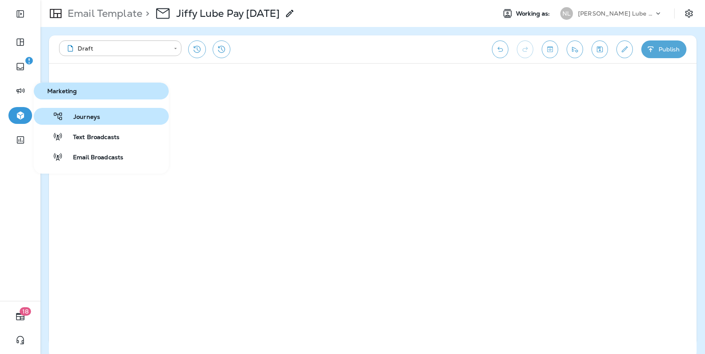
click at [72, 120] on span "Journeys" at bounding box center [81, 117] width 37 height 8
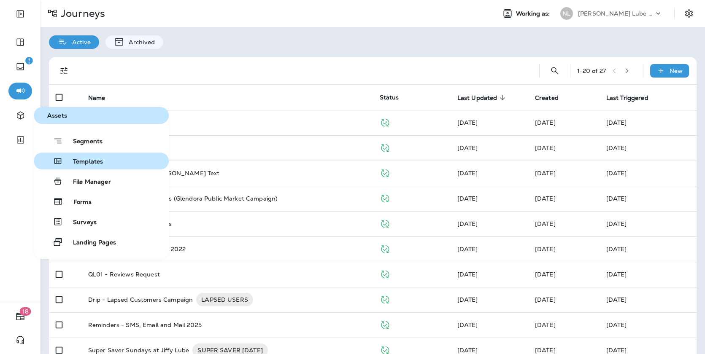
click at [74, 159] on span "Templates" at bounding box center [83, 162] width 40 height 8
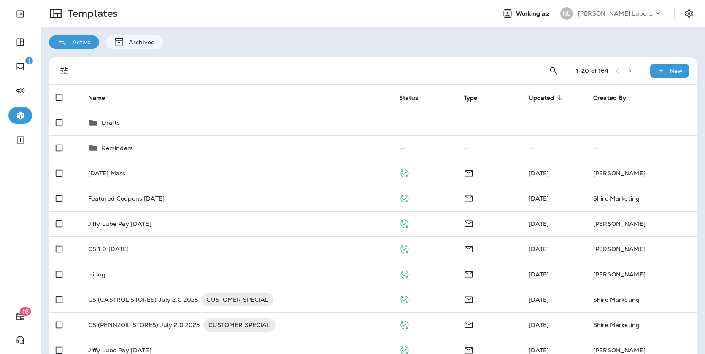
scroll to position [8, 0]
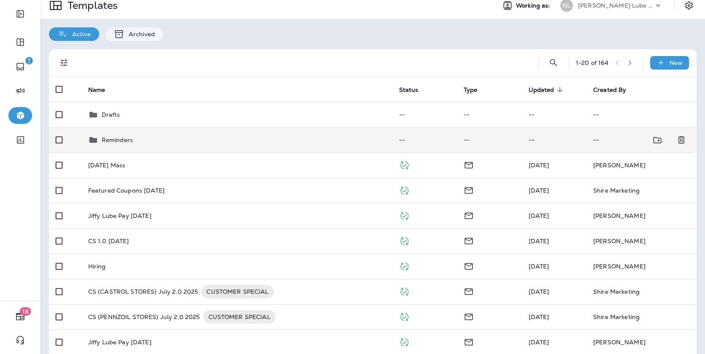
click at [167, 143] on div "Reminders" at bounding box center [236, 140] width 297 height 10
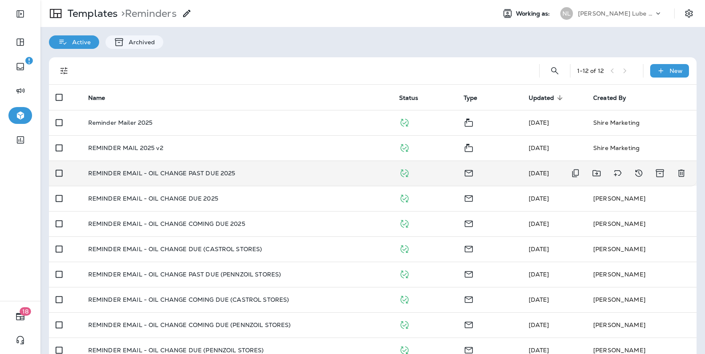
click at [209, 175] on p "REMINDER EMAIL - OIL CHANGE PAST DUE 2025" at bounding box center [161, 173] width 147 height 7
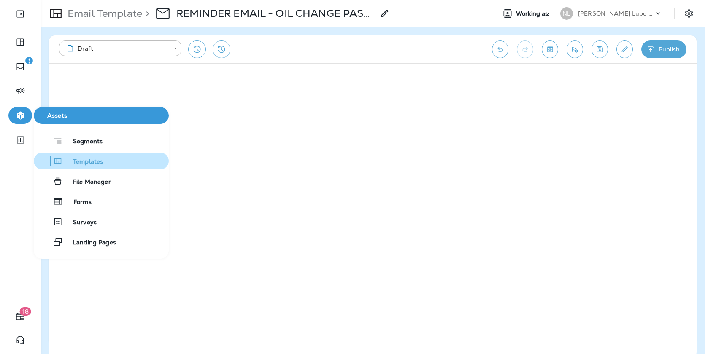
click at [80, 161] on span "Templates" at bounding box center [83, 162] width 40 height 8
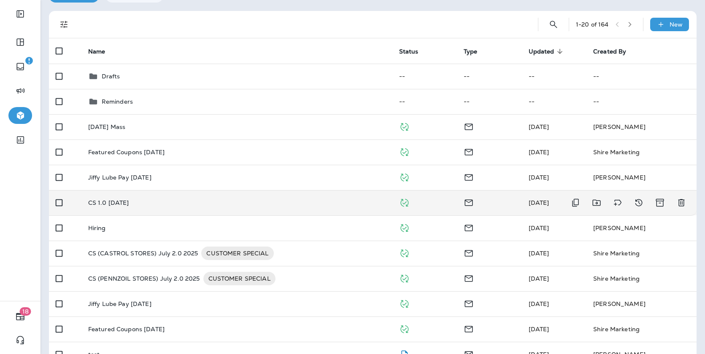
scroll to position [57, 0]
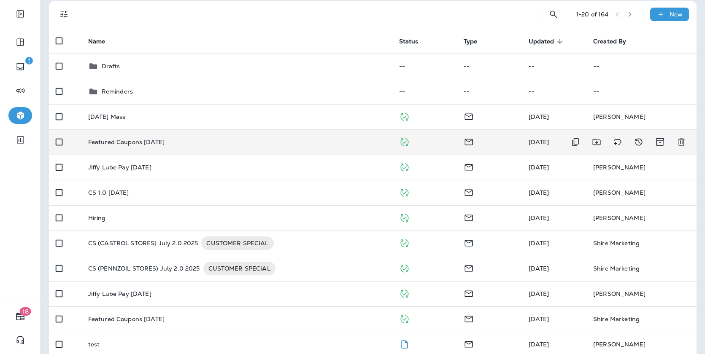
click at [192, 147] on td "Featured Coupons [DATE]" at bounding box center [236, 142] width 311 height 25
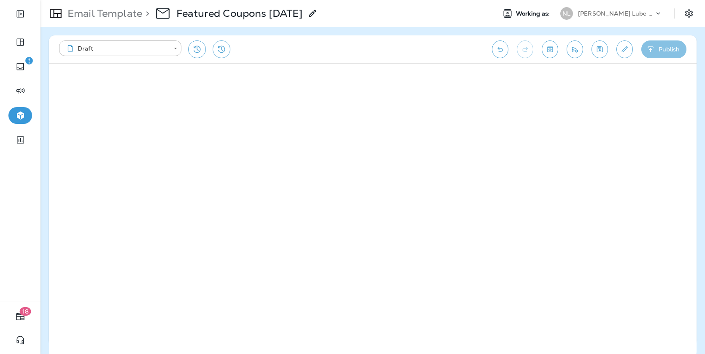
click at [668, 47] on button "Publish" at bounding box center [663, 50] width 45 height 18
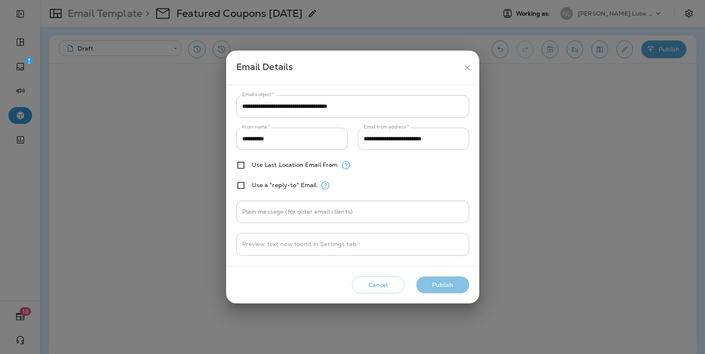
click at [437, 281] on button "Publish" at bounding box center [442, 285] width 53 height 17
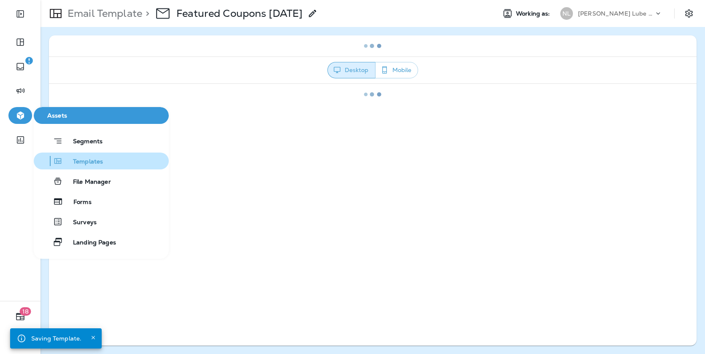
click at [88, 162] on span "Templates" at bounding box center [83, 162] width 40 height 8
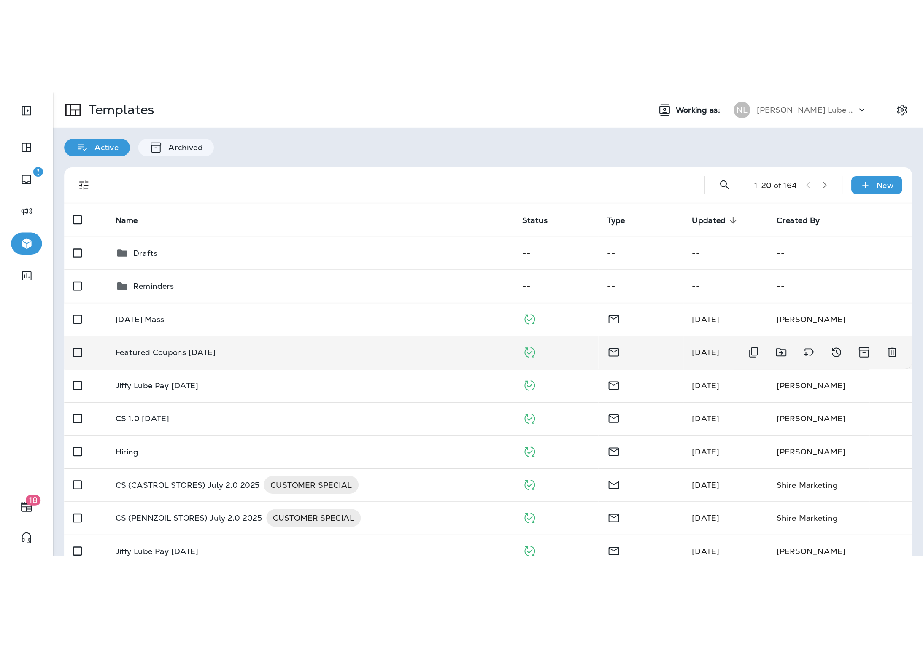
scroll to position [4, 0]
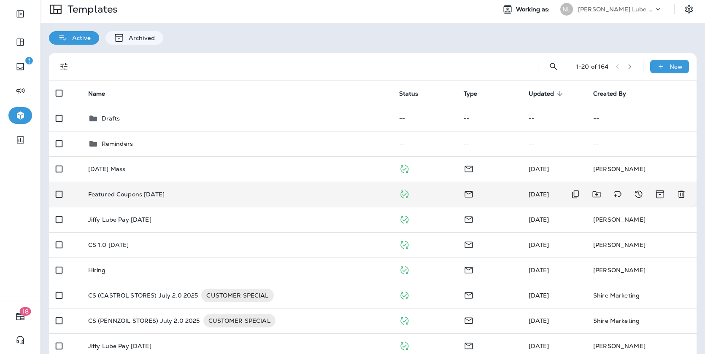
click at [238, 197] on div "Featured Coupons [DATE]" at bounding box center [236, 194] width 297 height 7
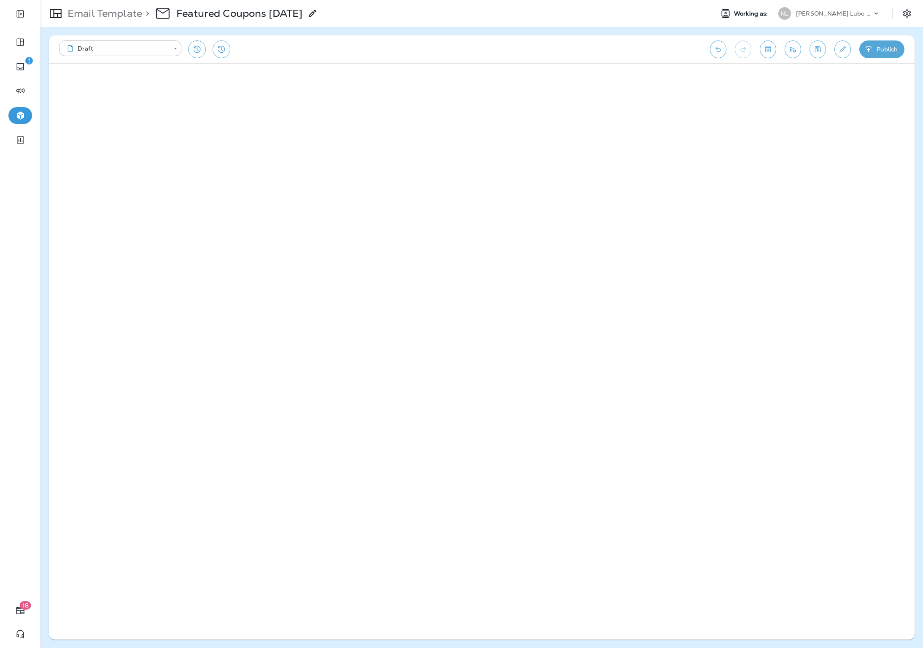
click at [705, 16] on p "[PERSON_NAME] Lube Centers, Inc" at bounding box center [834, 13] width 76 height 7
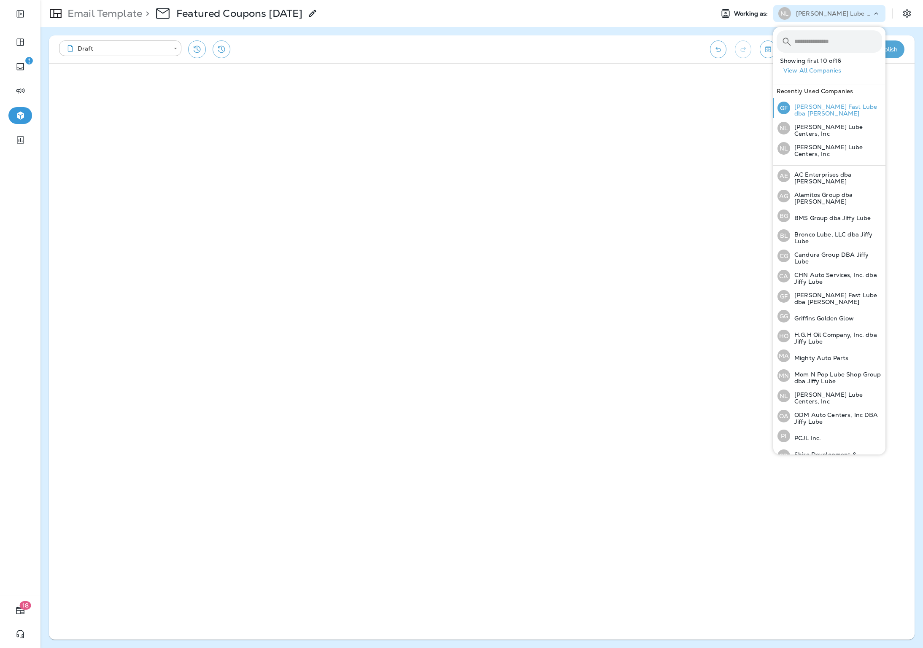
click at [705, 110] on p "[PERSON_NAME] Fast Lube dba [PERSON_NAME]" at bounding box center [836, 110] width 92 height 14
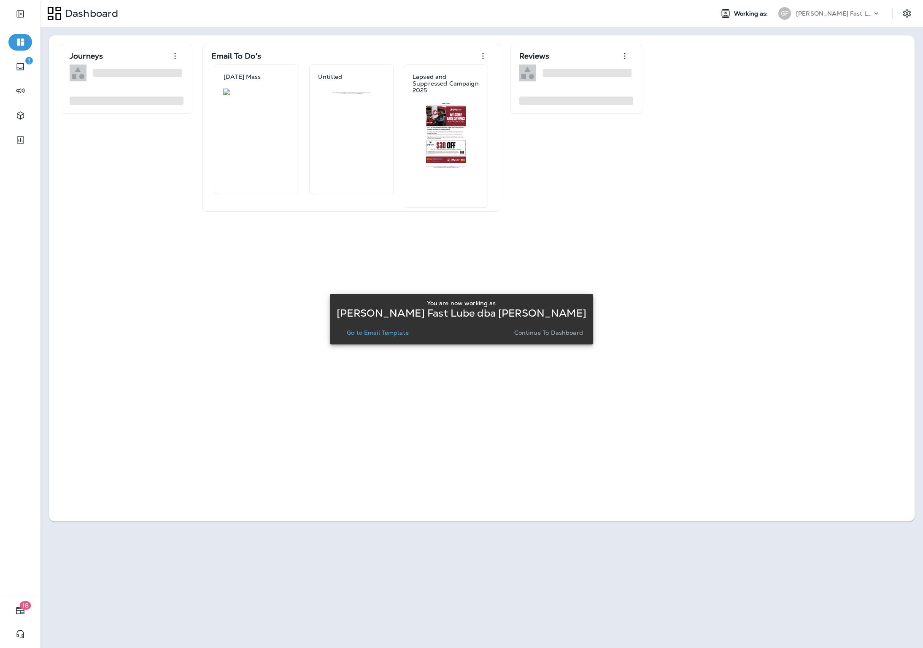
click at [405, 334] on p "Go to Email Template" at bounding box center [378, 333] width 62 height 7
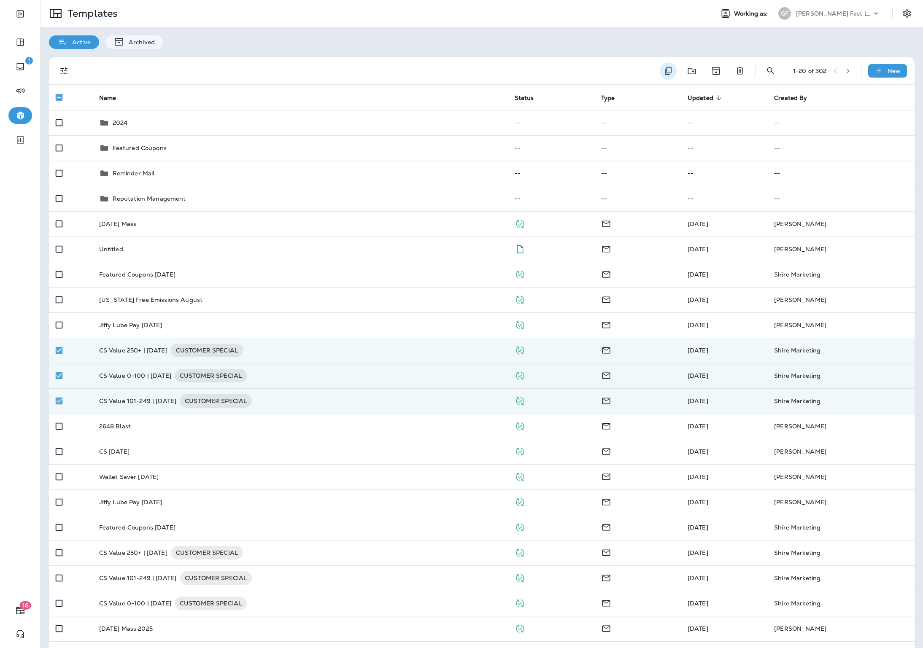
click at [667, 76] on icon "Duplicate" at bounding box center [668, 71] width 10 height 10
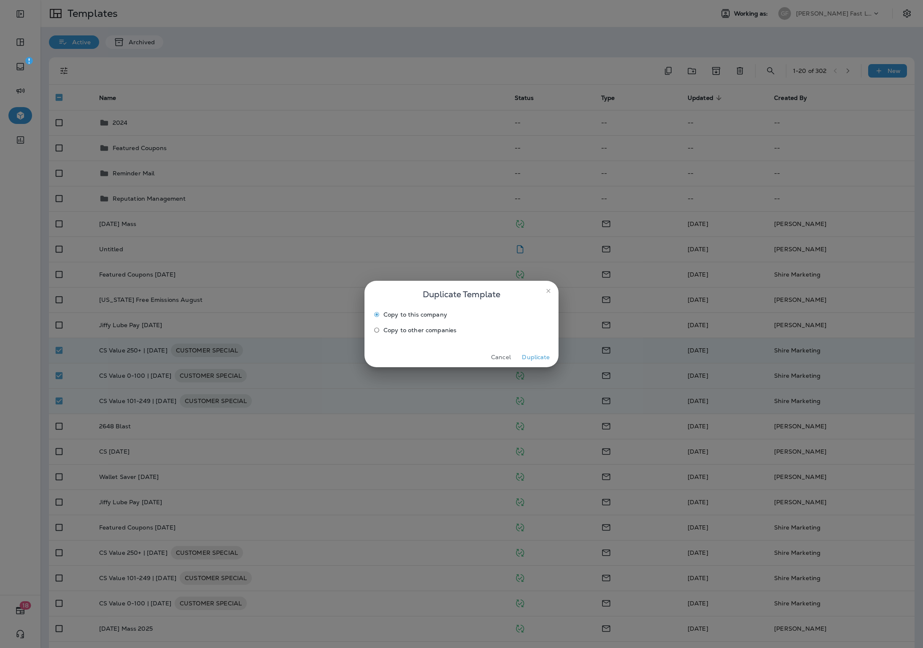
click at [533, 354] on button "Duplicate" at bounding box center [536, 357] width 32 height 13
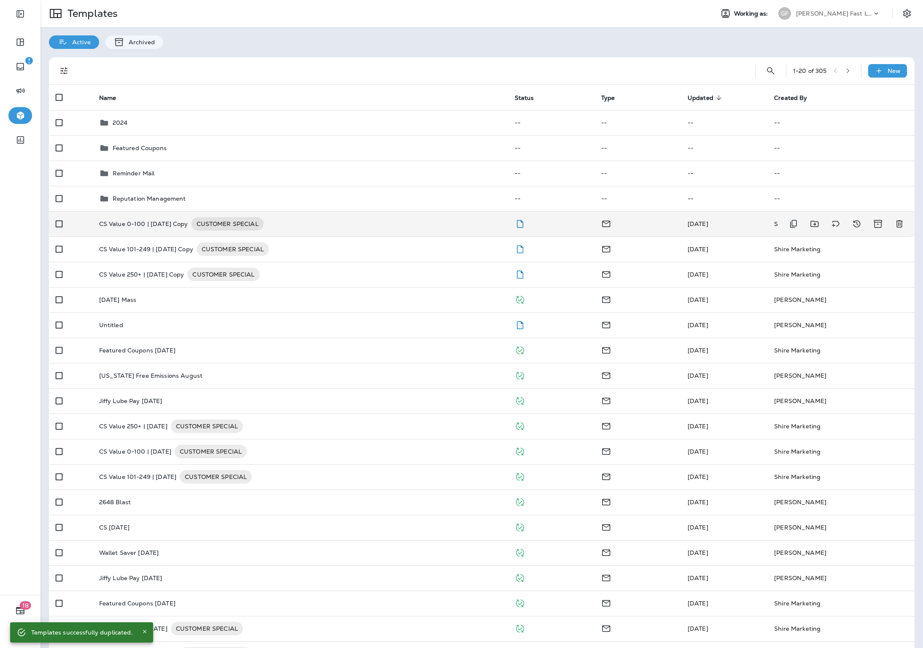
click at [176, 221] on p "CS Value 0-100 | [DATE] Copy" at bounding box center [143, 224] width 89 height 14
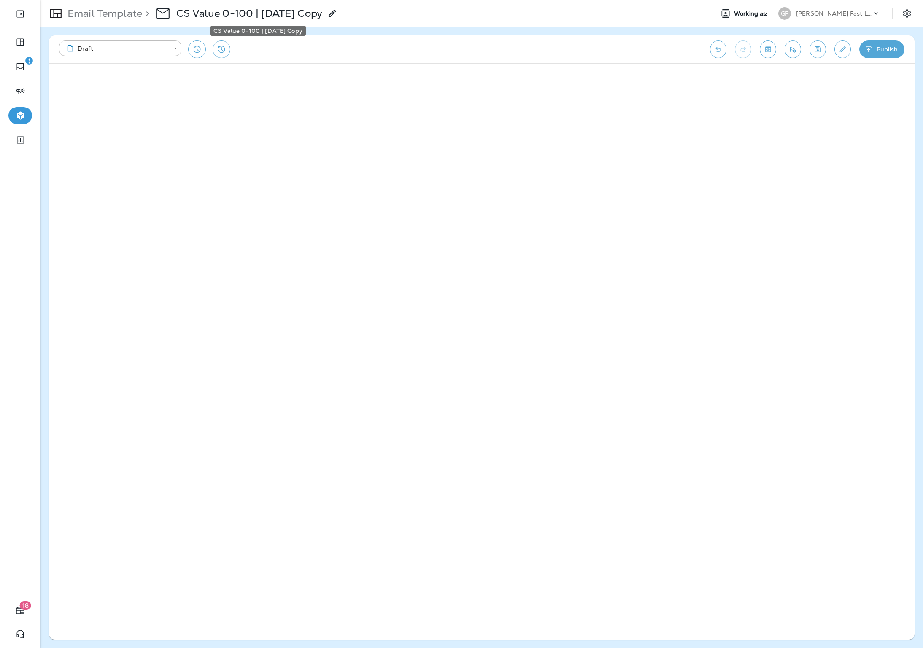
click at [319, 16] on p "CS Value 0-100 | [DATE] Copy" at bounding box center [249, 13] width 146 height 13
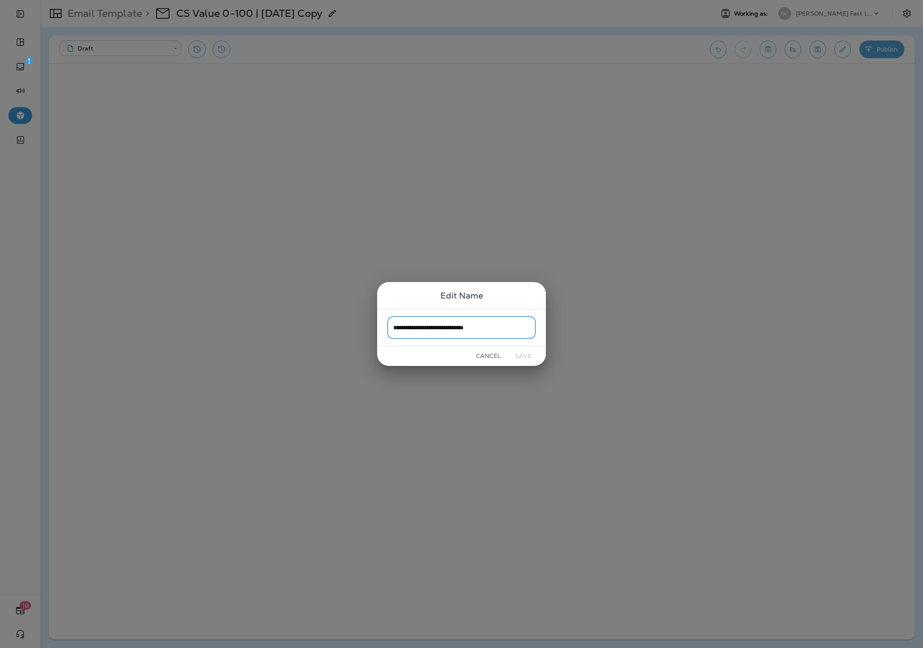
click at [491, 325] on input "**********" at bounding box center [461, 327] width 149 height 22
drag, startPoint x: 491, startPoint y: 327, endPoint x: 443, endPoint y: 328, distance: 47.7
click at [443, 328] on input "**********" at bounding box center [461, 327] width 149 height 22
type input "**********"
